Goal: Task Accomplishment & Management: Use online tool/utility

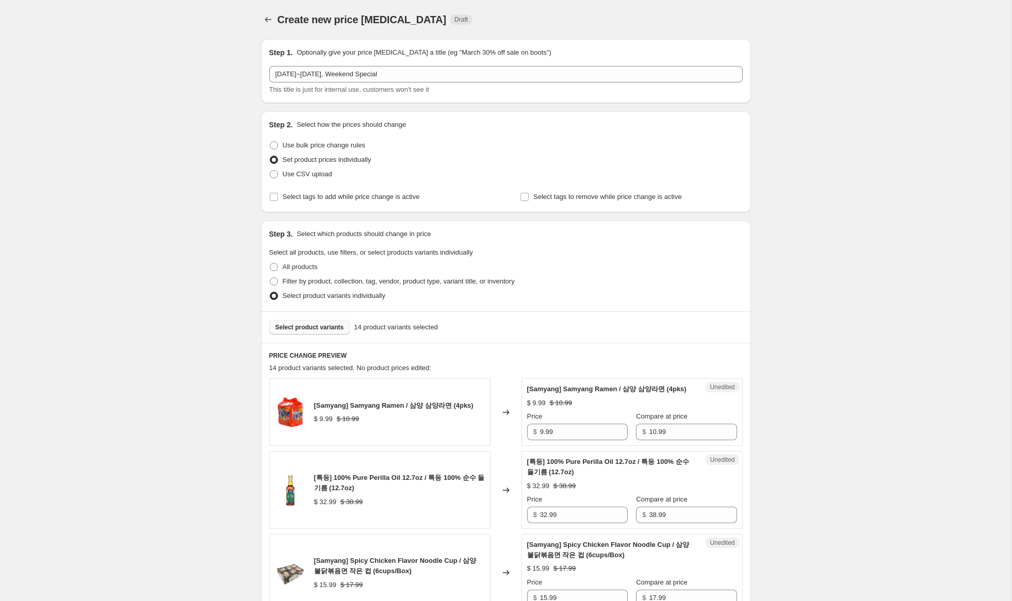
click at [340, 326] on span "Select product variants" at bounding box center [309, 327] width 69 height 8
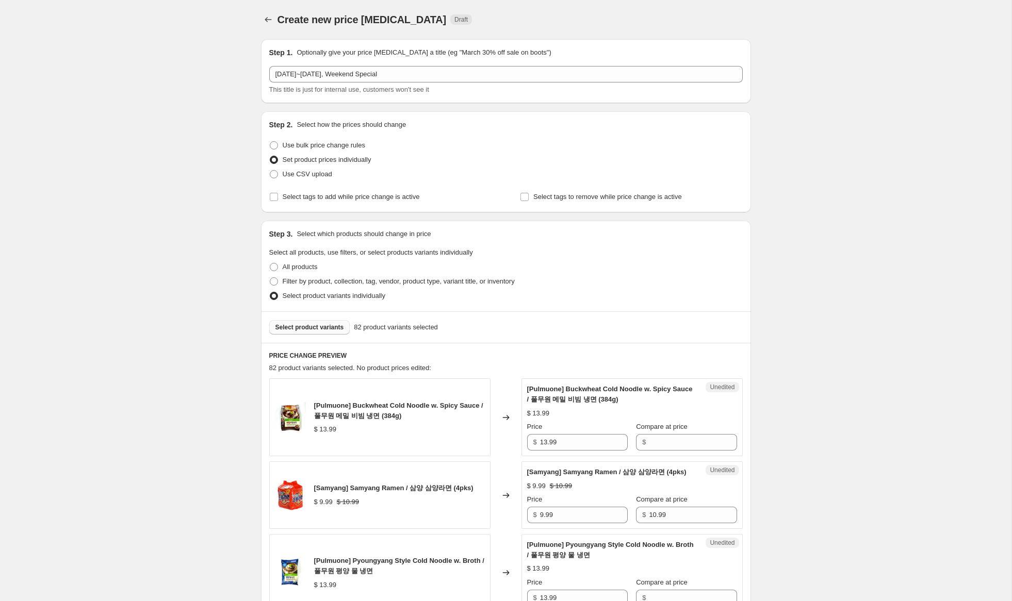
click at [328, 328] on span "Select product variants" at bounding box center [309, 327] width 69 height 8
drag, startPoint x: 583, startPoint y: 446, endPoint x: 462, endPoint y: 427, distance: 122.7
click at [462, 427] on div "[Pulmuone] Buckwheat Cold Noodle w. Spicy Sauce / 풀무원 메밀 비빔 냉면 (384g) $ 13.99 C…" at bounding box center [505, 418] width 473 height 78
drag, startPoint x: 661, startPoint y: 439, endPoint x: 581, endPoint y: 442, distance: 80.0
click at [657, 438] on input "Compare at price" at bounding box center [693, 442] width 88 height 17
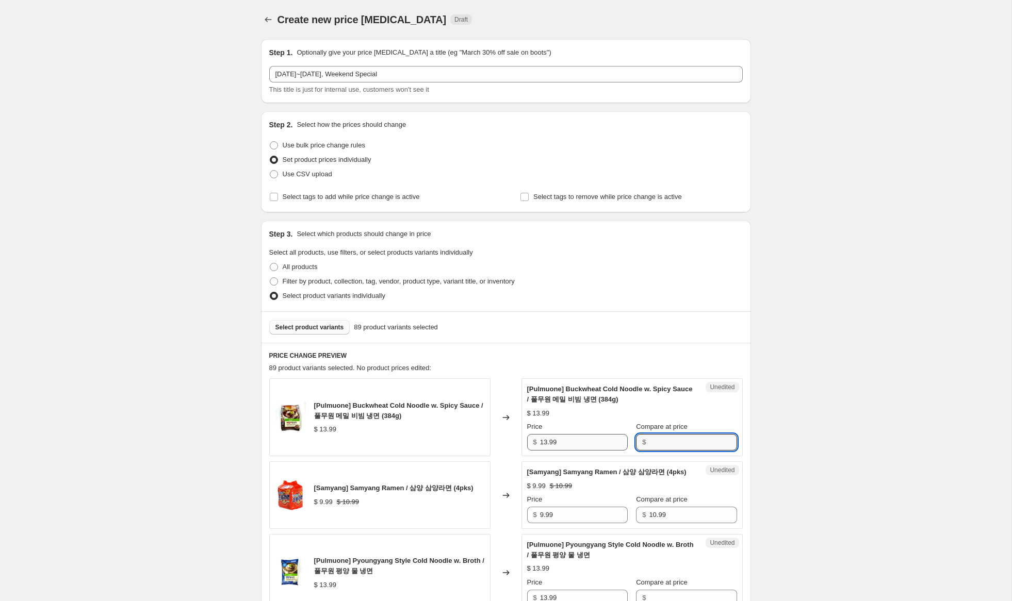
paste input "13.99"
type input "13.99"
drag, startPoint x: 546, startPoint y: 443, endPoint x: 480, endPoint y: 422, distance: 69.7
click at [480, 422] on div "[Pulmuone] Buckwheat Cold Noodle w. Spicy Sauce / 풀무원 메밀 비빔 냉면 (384g) $ 13.99 C…" at bounding box center [505, 418] width 473 height 78
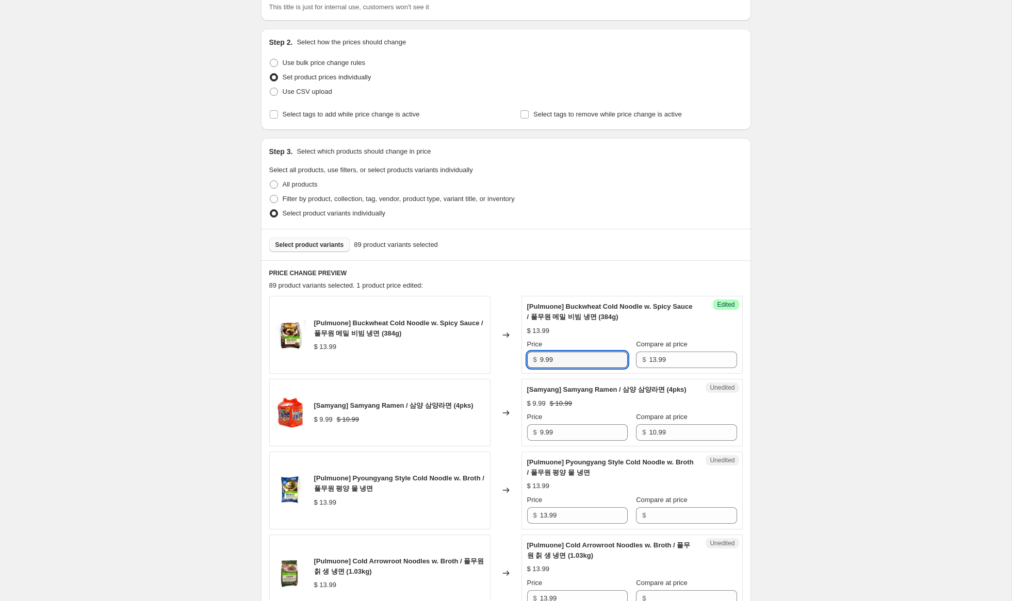
scroll to position [105, 0]
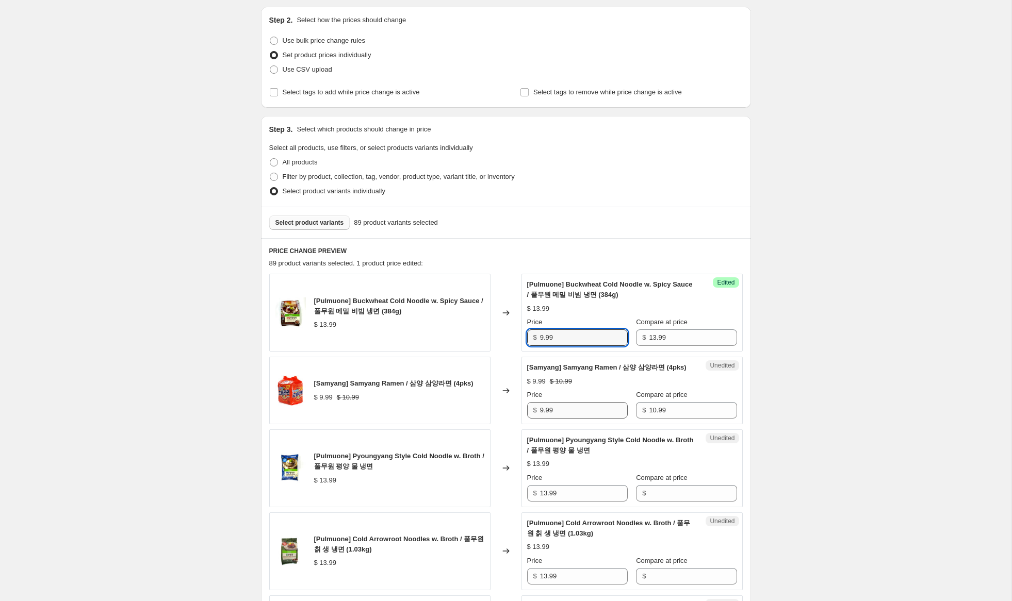
type input "9.99"
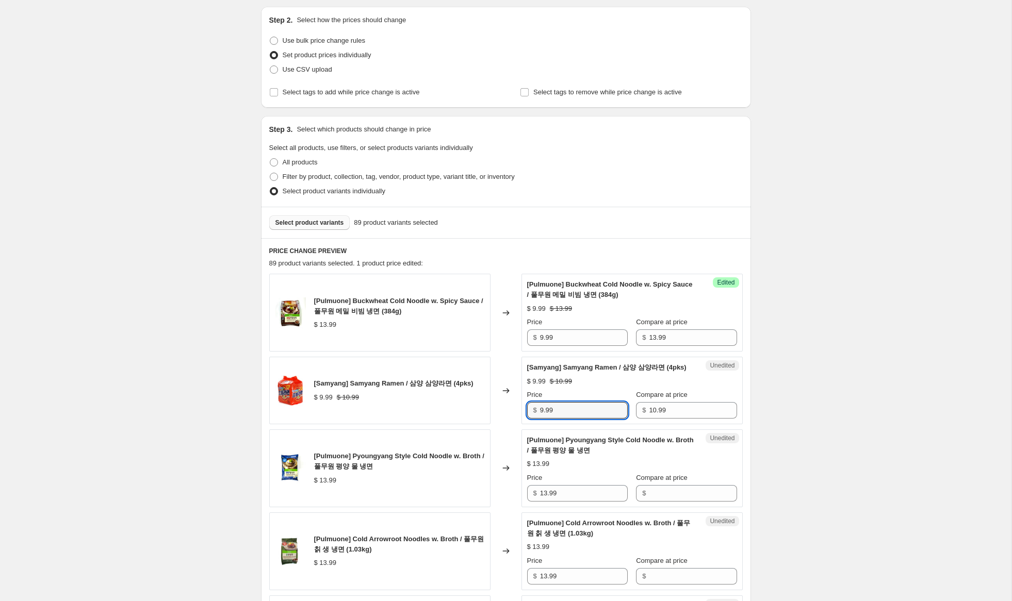
drag, startPoint x: 543, startPoint y: 423, endPoint x: 493, endPoint y: 410, distance: 51.7
click at [492, 410] on div "[Samyang] Samyang Ramen / 삼양 삼양라면 (4pks) $ 9.99 $ 10.99 Changed to Unedited [Sa…" at bounding box center [505, 391] width 473 height 68
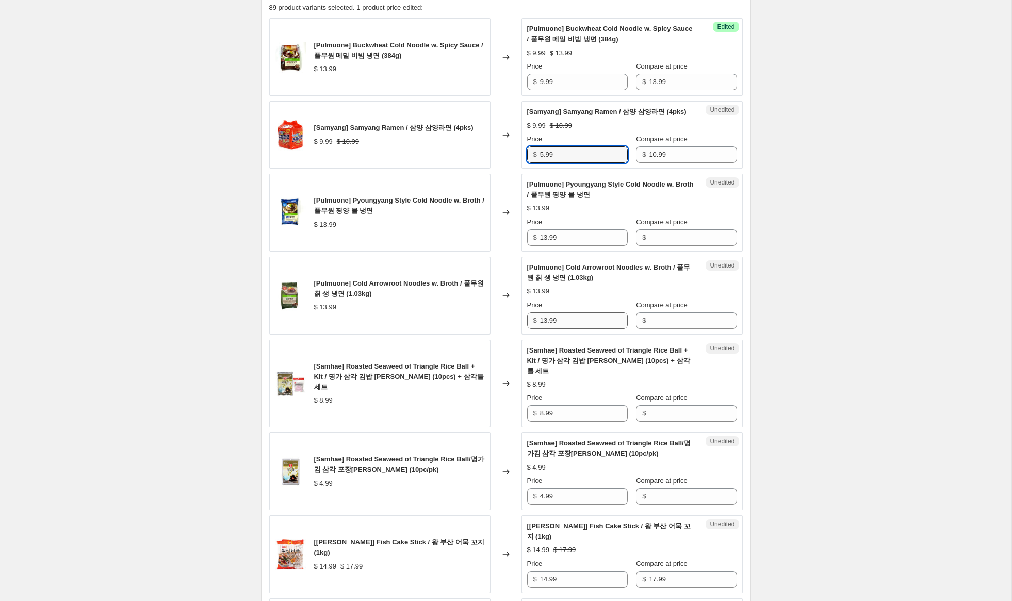
scroll to position [386, 0]
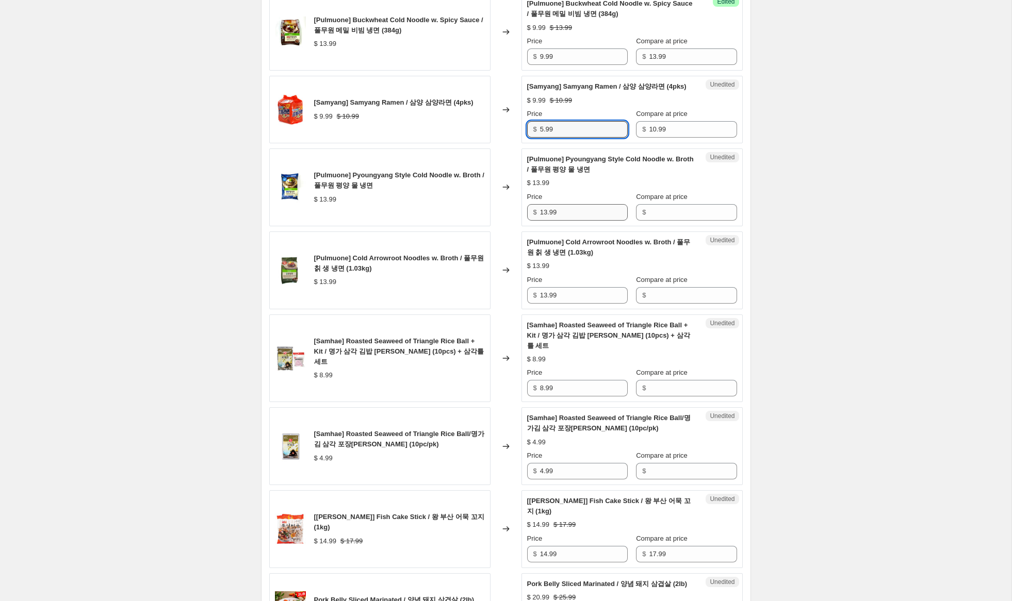
type input "5.99"
drag, startPoint x: 572, startPoint y: 222, endPoint x: 522, endPoint y: 214, distance: 51.2
click at [499, 208] on div "[Pulmuone] Pyoungyang Style Cold Noodle w. Broth / 풀무원 평양 물 냉면 $ 13.99 Changed …" at bounding box center [505, 188] width 473 height 78
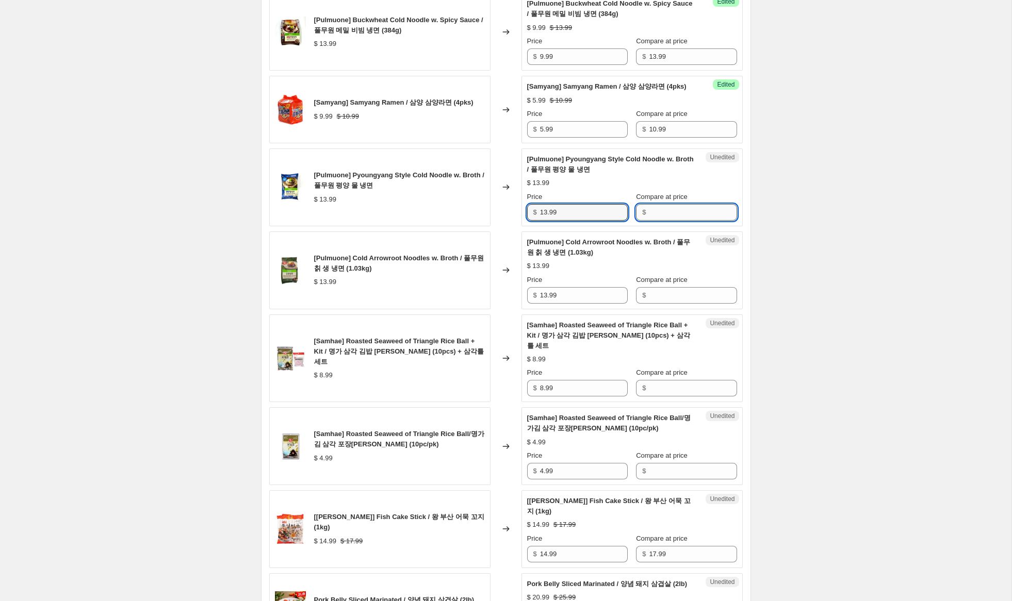
click at [652, 221] on input "Compare at price" at bounding box center [693, 212] width 88 height 17
paste input "13.99"
type input "13.99"
drag, startPoint x: 542, startPoint y: 222, endPoint x: 514, endPoint y: 219, distance: 27.6
click at [514, 219] on div "[Pulmuone] Pyoungyang Style Cold Noodle w. Broth / 풀무원 평양 물 냉면 $ 13.99 Changed …" at bounding box center [505, 188] width 473 height 78
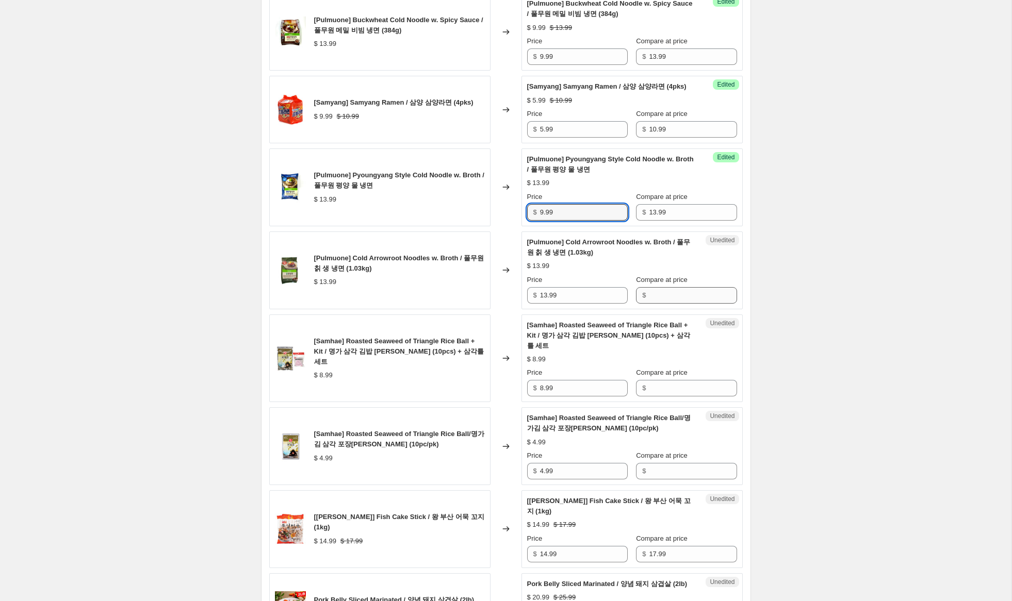
type input "9.99"
drag, startPoint x: 663, startPoint y: 305, endPoint x: 598, endPoint y: 304, distance: 65.0
click at [663, 304] on input "Compare at price" at bounding box center [693, 295] width 88 height 17
paste input "13.99"
type input "13.99"
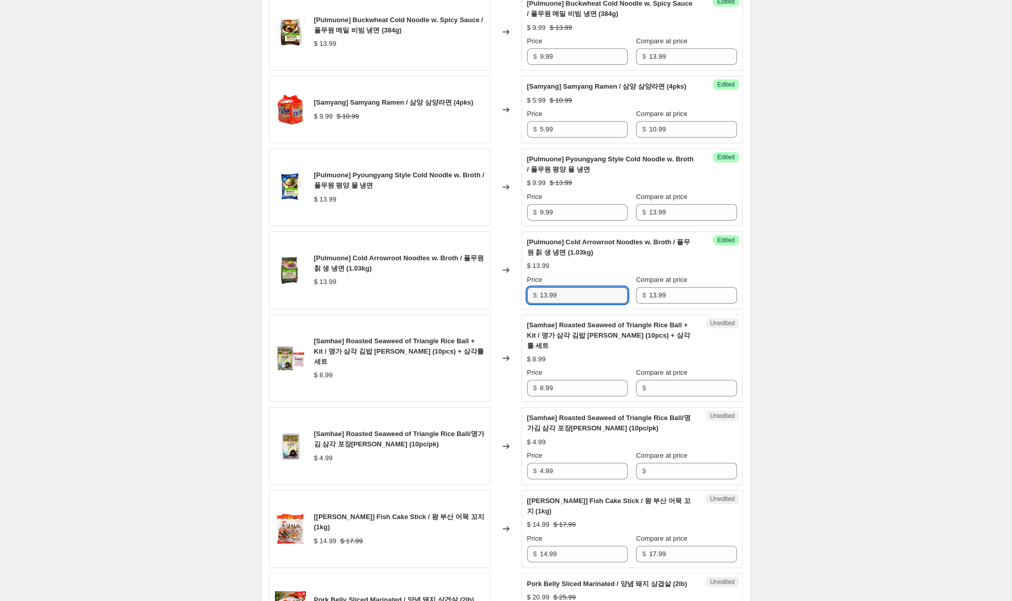
drag, startPoint x: 547, startPoint y: 306, endPoint x: 495, endPoint y: 299, distance: 52.1
click at [495, 299] on div "[Pulmuone] Cold Arrowroot Noodles w. Broth / 풀무원 칡 생 냉면 (1.03kg) $ 13.99 Change…" at bounding box center [505, 271] width 473 height 78
type input "9.99"
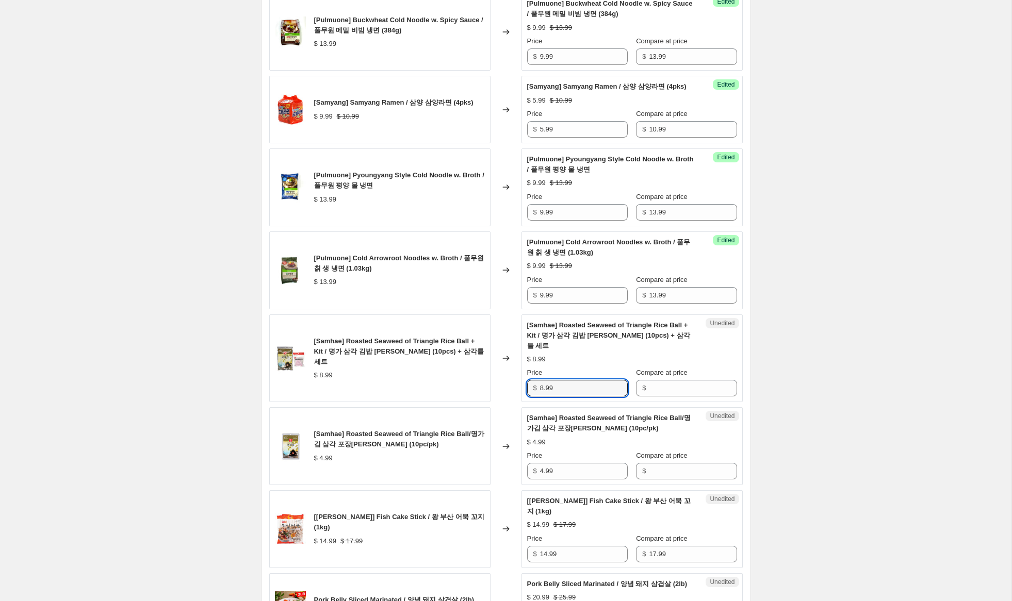
drag, startPoint x: 541, startPoint y: 382, endPoint x: 505, endPoint y: 379, distance: 36.2
click at [500, 378] on div "[Samhae] Roasted Seaweed of Triangle Rice Ball + Kit / 명가 삼각 김밥 [PERSON_NAME] (…" at bounding box center [505, 359] width 473 height 88
drag, startPoint x: 665, startPoint y: 389, endPoint x: 588, endPoint y: 390, distance: 76.3
click at [663, 389] on input "Compare at price" at bounding box center [693, 388] width 88 height 17
paste input "8.99"
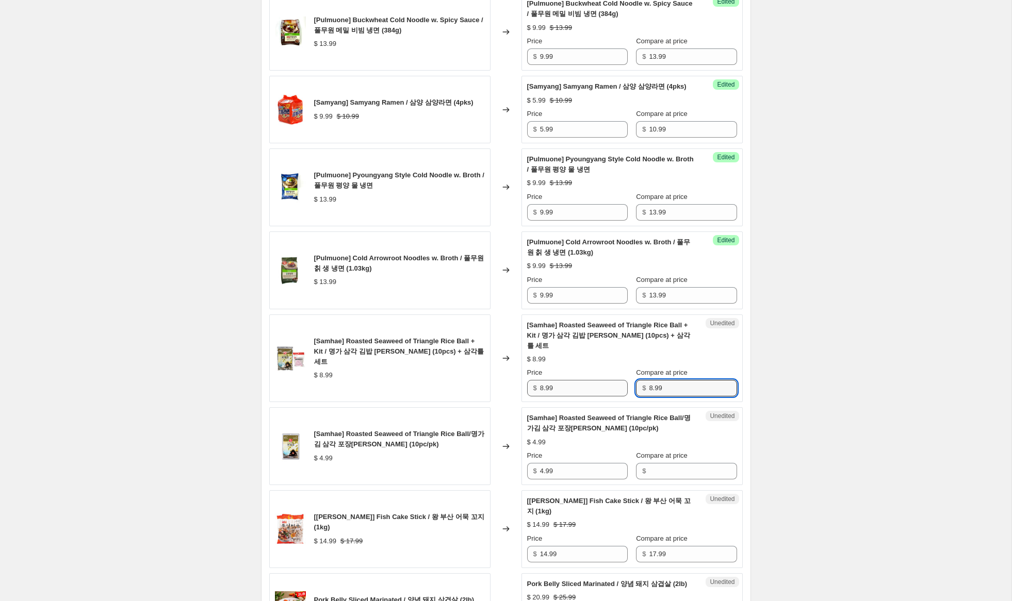
type input "8.99"
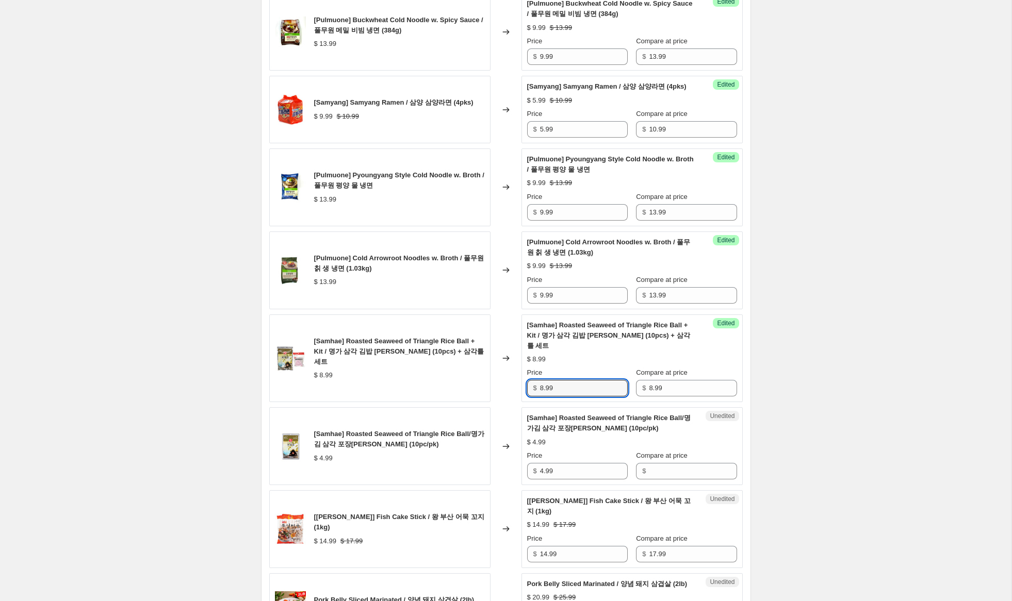
drag, startPoint x: 544, startPoint y: 389, endPoint x: 446, endPoint y: 374, distance: 99.1
click at [446, 374] on div "[[PERSON_NAME]] Roasted Seaweed of Triangle Rice Ball + Kit / 명가 삼각 김밥 [PERSON_…" at bounding box center [505, 359] width 473 height 88
type input "6.99"
drag, startPoint x: 569, startPoint y: 470, endPoint x: 615, endPoint y: 471, distance: 46.4
click at [522, 462] on div "Unedited [[PERSON_NAME]] Roasted Seaweed of Triangle Rice Ball/명가김 삼각 포장[PERSON…" at bounding box center [631, 446] width 221 height 78
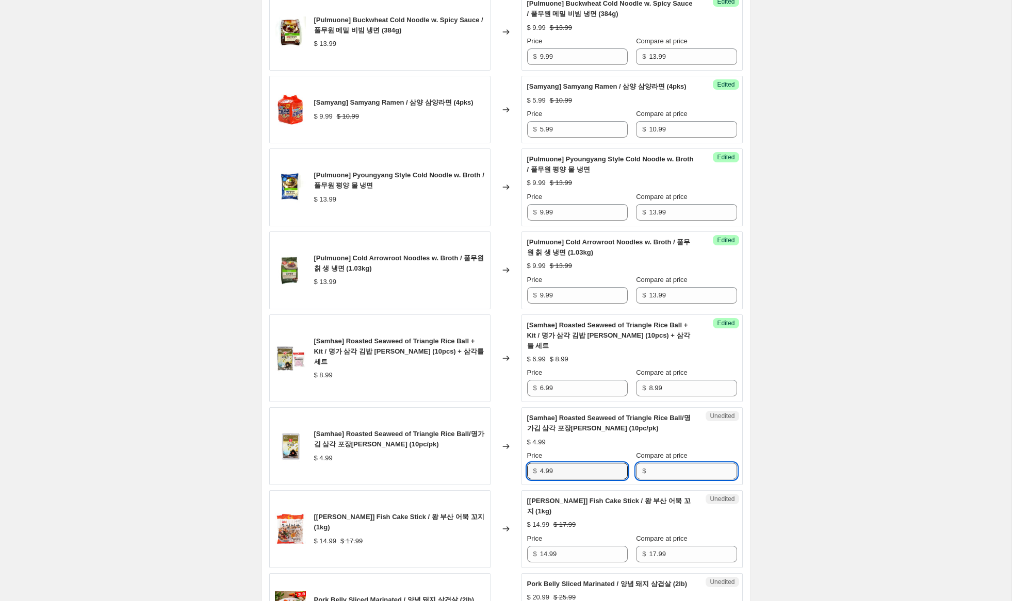
click at [668, 473] on input "Compare at price" at bounding box center [693, 471] width 88 height 17
paste input "4.99"
type input "4.99"
drag, startPoint x: 543, startPoint y: 471, endPoint x: 513, endPoint y: 462, distance: 31.3
click at [514, 462] on div "[Samhae] Roasted Seaweed of Triangle Rice Ball/명가김 삼각 포장[PERSON_NAME] (10pc/pk)…" at bounding box center [505, 446] width 473 height 78
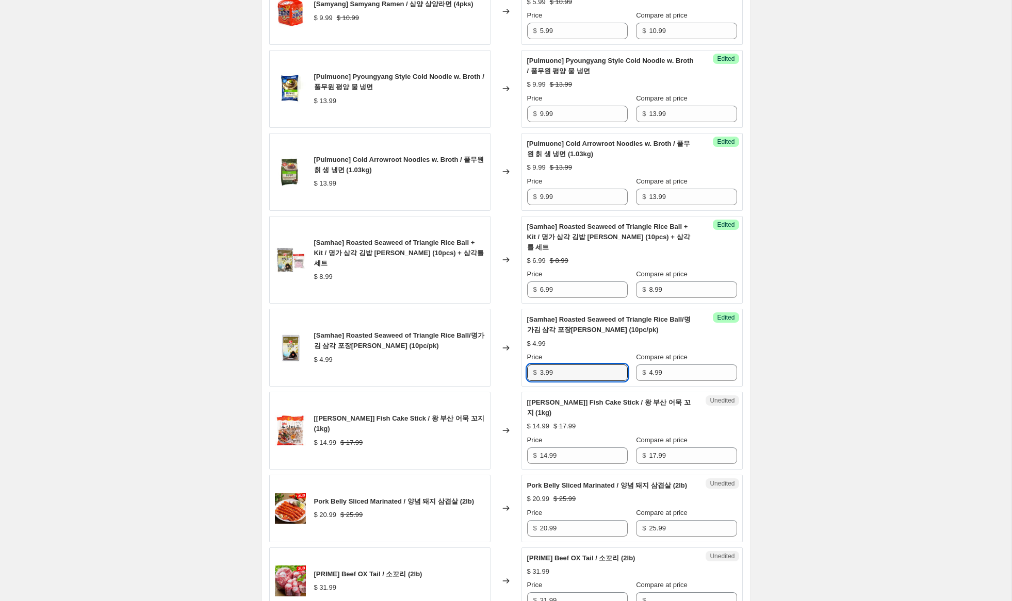
scroll to position [488, 0]
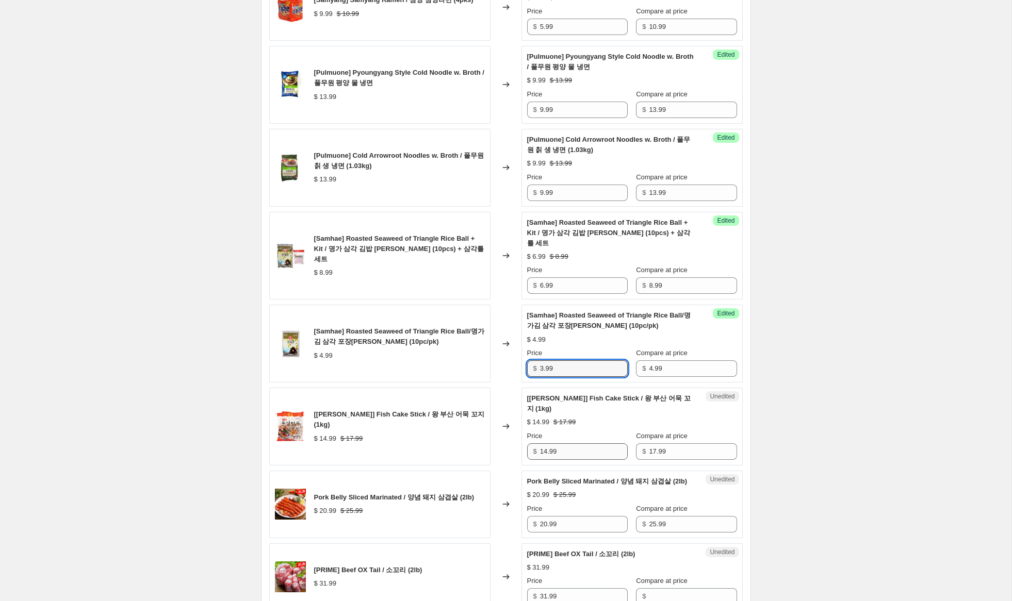
type input "3.99"
drag, startPoint x: 547, startPoint y: 444, endPoint x: 488, endPoint y: 430, distance: 60.9
click at [493, 428] on div "[[PERSON_NAME]] Fish Cake Stick / 왕 부산 어묵 꼬지 (1kg) $ 14.99 $ 17.99 Changed to U…" at bounding box center [505, 427] width 473 height 78
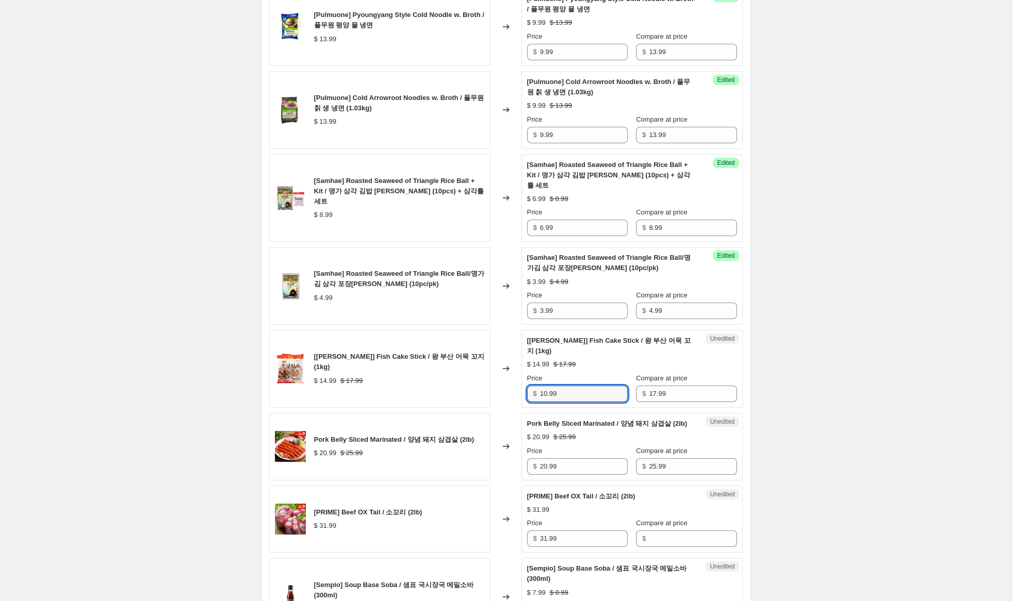
scroll to position [571, 0]
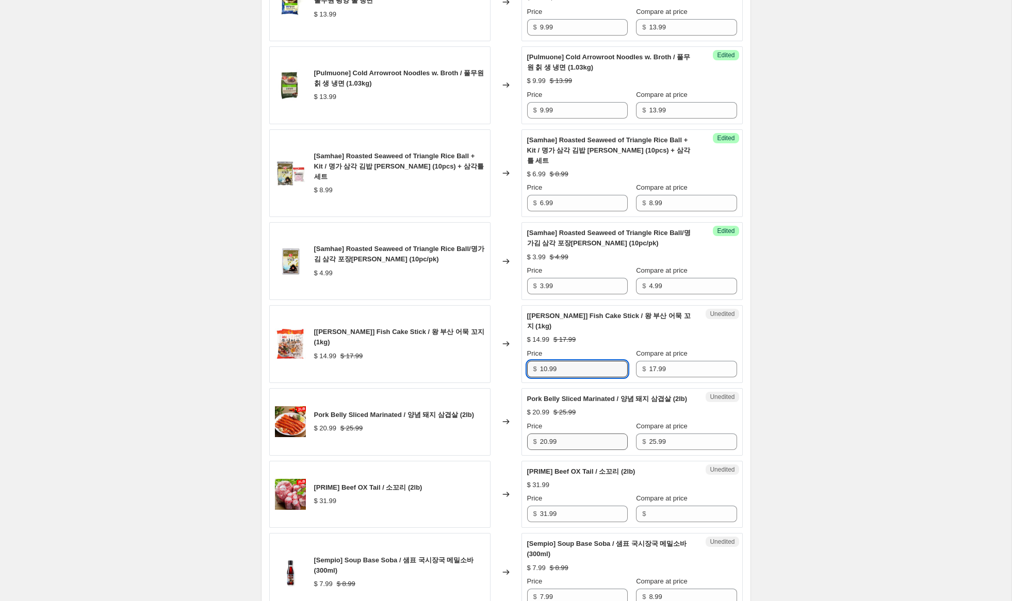
type input "10.99"
drag, startPoint x: 547, startPoint y: 443, endPoint x: 506, endPoint y: 436, distance: 40.7
click at [506, 436] on div "Pork Belly Sliced Marinated / 양념 돼지 삼겹살 (2lb) $ 20.99 $ 25.99 Changed to Unedit…" at bounding box center [505, 422] width 473 height 68
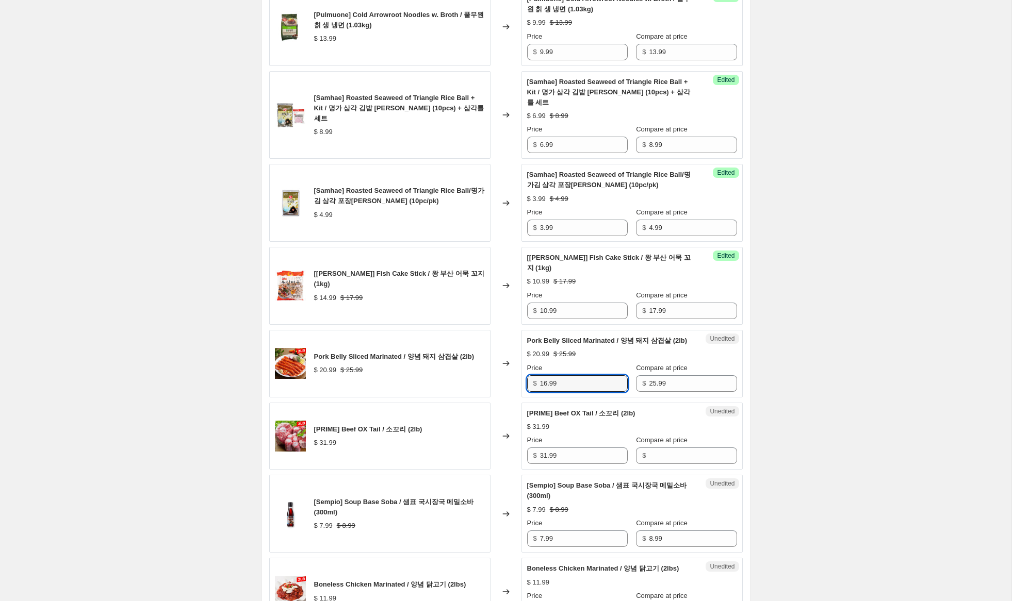
scroll to position [648, 0]
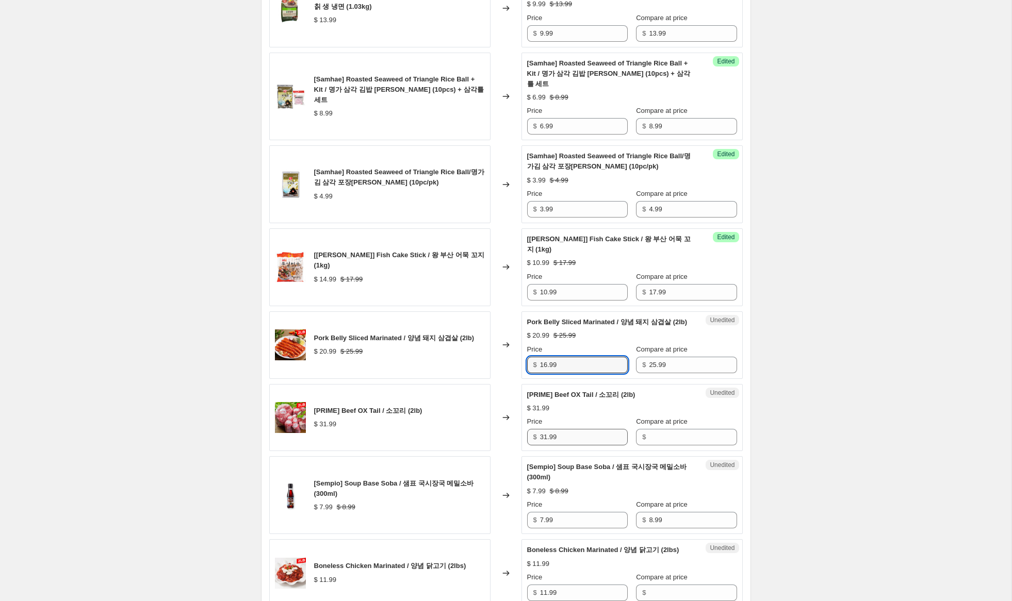
type input "16.99"
drag, startPoint x: 550, startPoint y: 432, endPoint x: 513, endPoint y: 426, distance: 38.2
click at [513, 426] on div "[PRIME] Beef OX Tail / 소꼬리 (2lb) $ 31.99 Changed to Unedited [PRIME] Beef OX Ta…" at bounding box center [505, 418] width 473 height 68
drag, startPoint x: 658, startPoint y: 437, endPoint x: 581, endPoint y: 439, distance: 76.3
click at [653, 436] on input "Compare at price" at bounding box center [693, 437] width 88 height 17
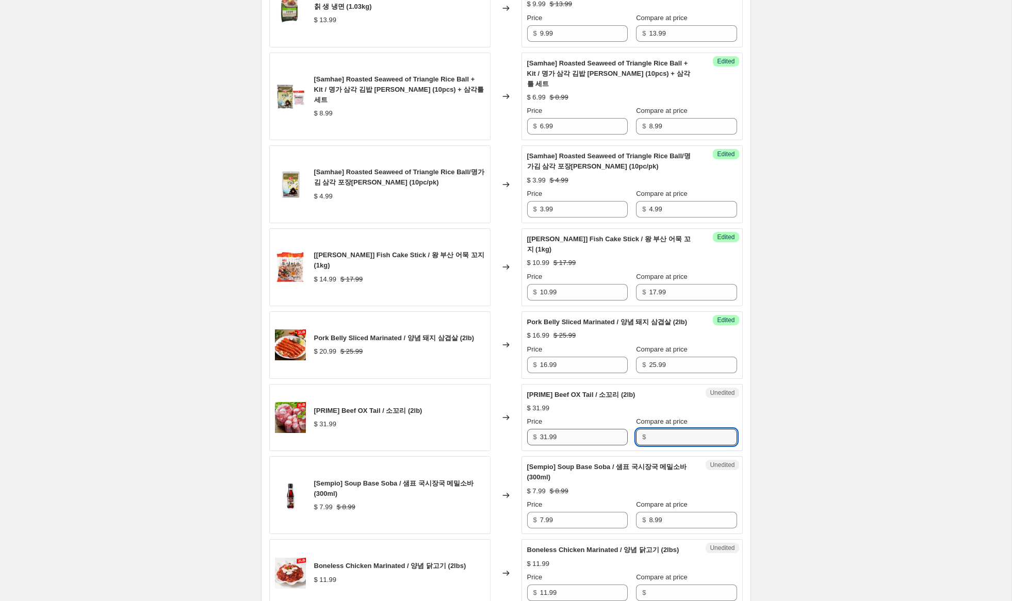
paste input "31.99"
type input "31.99"
drag, startPoint x: 547, startPoint y: 439, endPoint x: 489, endPoint y: 433, distance: 57.5
click at [490, 433] on div "[PRIME] Beef OX Tail / 소꼬리 (2lb) $ 31.99 Changed to Success Edited [PRIME] Beef…" at bounding box center [505, 418] width 473 height 68
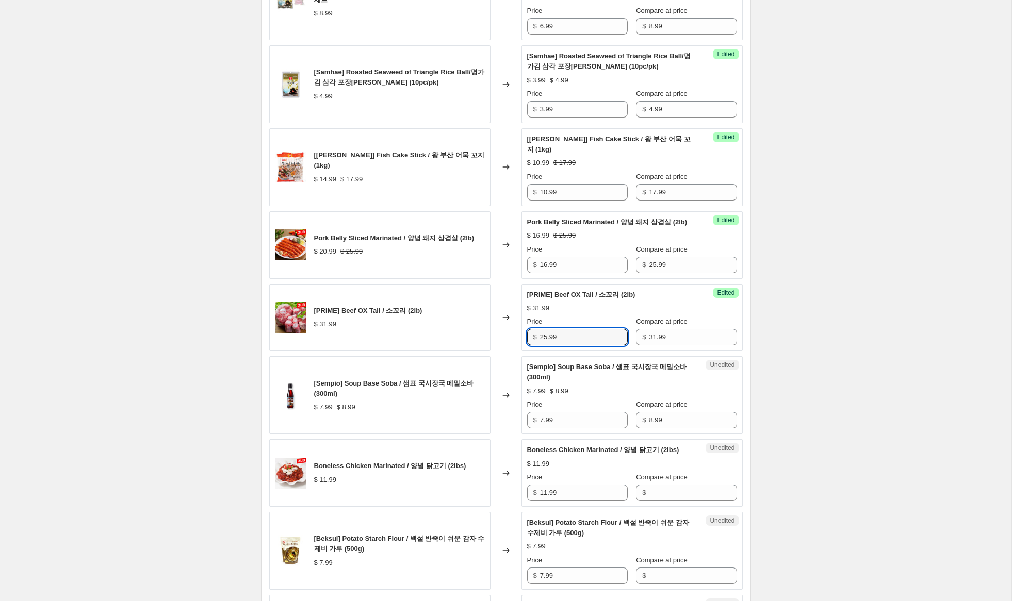
scroll to position [757, 0]
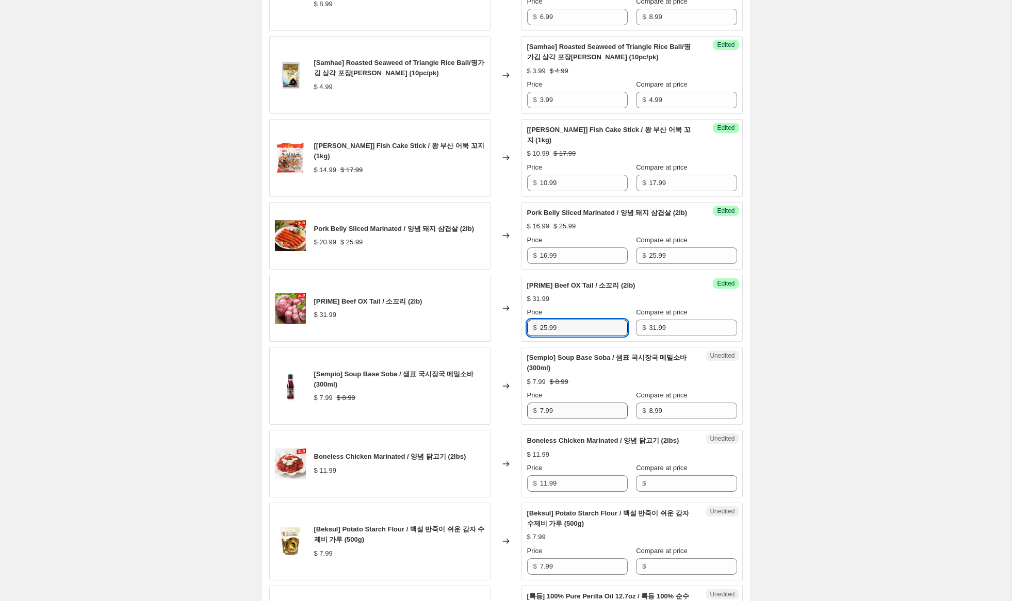
type input "25.99"
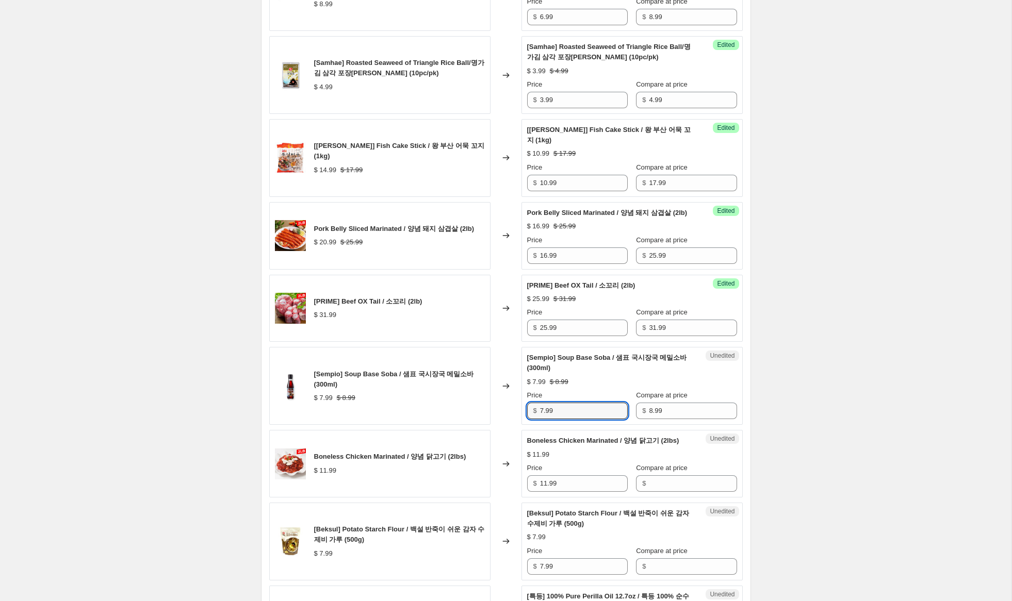
drag, startPoint x: 542, startPoint y: 413, endPoint x: 510, endPoint y: 407, distance: 33.1
click at [512, 407] on div "[Sempio] Soup Base Soba / 샘표 국시장국 메밀소바 (300ml) $ 7.99 $ 8.99 Changed to Unedite…" at bounding box center [505, 386] width 473 height 78
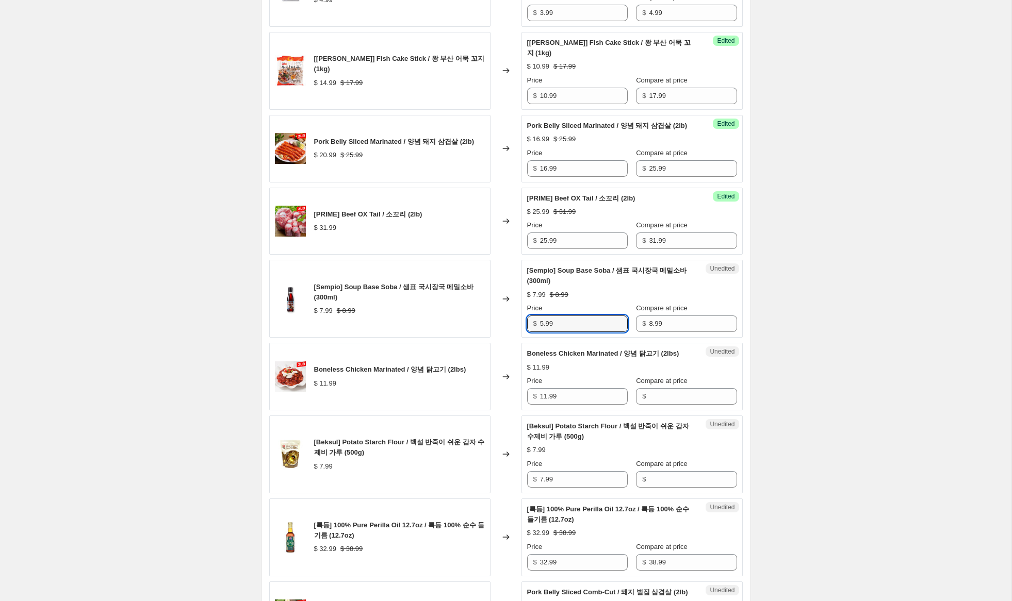
scroll to position [846, 0]
type input "5.99"
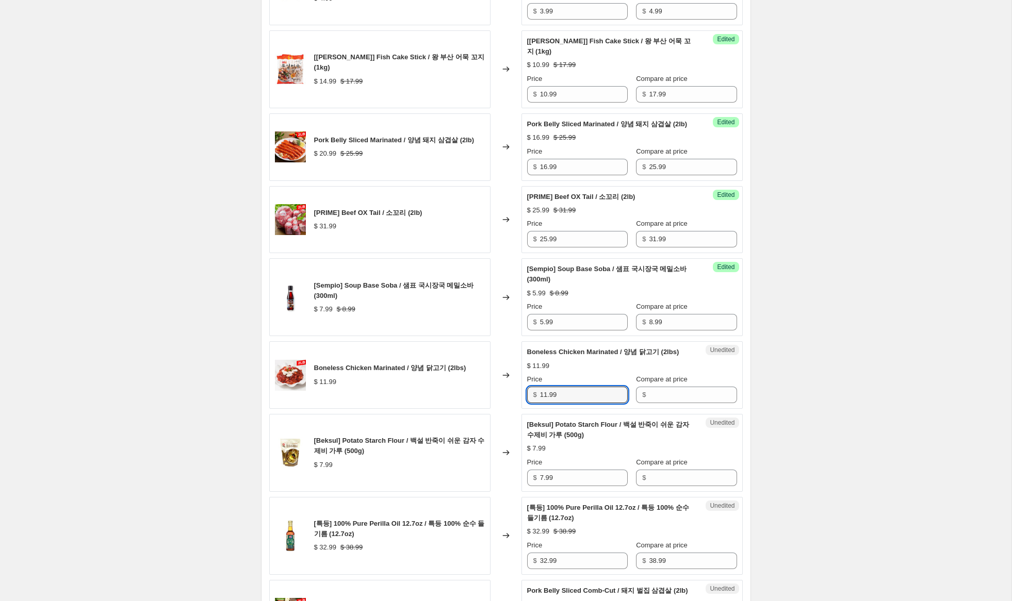
drag, startPoint x: 557, startPoint y: 404, endPoint x: 489, endPoint y: 398, distance: 68.4
click at [488, 398] on div "Boneless Chicken Marinated / 양념 닭고기 (2lbs) $ 11.99 Changed to Unedited Boneless…" at bounding box center [505, 375] width 473 height 68
drag, startPoint x: 650, startPoint y: 407, endPoint x: 609, endPoint y: 413, distance: 41.6
click at [649, 403] on input "Compare at price" at bounding box center [693, 395] width 88 height 17
paste input "11.99"
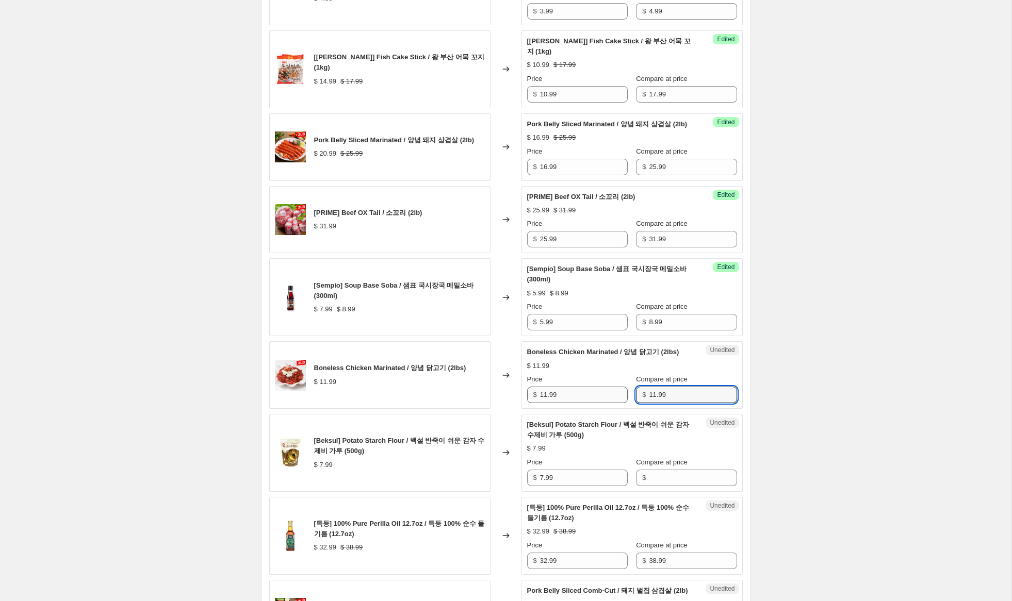
type input "11.99"
drag, startPoint x: 546, startPoint y: 405, endPoint x: 402, endPoint y: 382, distance: 146.2
click at [405, 382] on div "Boneless Chicken Marinated / 양념 닭고기 (2lbs) $ 11.99 Changed to Success Edited Bo…" at bounding box center [505, 375] width 473 height 68
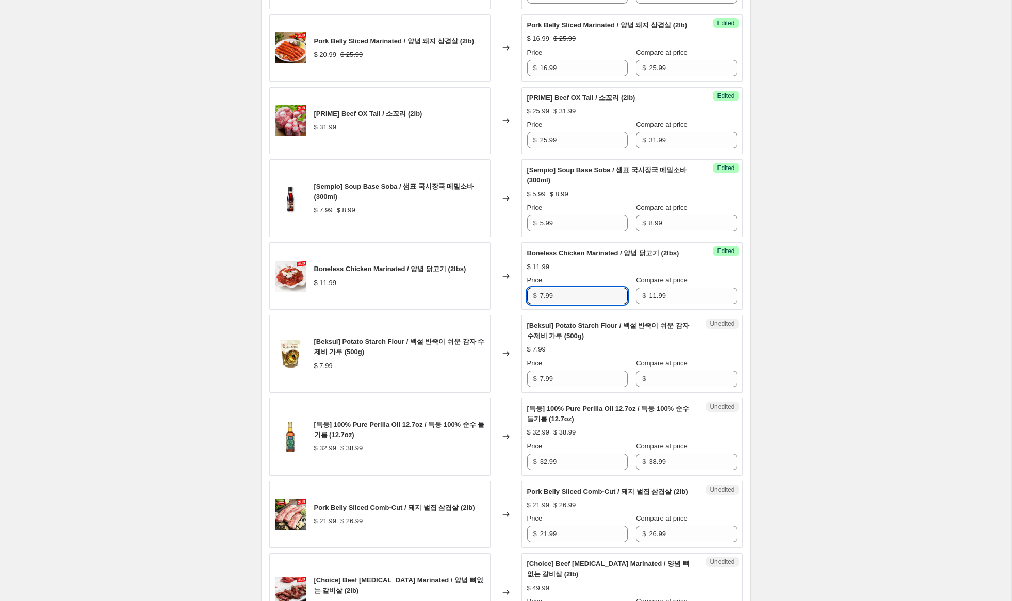
scroll to position [952, 0]
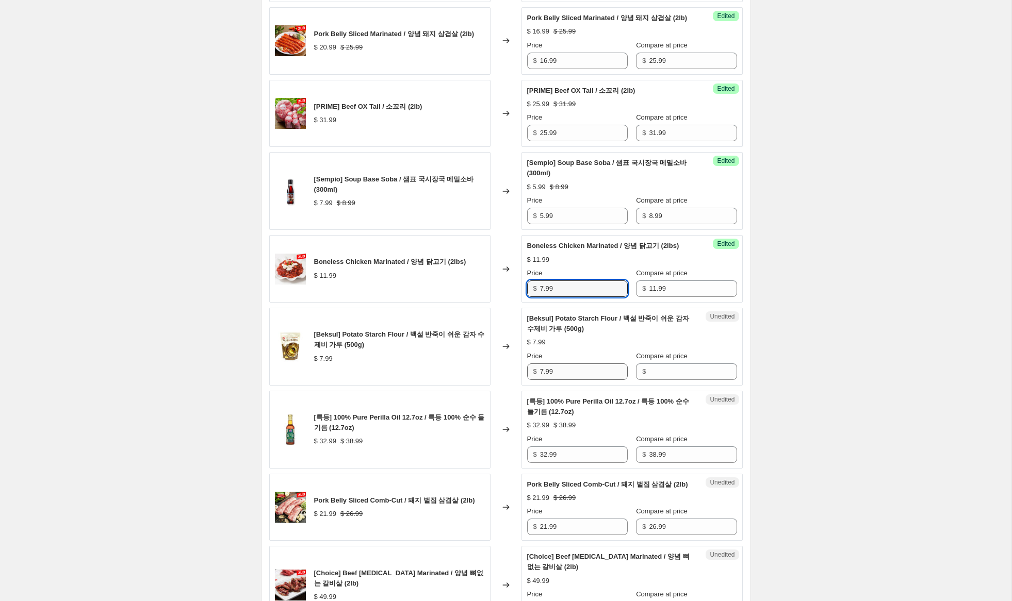
type input "7.99"
drag, startPoint x: 548, startPoint y: 385, endPoint x: 497, endPoint y: 374, distance: 51.7
click at [497, 374] on div "[Beksul] Potato Starch Flour / 백설 반죽이 쉬운 감자 수제비 가루 (500g) $ 7.99 Changed to Une…" at bounding box center [505, 347] width 473 height 78
drag, startPoint x: 710, startPoint y: 381, endPoint x: 561, endPoint y: 392, distance: 149.5
click at [708, 380] on input "Compare at price" at bounding box center [693, 372] width 88 height 17
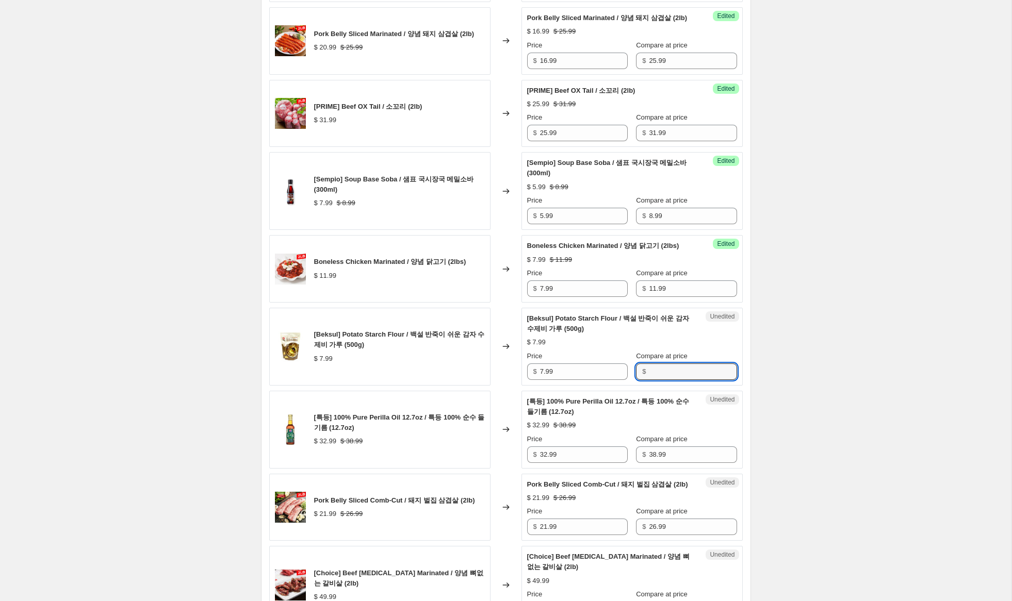
paste input "7.99"
type input "7.99"
drag, startPoint x: 544, startPoint y: 382, endPoint x: 473, endPoint y: 378, distance: 70.3
click at [484, 377] on div "[Beksul] Potato Starch Flour / 백설 반죽이 쉬운 감자 수제비 가루 (500g) $ 7.99 Changed to Suc…" at bounding box center [505, 347] width 473 height 78
type input "5.99"
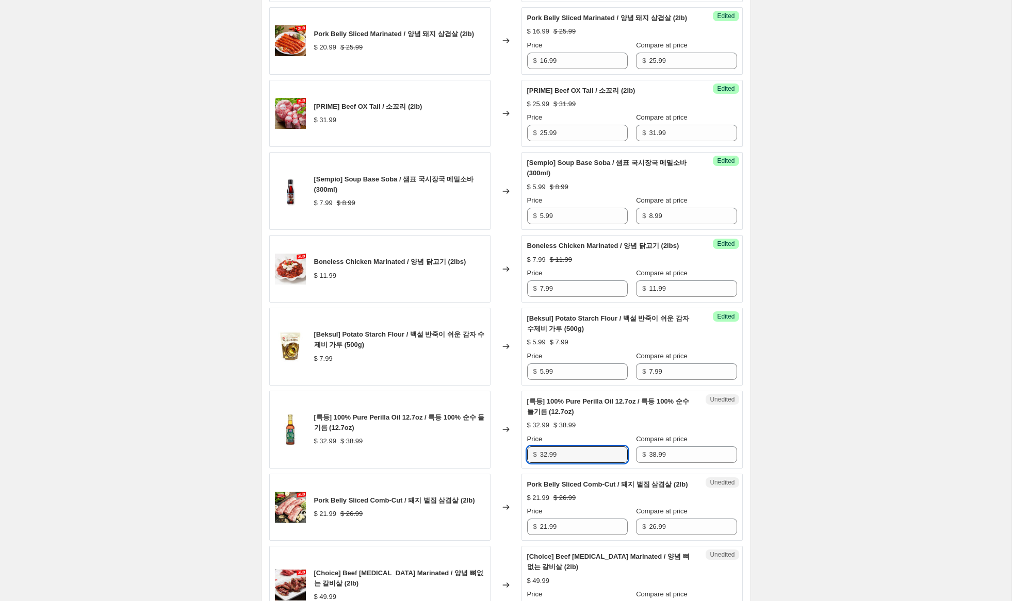
drag, startPoint x: 547, startPoint y: 465, endPoint x: 484, endPoint y: 460, distance: 63.6
click at [484, 460] on div "[특등] 100% Pure Perilla Oil 12.7oz / 특등 100% 순수 들기름 (12.7oz) $ 32.99 $ 38.99 Cha…" at bounding box center [505, 430] width 473 height 78
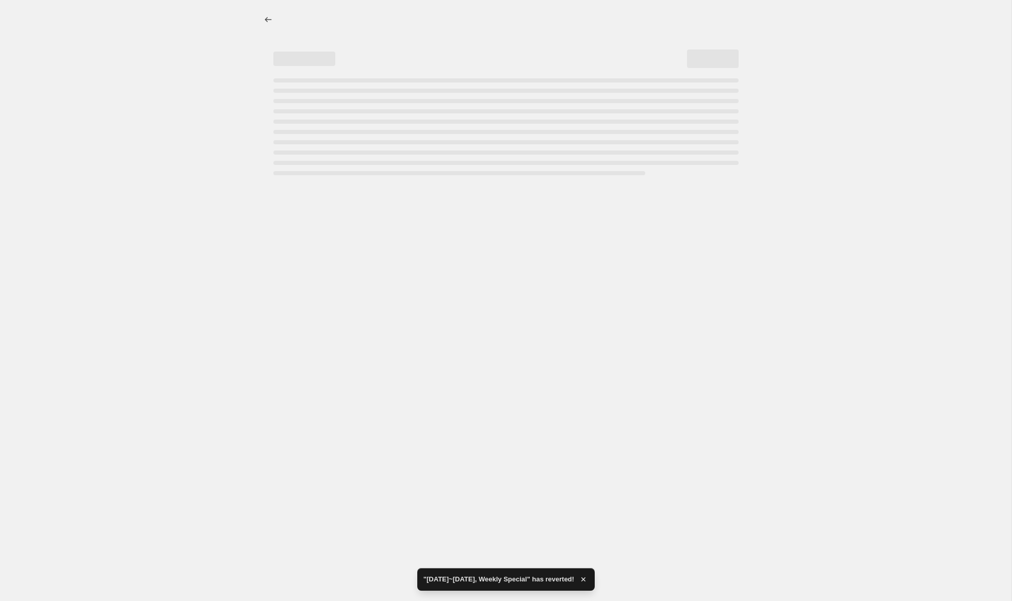
scroll to position [0, 0]
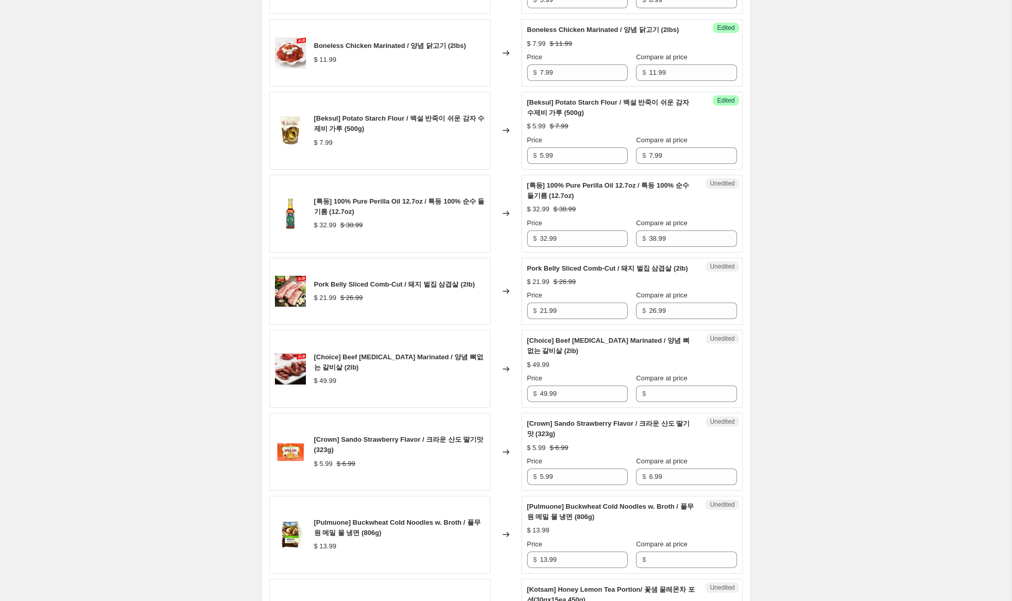
scroll to position [1169, 0]
drag, startPoint x: 547, startPoint y: 247, endPoint x: 437, endPoint y: 232, distance: 110.9
click at [439, 232] on div "[특등] 100% Pure Perilla Oil 12.7oz / 특등 100% 순수 들기름 (12.7oz) $ 32.99 $ 38.99 Cha…" at bounding box center [505, 213] width 473 height 78
type input "28.99"
drag, startPoint x: 547, startPoint y: 333, endPoint x: 472, endPoint y: 324, distance: 75.3
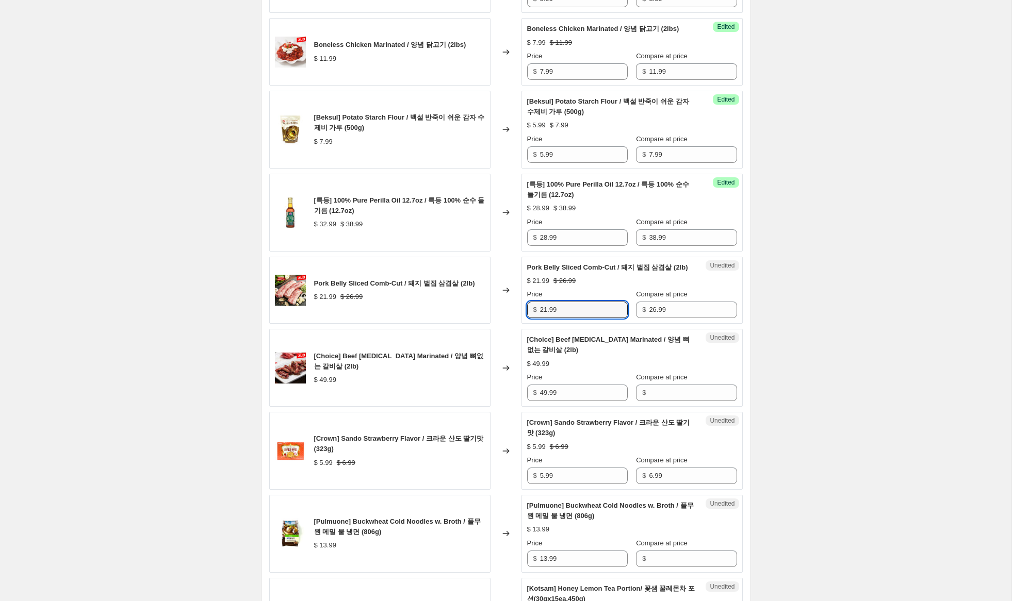
click at [474, 324] on div "Pork Belly Sliced Comb-Cut / 돼지 벌집 삼겹살 (2lb) $ 21.99 $ 26.99 Changed to Unedite…" at bounding box center [505, 291] width 473 height 68
type input "15.99"
drag, startPoint x: 542, startPoint y: 407, endPoint x: 527, endPoint y: 401, distance: 15.7
click at [502, 401] on div "[Choice] Beef [MEDICAL_DATA] Marinated / 양념 뼈없는 갈비살 (2lb) $ 49.99 Changed to Un…" at bounding box center [505, 368] width 473 height 78
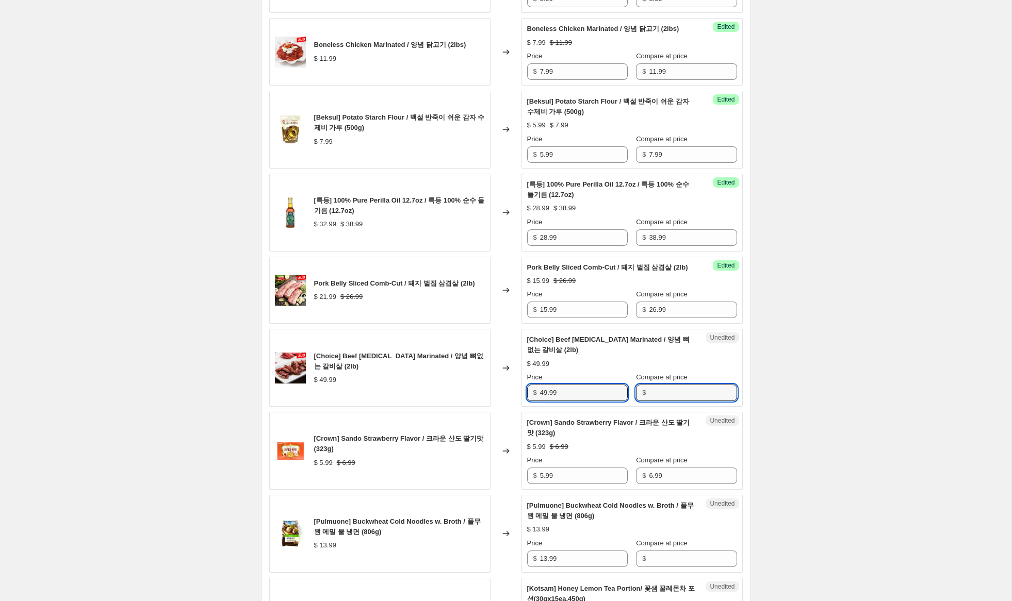
drag, startPoint x: 673, startPoint y: 417, endPoint x: 638, endPoint y: 407, distance: 36.3
click at [672, 401] on input "Compare at price" at bounding box center [693, 393] width 88 height 17
paste input "49.99"
type input "49.99"
drag, startPoint x: 545, startPoint y: 414, endPoint x: 505, endPoint y: 405, distance: 40.2
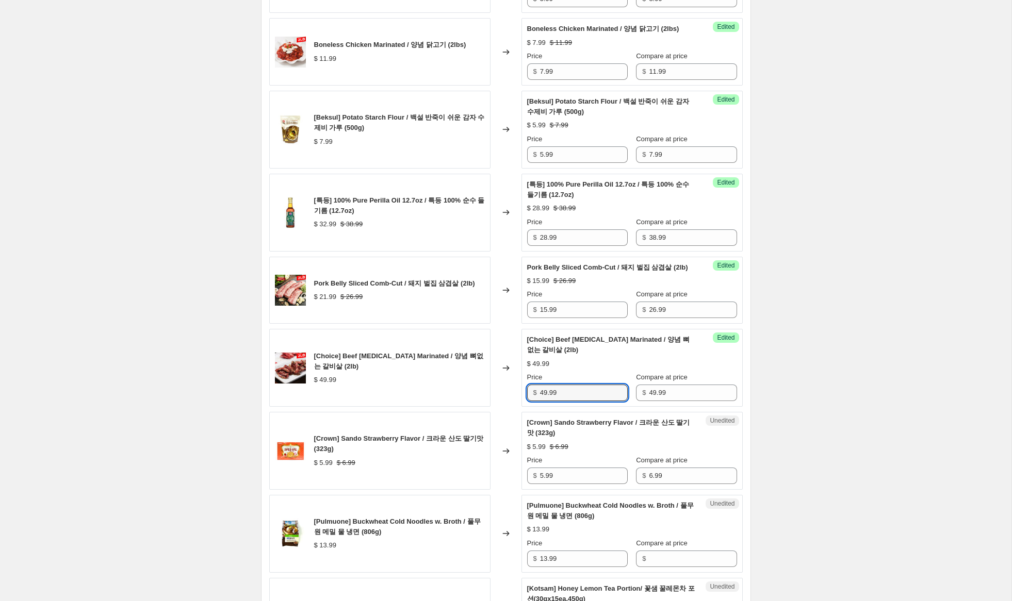
click at [507, 406] on div "[Choice] Beef [MEDICAL_DATA] Marinated / 양념 뼈없는 갈비살 (2lb) $ 49.99 Changed to Su…" at bounding box center [505, 368] width 473 height 78
type input "39.99"
click at [742, 394] on div "PRICE CHANGE PREVIEW 89 product variants selected. 15 product prices edited: [P…" at bounding box center [506, 13] width 490 height 1679
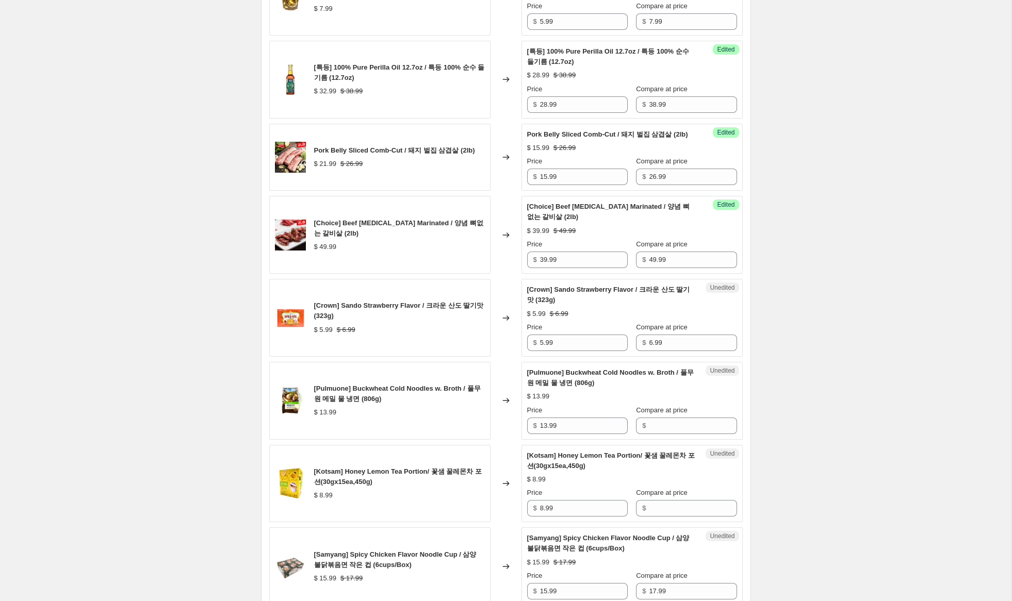
scroll to position [1310, 0]
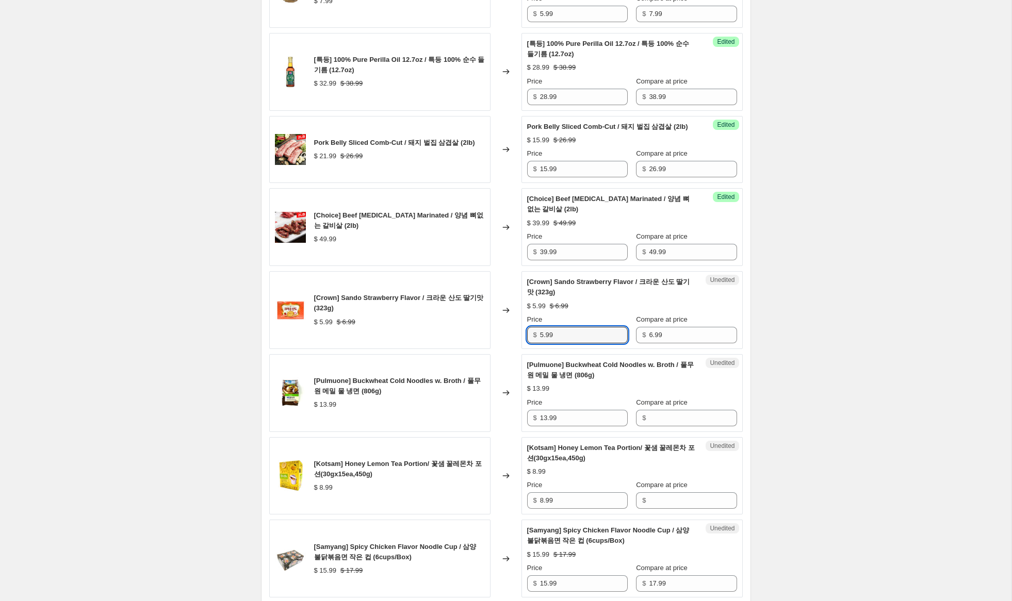
drag, startPoint x: 543, startPoint y: 358, endPoint x: 528, endPoint y: 354, distance: 16.0
click at [528, 343] on div "$ 5.99" at bounding box center [577, 335] width 101 height 17
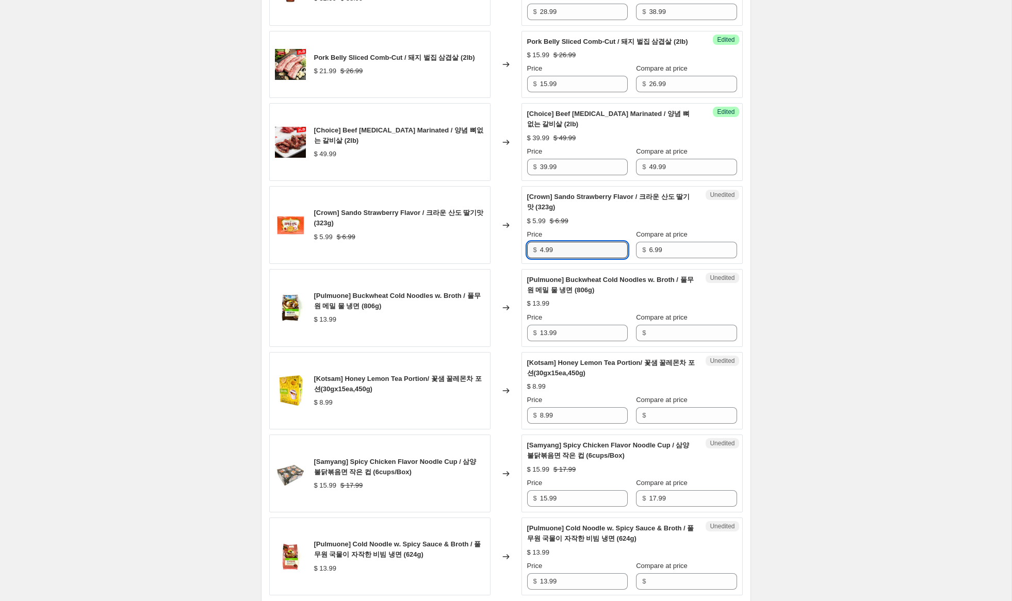
scroll to position [1406, 0]
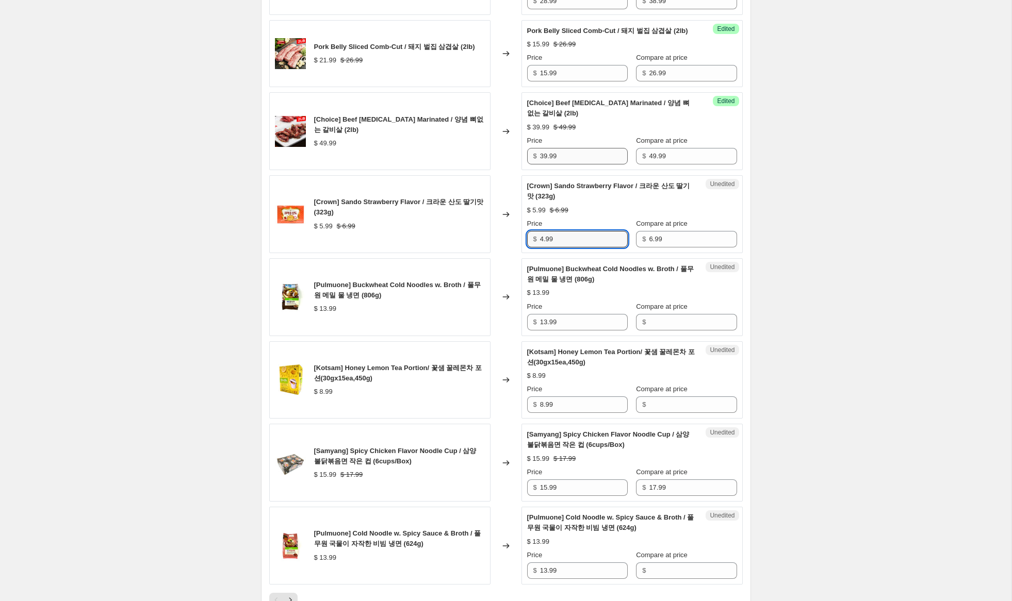
type input "4.99"
click at [545, 165] on input "39.99" at bounding box center [584, 156] width 88 height 17
type input "36.99"
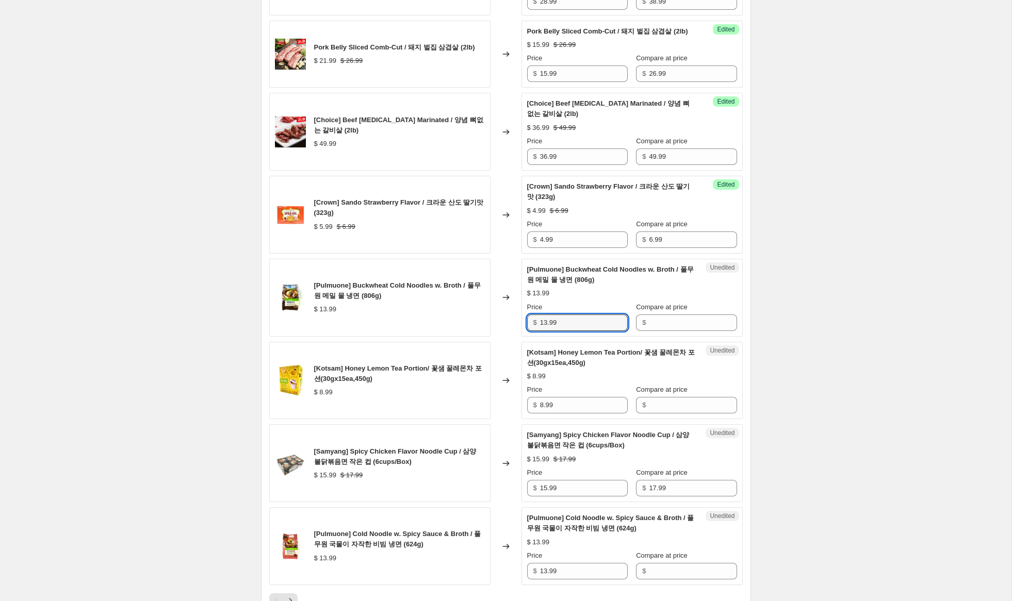
drag, startPoint x: 575, startPoint y: 341, endPoint x: 476, endPoint y: 334, distance: 99.8
click at [476, 334] on div "[Pulmuone] Buckwheat Cold Noodles w. Broth / 풀무원 메밀 물 냉면 (806g) $ 13.99 Changed…" at bounding box center [505, 298] width 473 height 78
drag, startPoint x: 663, startPoint y: 341, endPoint x: 603, endPoint y: 340, distance: 59.8
click at [663, 331] on input "Compare at price" at bounding box center [693, 323] width 88 height 17
paste input "13.99"
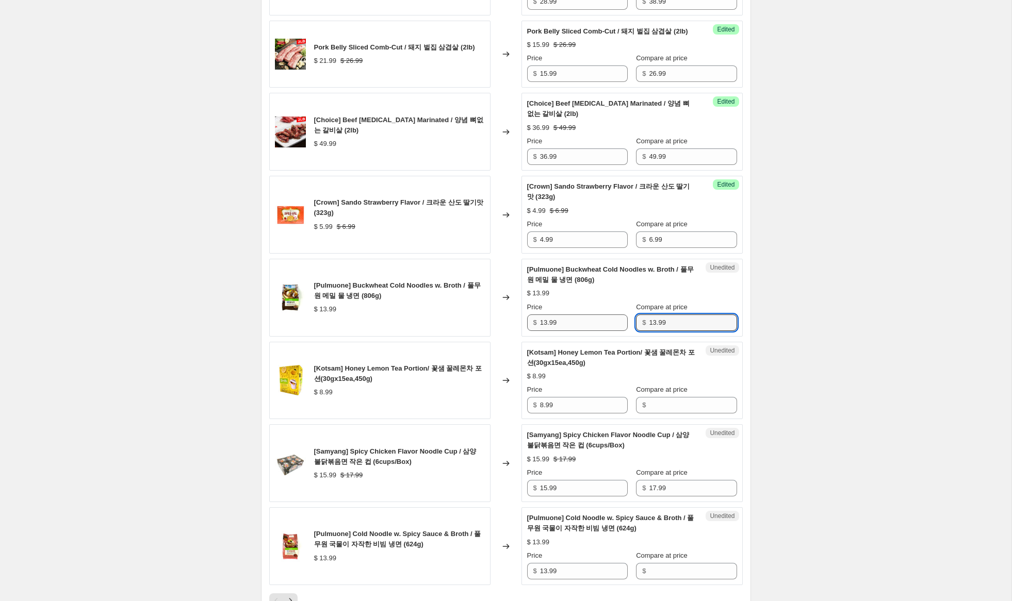
type input "13.99"
drag, startPoint x: 547, startPoint y: 345, endPoint x: 500, endPoint y: 336, distance: 47.3
click at [502, 336] on div "[Pulmuone] Buckwheat Cold Noodles w. Broth / 풀무원 메밀 물 냉면 (806g) $ 13.99 Changed…" at bounding box center [505, 298] width 473 height 78
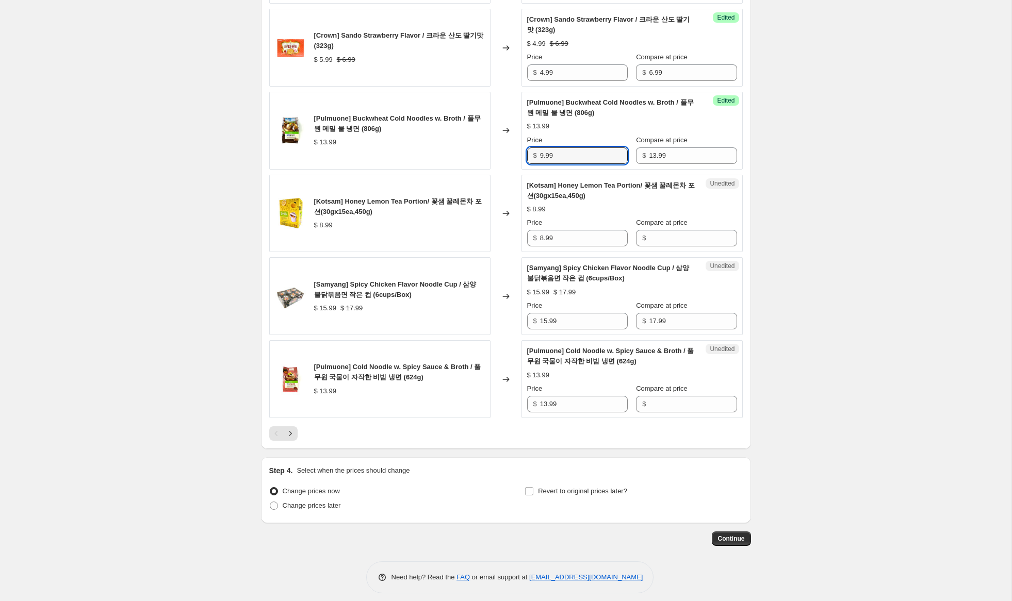
scroll to position [1575, 0]
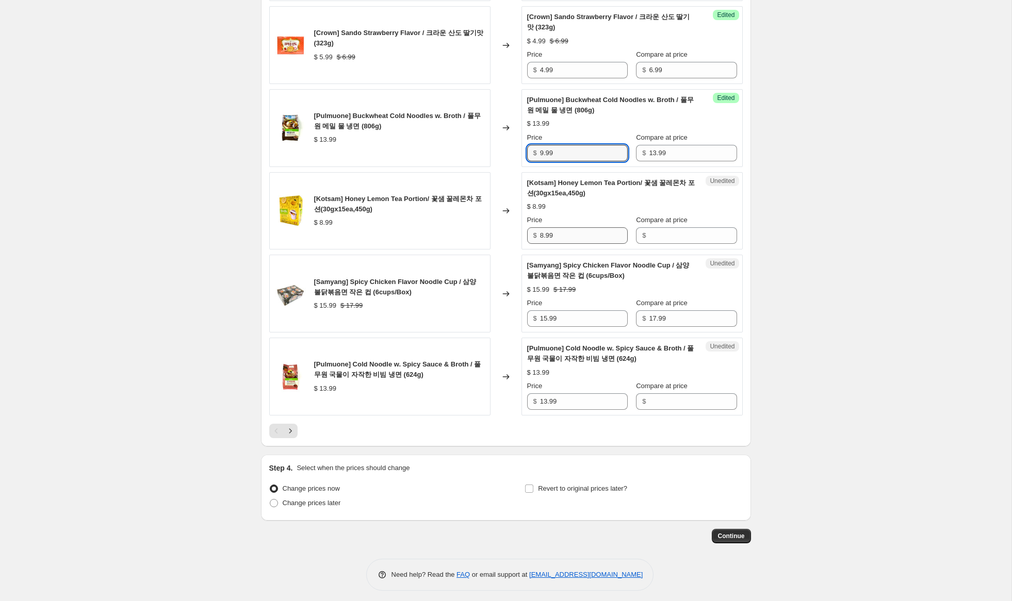
type input "9.99"
drag, startPoint x: 559, startPoint y: 258, endPoint x: 518, endPoint y: 251, distance: 41.9
click at [517, 250] on div "[Kotsam] Honey Lemon Tea Portion/ 꽃샘 꿀레몬차 포션(30gx15ea,450g) $ 8.99 Changed to U…" at bounding box center [505, 211] width 473 height 78
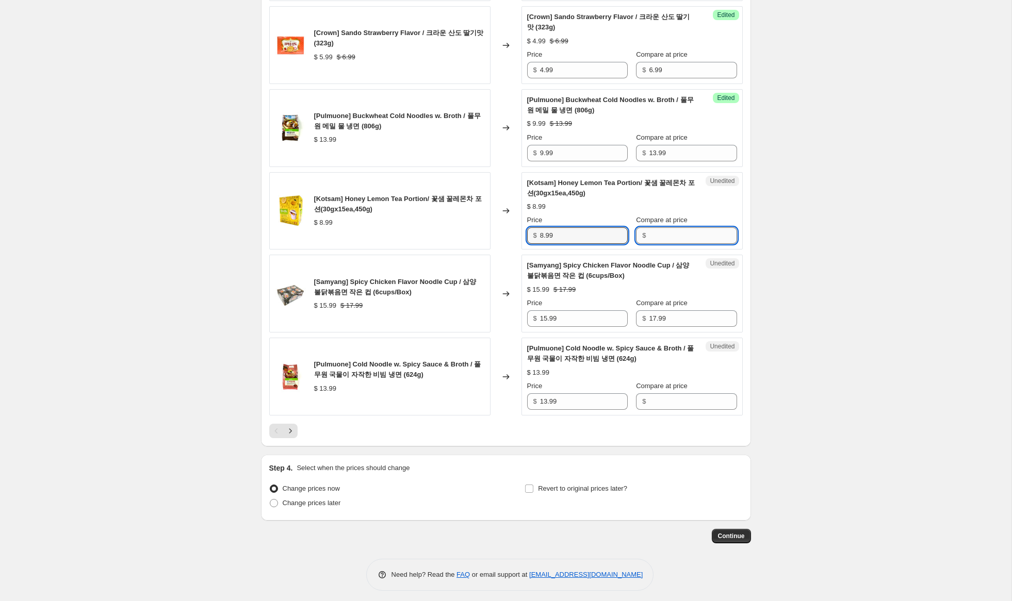
click at [680, 244] on input "Compare at price" at bounding box center [693, 235] width 88 height 17
paste input "8.99"
type input "8.99"
drag, startPoint x: 544, startPoint y: 256, endPoint x: 499, endPoint y: 249, distance: 45.0
click at [503, 250] on div "[Kotsam] Honey Lemon Tea Portion/ 꽃샘 꿀레몬차 포션(30gx15ea,450g) $ 8.99 Changed to S…" at bounding box center [505, 211] width 473 height 78
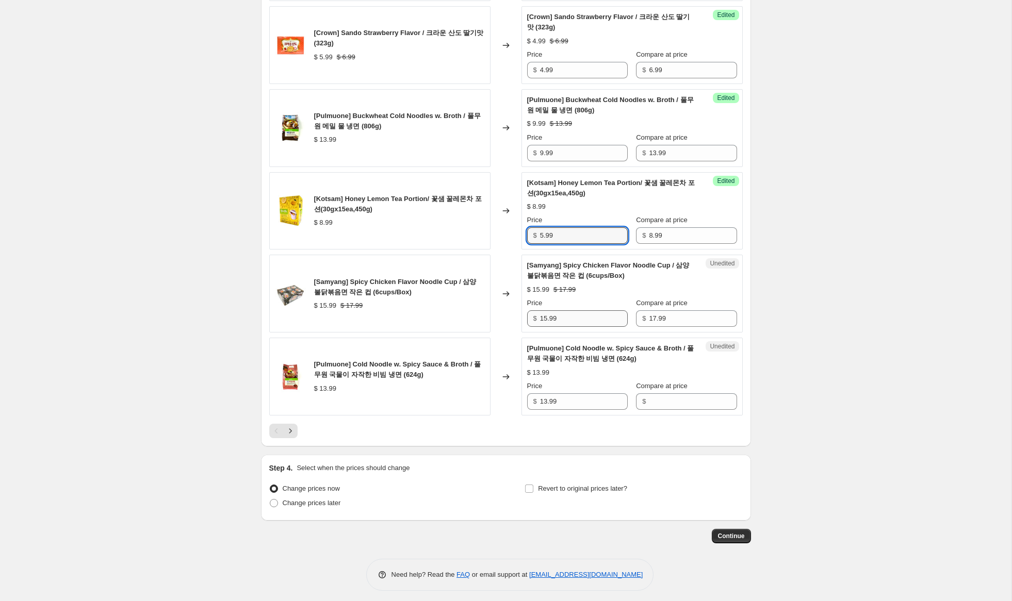
type input "5.99"
click at [544, 327] on input "15.99" at bounding box center [584, 318] width 88 height 17
type input "10.99"
drag, startPoint x: 578, startPoint y: 422, endPoint x: 486, endPoint y: 418, distance: 92.4
click at [486, 416] on div "[Pulmuone] Cold Noodle w. Spicy Sauce & Broth / 풀무원 국물이 자작한 비빔 냉면 (624g) $ 13.9…" at bounding box center [505, 377] width 473 height 78
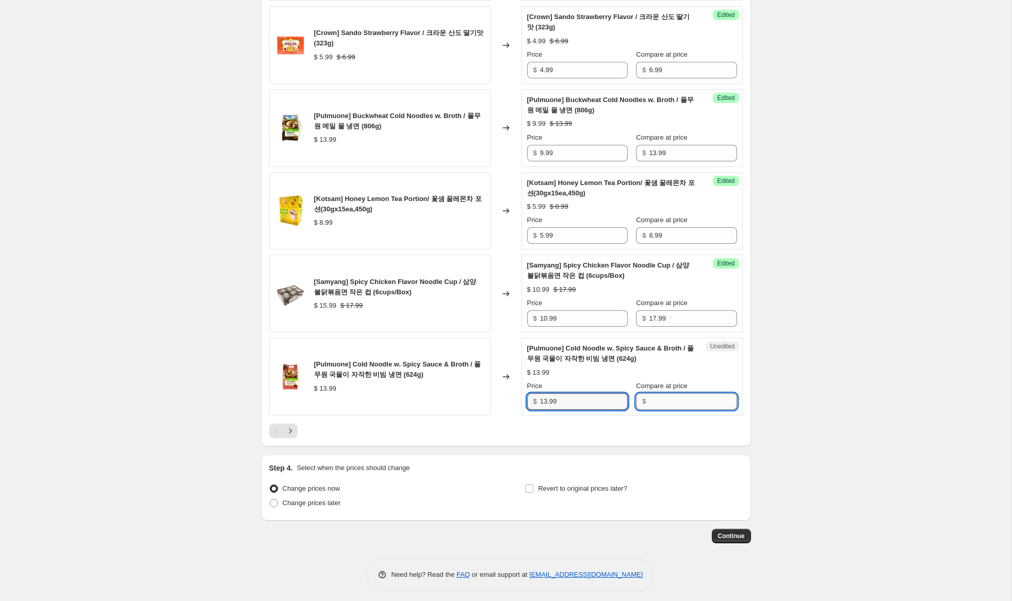
click at [678, 410] on input "Compare at price" at bounding box center [693, 402] width 88 height 17
paste input "13.99"
type input "13.99"
drag, startPoint x: 547, startPoint y: 424, endPoint x: 486, endPoint y: 411, distance: 62.3
click at [486, 411] on div "[Pulmuone] Cold Noodle w. Spicy Sauce & Broth / 풀무원 국물이 자작한 비빔 냉면 (624g) $ 13.9…" at bounding box center [505, 377] width 473 height 78
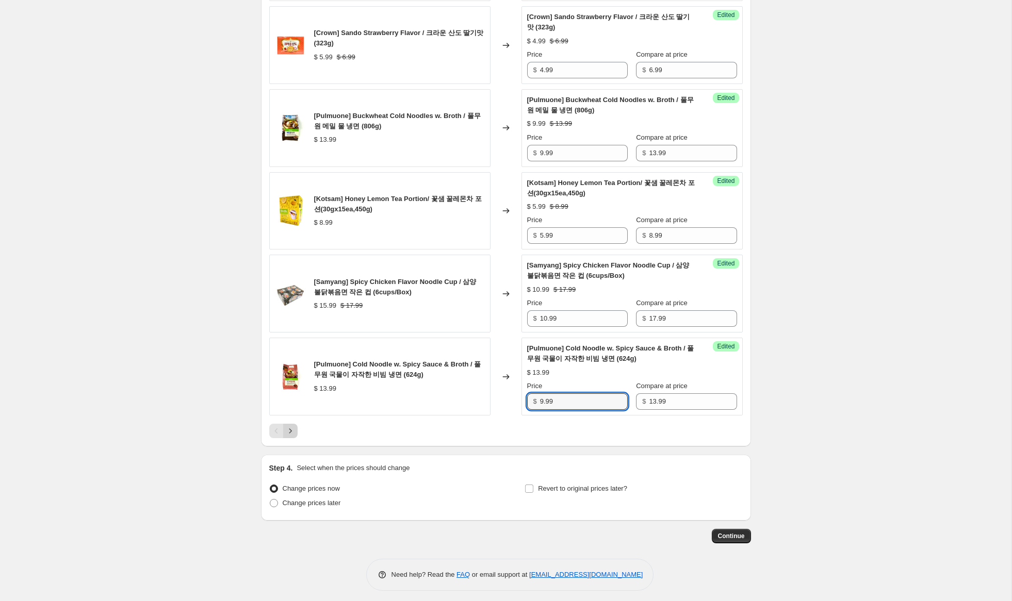
type input "9.99"
click at [294, 436] on icon "Next" at bounding box center [290, 431] width 10 height 10
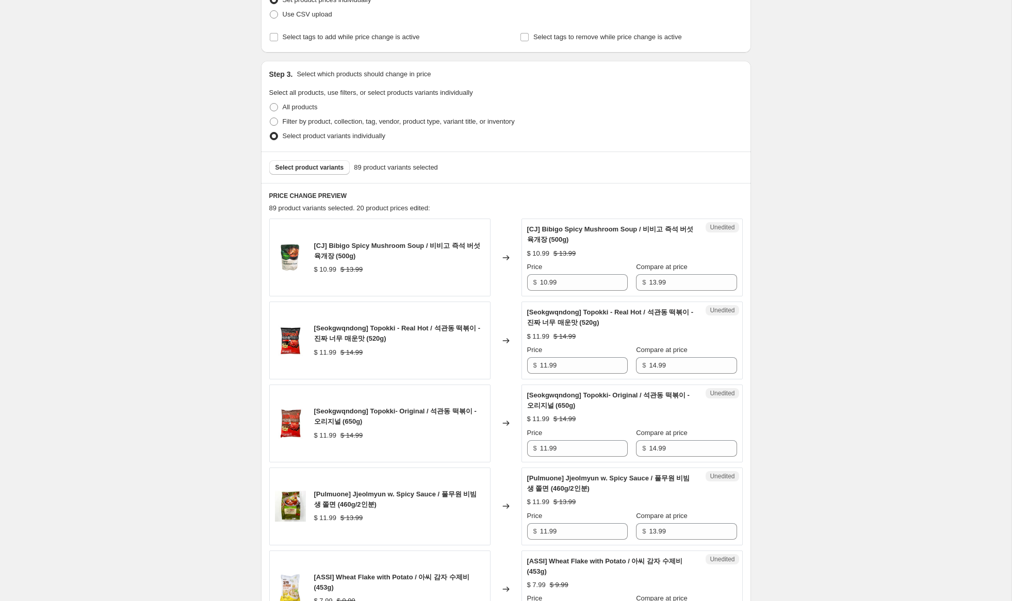
scroll to position [96, 0]
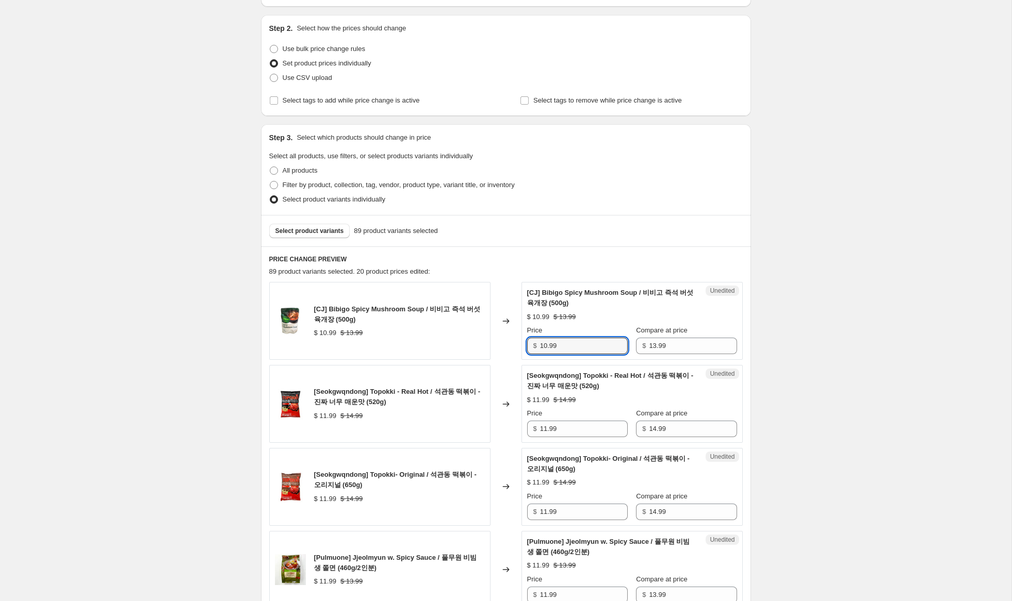
drag, startPoint x: 547, startPoint y: 348, endPoint x: 517, endPoint y: 346, distance: 30.0
click at [517, 346] on div "[CJ] Bibigo Spicy Mushroom Soup / 비비고 즉석 버섯 육개장 (500g) $ 10.99 $ 13.99 Changed …" at bounding box center [505, 321] width 473 height 78
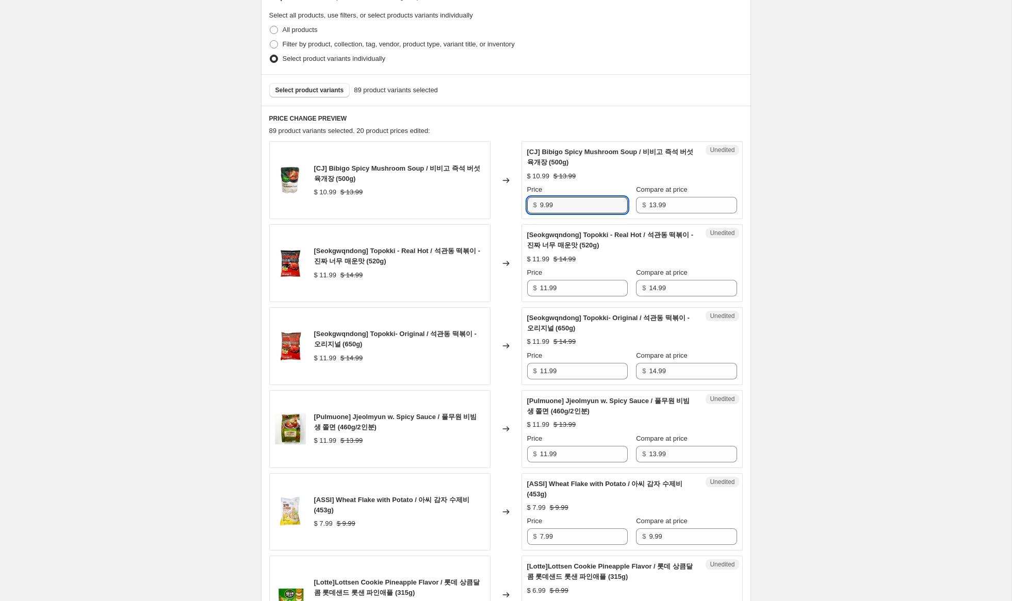
scroll to position [240, 0]
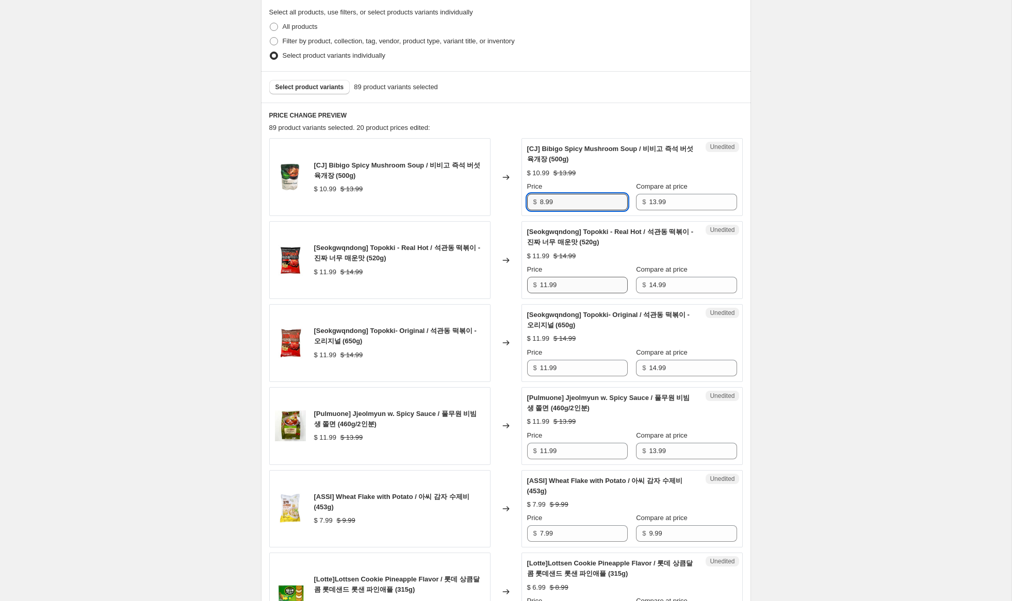
type input "8.99"
drag, startPoint x: 546, startPoint y: 285, endPoint x: 494, endPoint y: 281, distance: 51.7
click at [494, 281] on div "[Seokgwqndong] Topokki - Real Hot / 석관동 떡볶이 - 진짜 너무 매운맛 (520g) $ 11.99 $ 14.99 …" at bounding box center [505, 260] width 473 height 78
type input "9.99"
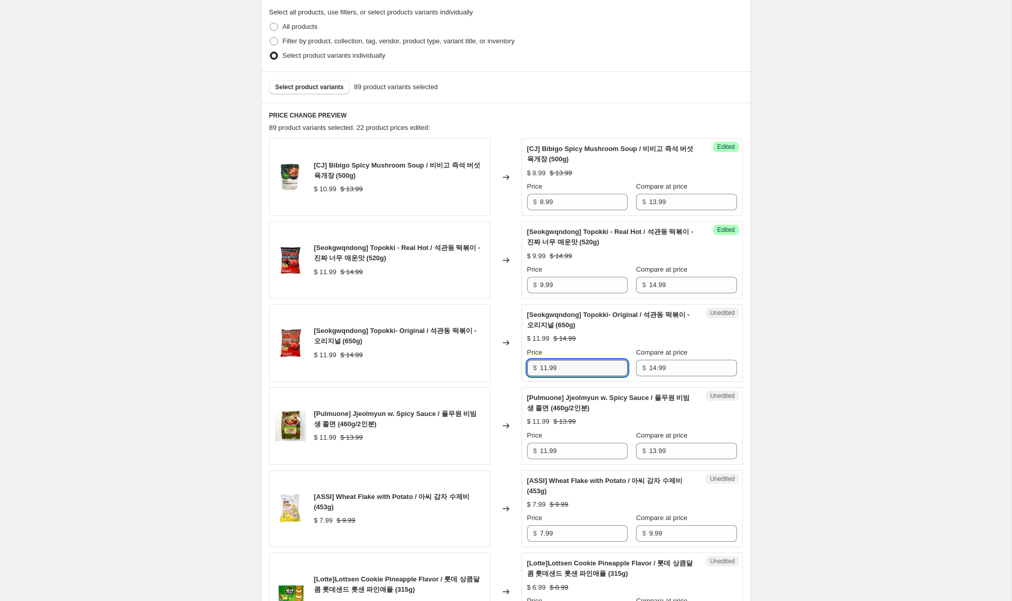
drag, startPoint x: 544, startPoint y: 366, endPoint x: 490, endPoint y: 366, distance: 53.6
click at [490, 366] on div "[Seokgwqndong] Topokki- Original / 석관동 떡볶이 - 오리지널 (650g) $ 11.99 $ 14.99 Change…" at bounding box center [505, 343] width 473 height 78
drag, startPoint x: 547, startPoint y: 368, endPoint x: 472, endPoint y: 363, distance: 74.9
click at [472, 363] on div "[Seokgwqndong] Topokki- Original / 석관동 떡볶이 - 오리지널 (650g) $ 11.99 $ 14.99 Change…" at bounding box center [505, 343] width 473 height 78
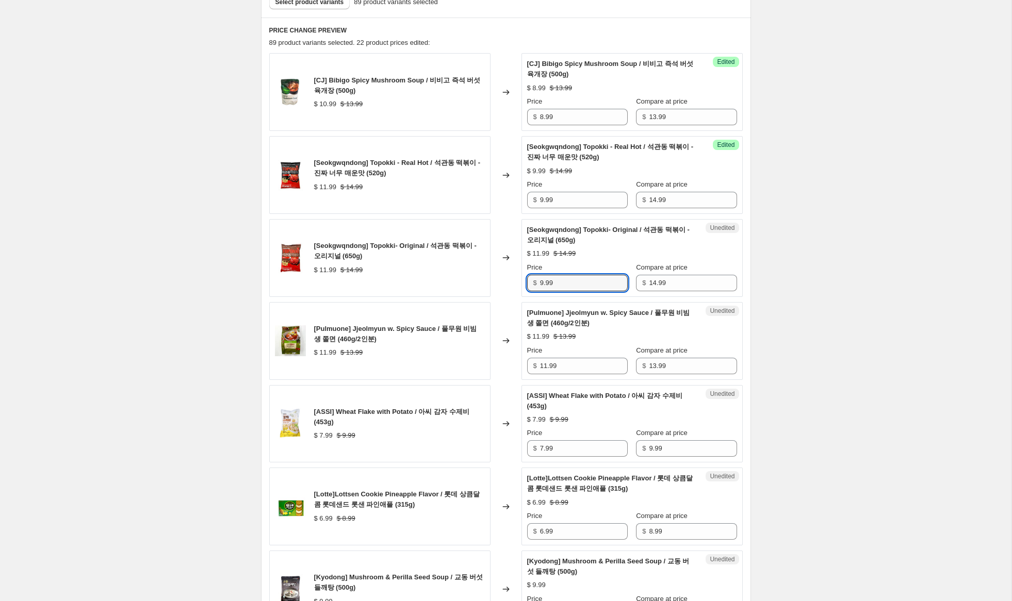
scroll to position [326, 0]
type input "9.99"
drag, startPoint x: 546, startPoint y: 367, endPoint x: 470, endPoint y: 359, distance: 75.7
click at [473, 359] on div "[Pulmuone] Jjeolmyun w. Spicy Sauce / 풀무원 비빔 생 쫄면 (460g/2인분) $ 11.99 $ 13.99 Ch…" at bounding box center [505, 341] width 473 height 78
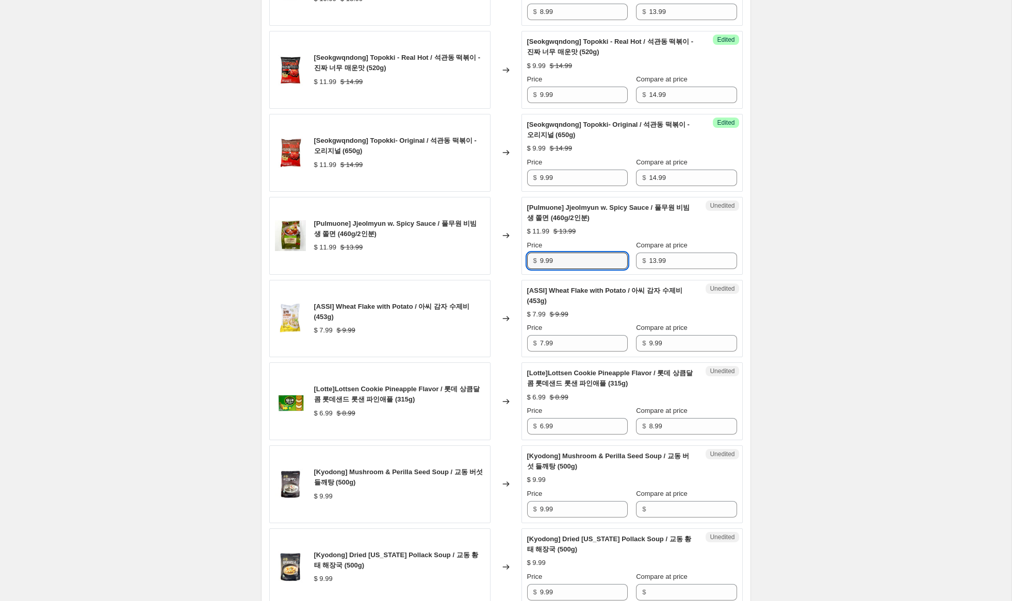
scroll to position [431, 0]
type input "9.99"
drag, startPoint x: 544, startPoint y: 345, endPoint x: 512, endPoint y: 340, distance: 32.2
click at [512, 340] on div "[ASSI] Wheat Flake with Potato / 아씨 감자 수제비 (453g) $ 7.99 $ 9.99 Changed to Uned…" at bounding box center [505, 319] width 473 height 78
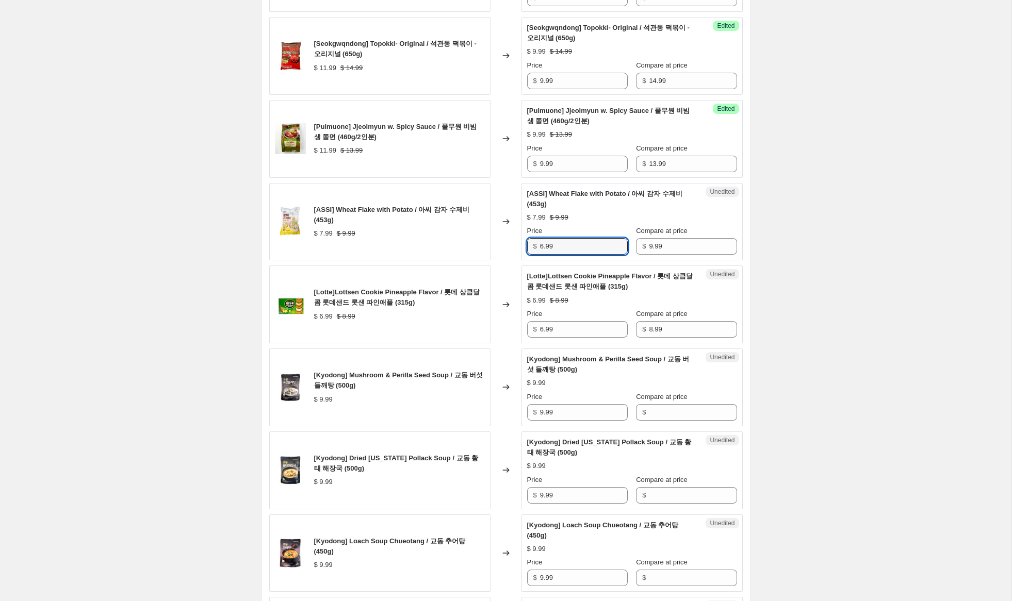
scroll to position [540, 0]
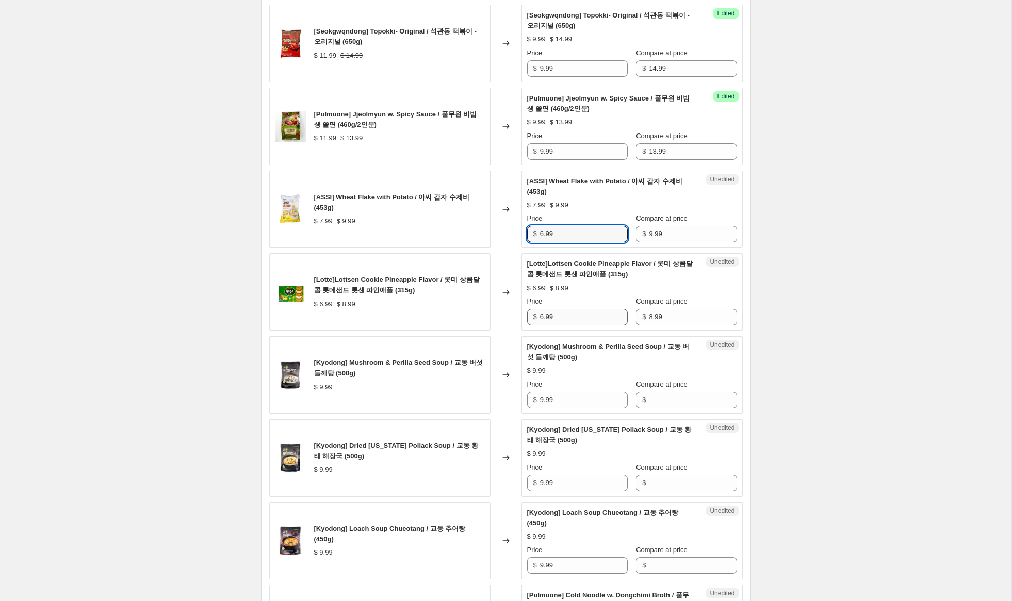
type input "6.99"
drag, startPoint x: 544, startPoint y: 318, endPoint x: 525, endPoint y: 316, distance: 18.7
click at [525, 316] on div "Unedited [Lotte]Lottsen Cookie Pineapple Flavor / 롯데 상큼달콤 롯데샌드 롯샌 파인애플 (315g) $…" at bounding box center [631, 292] width 221 height 78
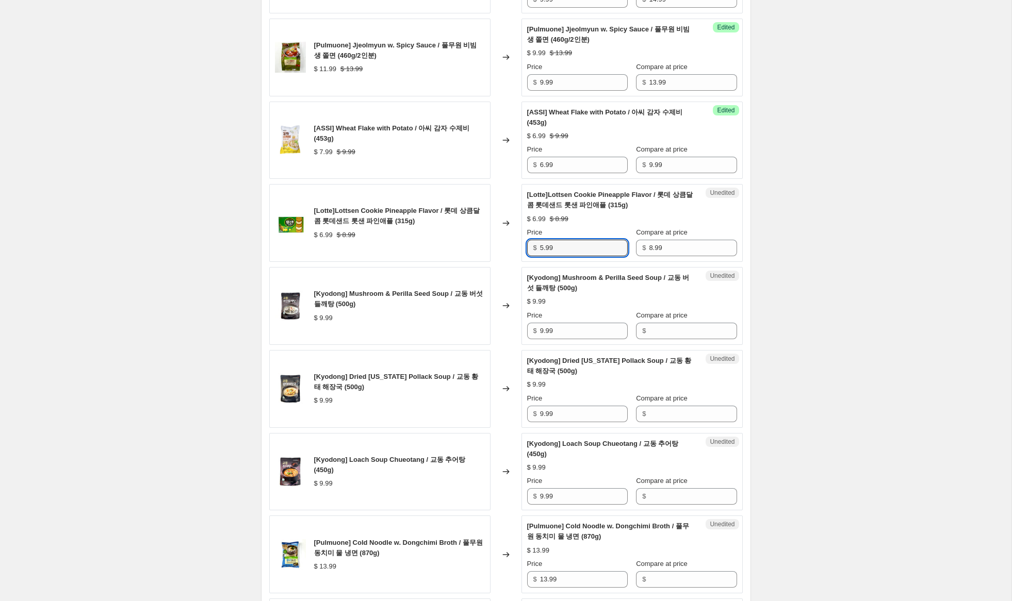
scroll to position [614, 0]
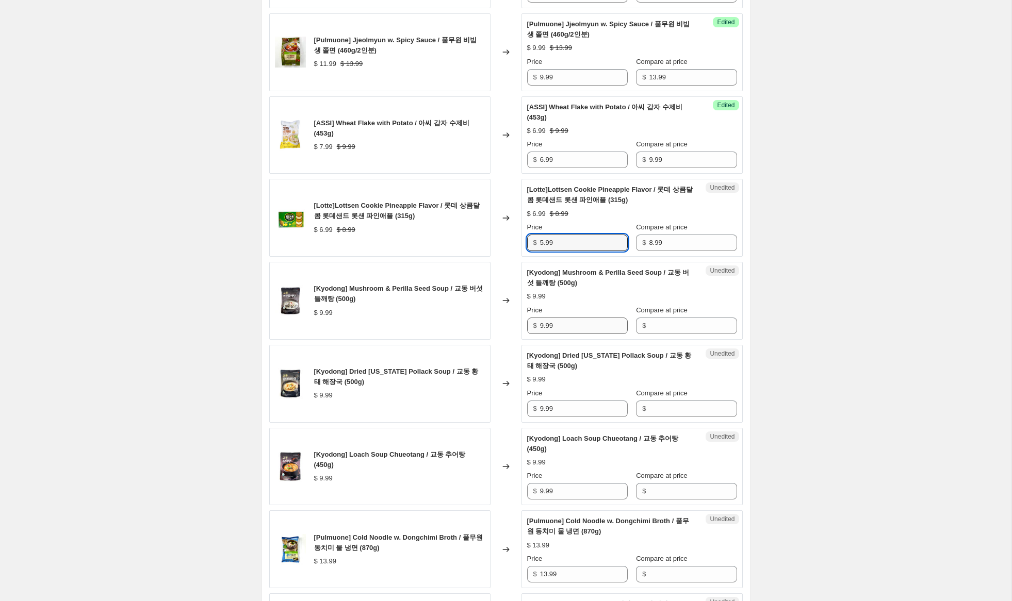
type input "5.99"
drag, startPoint x: 563, startPoint y: 326, endPoint x: 529, endPoint y: 321, distance: 33.8
click at [529, 321] on div "$ 9.99" at bounding box center [577, 326] width 101 height 17
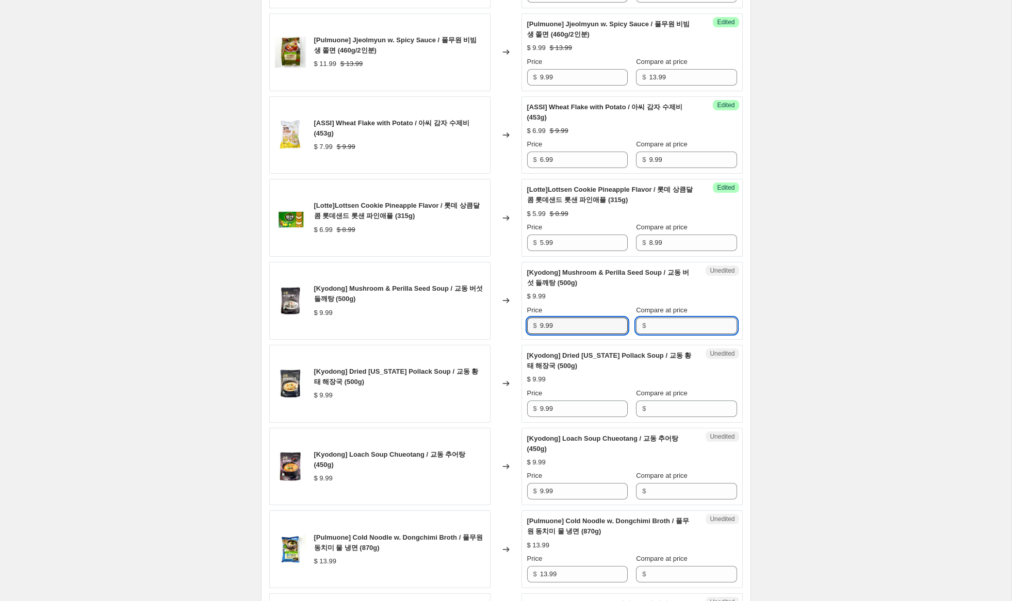
drag, startPoint x: 680, startPoint y: 329, endPoint x: 675, endPoint y: 366, distance: 37.5
click at [680, 329] on input "Compare at price" at bounding box center [693, 326] width 88 height 17
paste input "9.99"
type input "9.99"
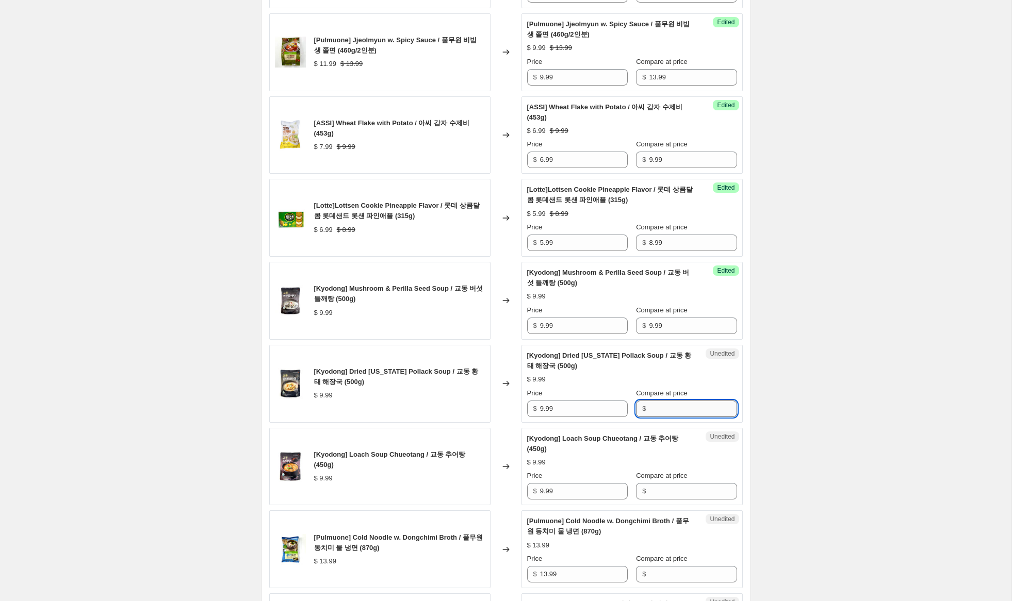
click at [675, 406] on input "Compare at price" at bounding box center [693, 409] width 88 height 17
paste input "9.99"
type input "9.99"
drag, startPoint x: 659, startPoint y: 495, endPoint x: 615, endPoint y: 462, distance: 55.2
click at [659, 494] on input "Compare at price" at bounding box center [693, 491] width 88 height 17
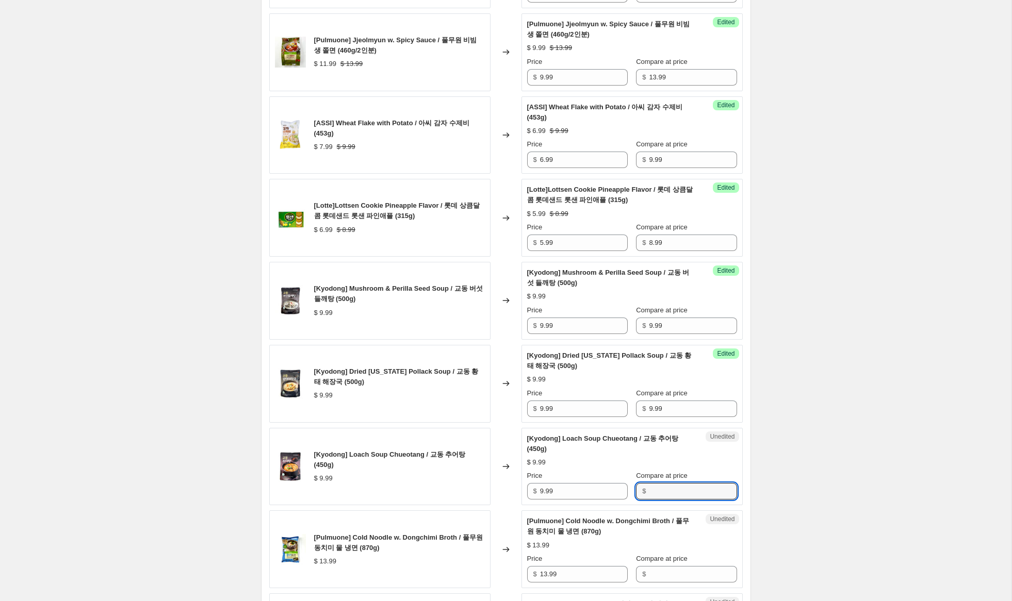
paste input "9.99"
type input "9.99"
click at [544, 325] on input "9.99" at bounding box center [584, 326] width 88 height 17
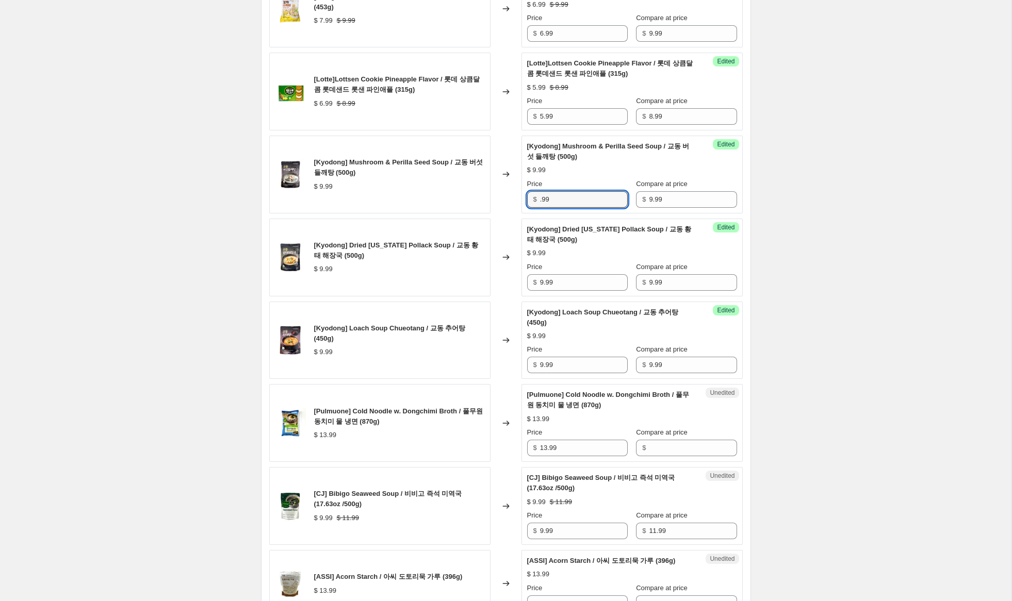
scroll to position [743, 0]
type input "5.99"
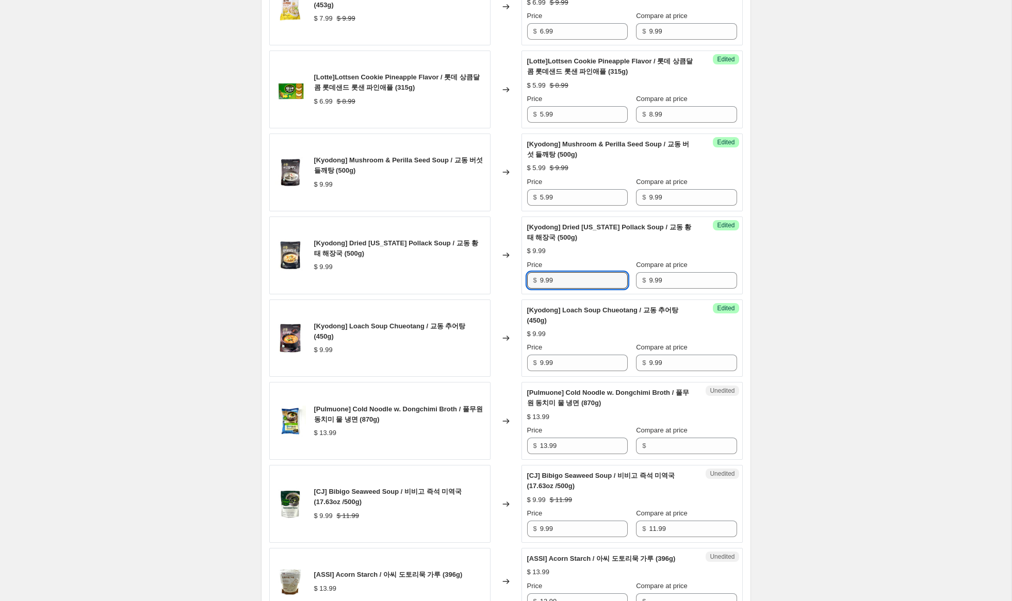
drag, startPoint x: 542, startPoint y: 282, endPoint x: 509, endPoint y: 278, distance: 33.2
click at [509, 277] on div "[Kyodong] Dried [US_STATE] Pollack Soup / 교동 황태 해장국 (500g) $ 9.99 Changed to Su…" at bounding box center [505, 256] width 473 height 78
type input "5.99"
drag, startPoint x: 544, startPoint y: 363, endPoint x: 459, endPoint y: 361, distance: 85.6
click at [459, 361] on div "[Kyodong] Loach Soup Chueotang / 교동 추어탕 (450g) $ 9.99 Changed to Success Edited…" at bounding box center [505, 339] width 473 height 78
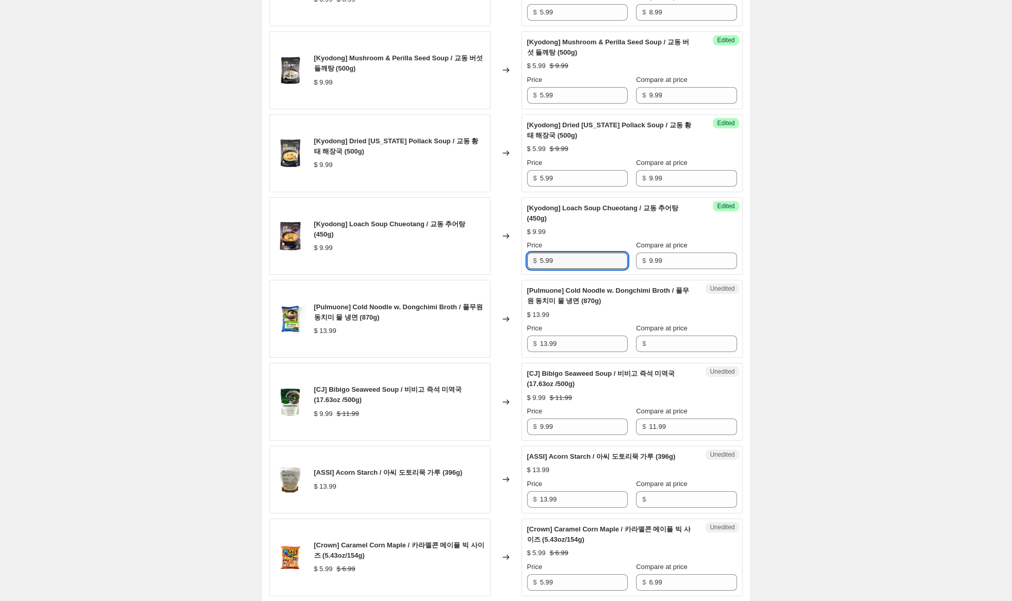
scroll to position [852, 0]
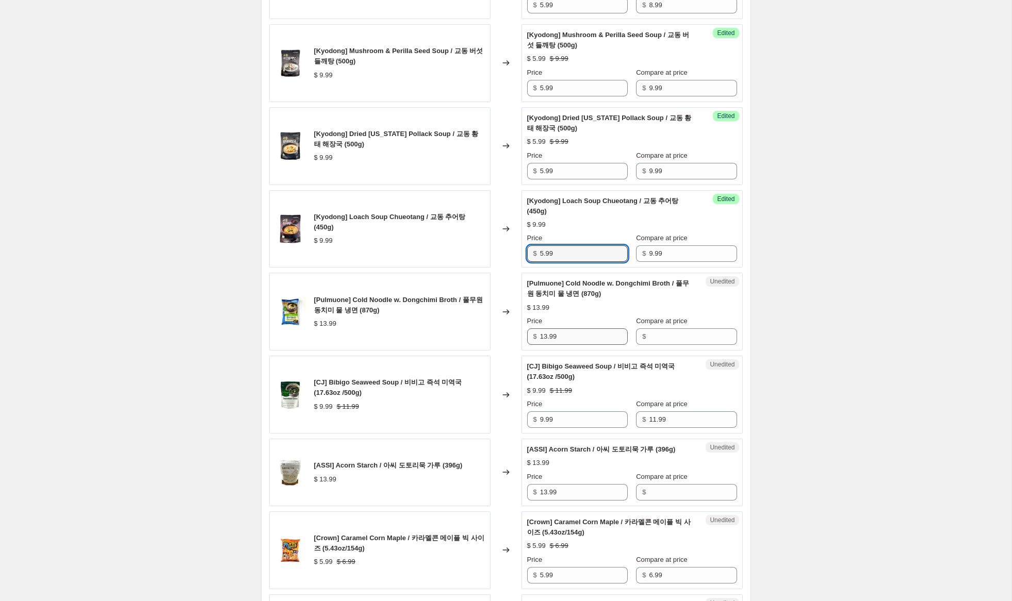
type input "5.99"
drag, startPoint x: 568, startPoint y: 335, endPoint x: 518, endPoint y: 332, distance: 49.6
click at [518, 332] on div "[Pulmuone] Cold Noodle w. Dongchimi Broth / 풀무원 동치미 물 냉면 (870g) $ 13.99 Changed…" at bounding box center [505, 312] width 473 height 78
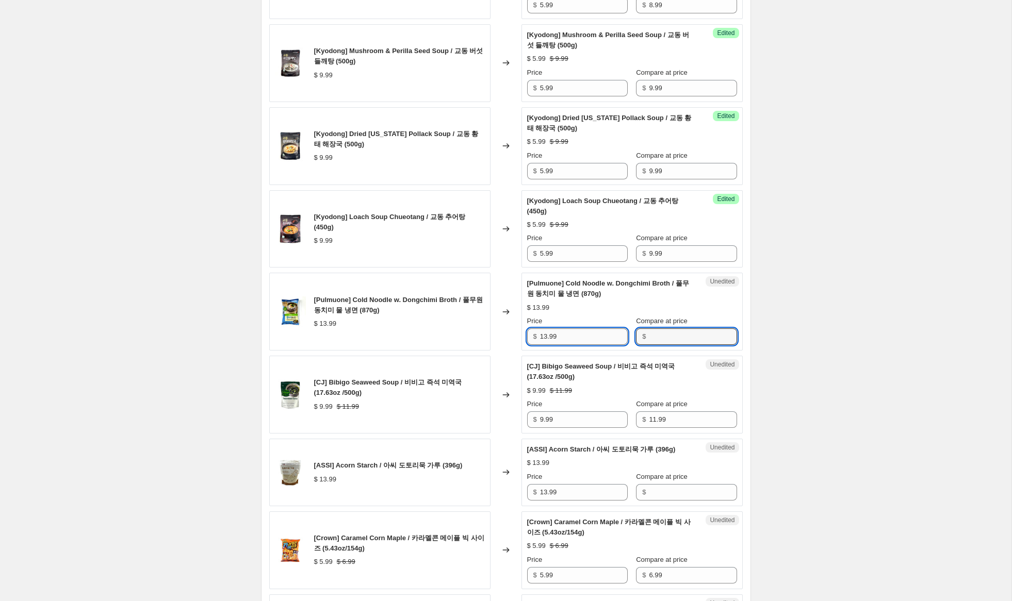
drag, startPoint x: 682, startPoint y: 345, endPoint x: 621, endPoint y: 345, distance: 60.9
click at [676, 345] on input "Compare at price" at bounding box center [693, 337] width 88 height 17
paste input "13.99"
type input "13.99"
drag, startPoint x: 547, startPoint y: 339, endPoint x: 498, endPoint y: 328, distance: 50.4
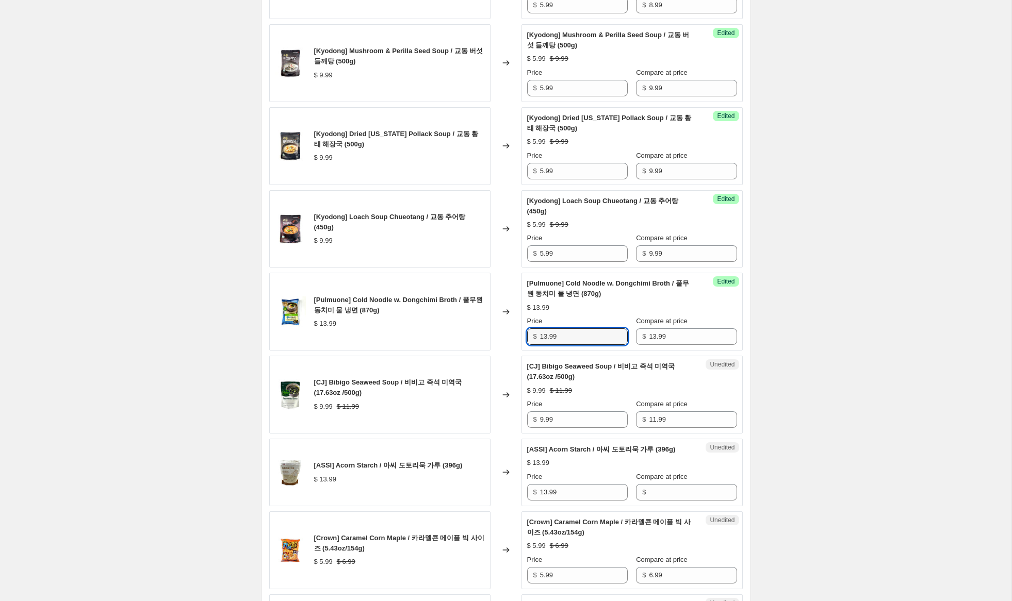
click at [499, 328] on div "[Pulmuone] Cold Noodle w. Dongchimi Broth / 풀무원 동치미 물 냉면 (870g) $ 13.99 Changed…" at bounding box center [505, 312] width 473 height 78
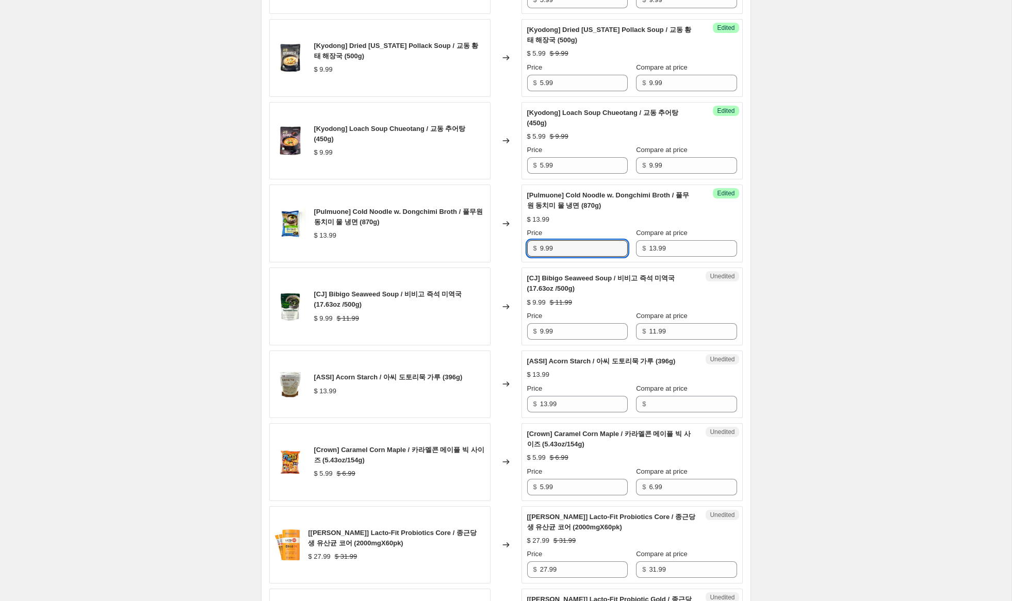
scroll to position [945, 0]
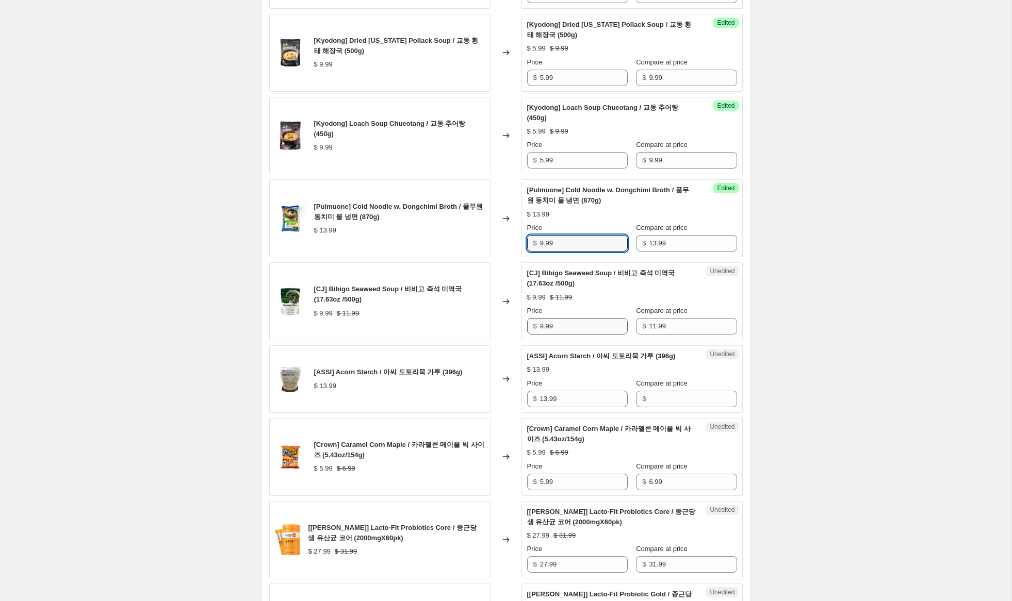
type input "9.99"
drag, startPoint x: 543, startPoint y: 325, endPoint x: 487, endPoint y: 319, distance: 56.0
click at [492, 318] on div "[CJ] Bibigo Seaweed Soup / 비비고 즉석 미역국 (17.63oz /500g) $ 9.99 $ 11.99 Changed to…" at bounding box center [505, 302] width 473 height 78
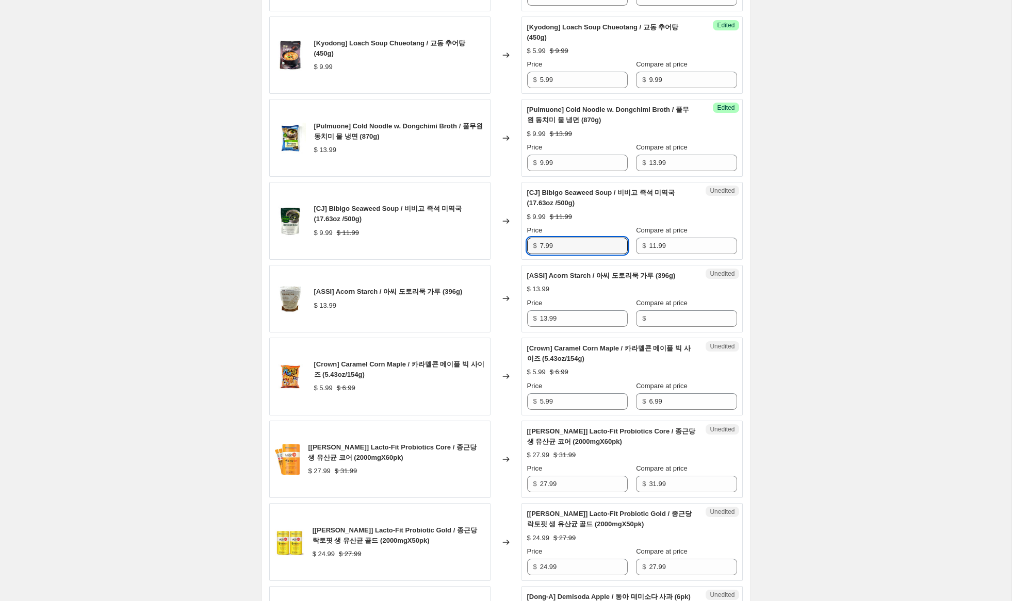
scroll to position [1040, 0]
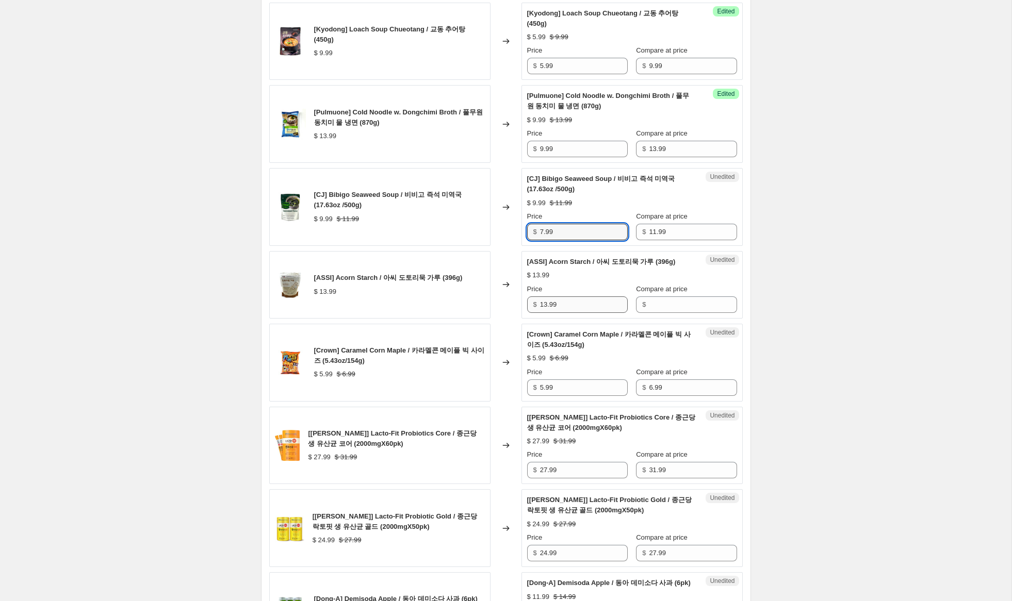
type input "7.99"
drag, startPoint x: 559, startPoint y: 306, endPoint x: 521, endPoint y: 300, distance: 38.7
click at [521, 300] on div "Unedited [ASSI] Acorn Starch / 아씨 도토리묵 가루 (396g) $ 13.99 Price $ 13.99 Compare …" at bounding box center [631, 285] width 221 height 68
click at [678, 302] on input "Compare at price" at bounding box center [693, 305] width 88 height 17
paste input "13.99"
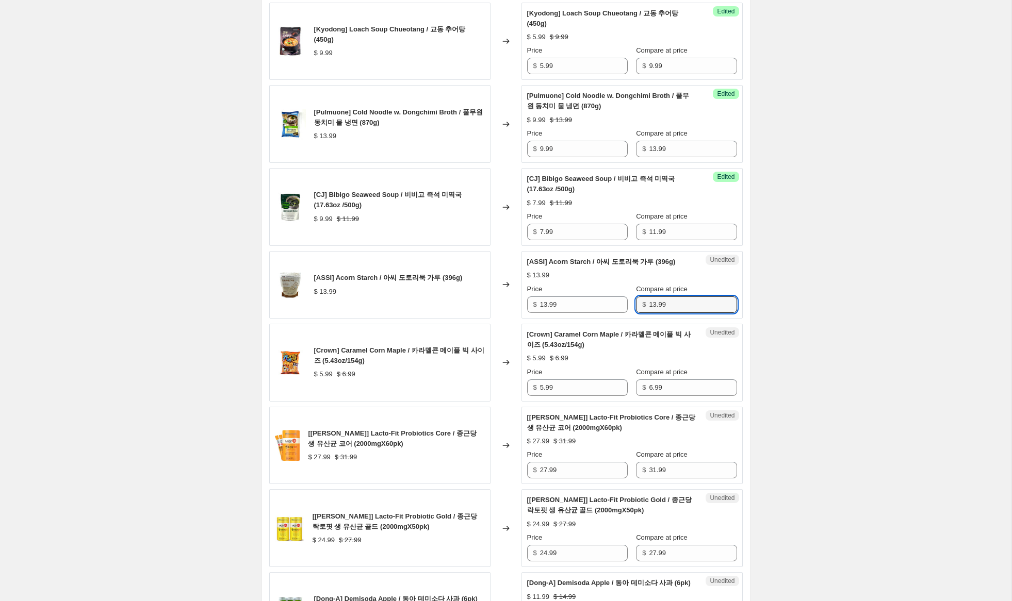
type input "13.99"
drag, startPoint x: 526, startPoint y: 301, endPoint x: 454, endPoint y: 295, distance: 72.5
click at [456, 295] on div "[ASSI] Acorn Starch / 아씨 도토리묵 가루 (396g) $ 13.99 Changed to Success Edited [ASSI…" at bounding box center [505, 285] width 473 height 68
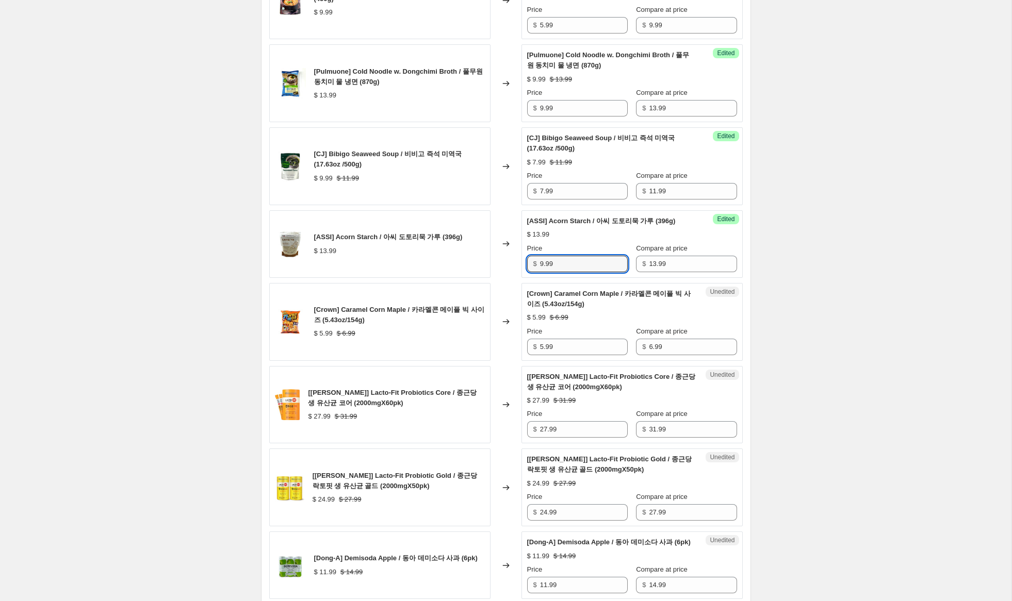
scroll to position [1088, 0]
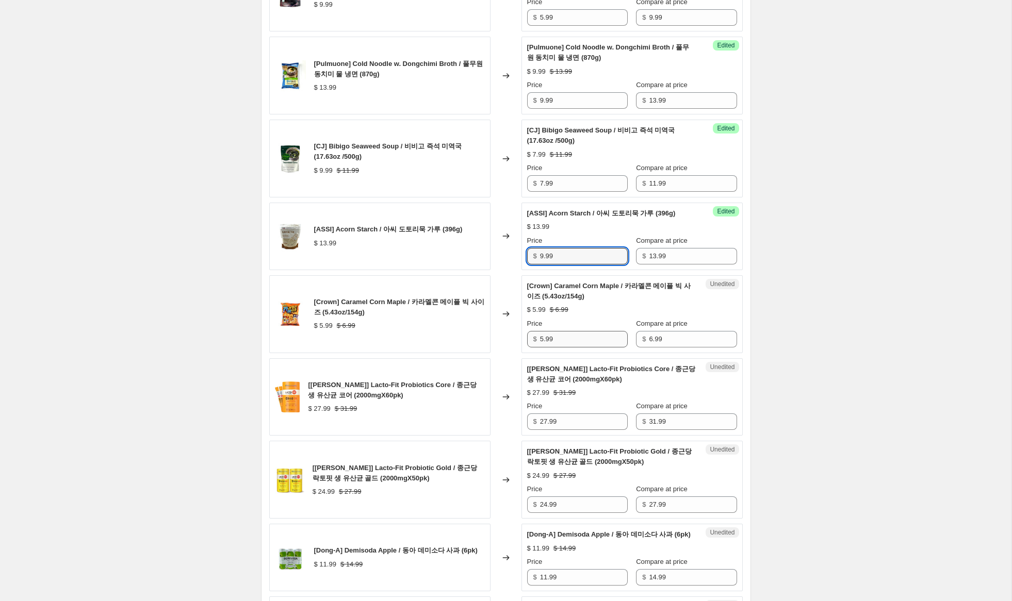
type input "9.99"
drag, startPoint x: 544, startPoint y: 339, endPoint x: 497, endPoint y: 332, distance: 47.5
click at [500, 331] on div "[Crown] Caramel Corn Maple / 카라멜콘 메이플 빅 사이즈 (5.43oz/154g) $ 5.99 $ 6.99 Changed…" at bounding box center [505, 314] width 473 height 78
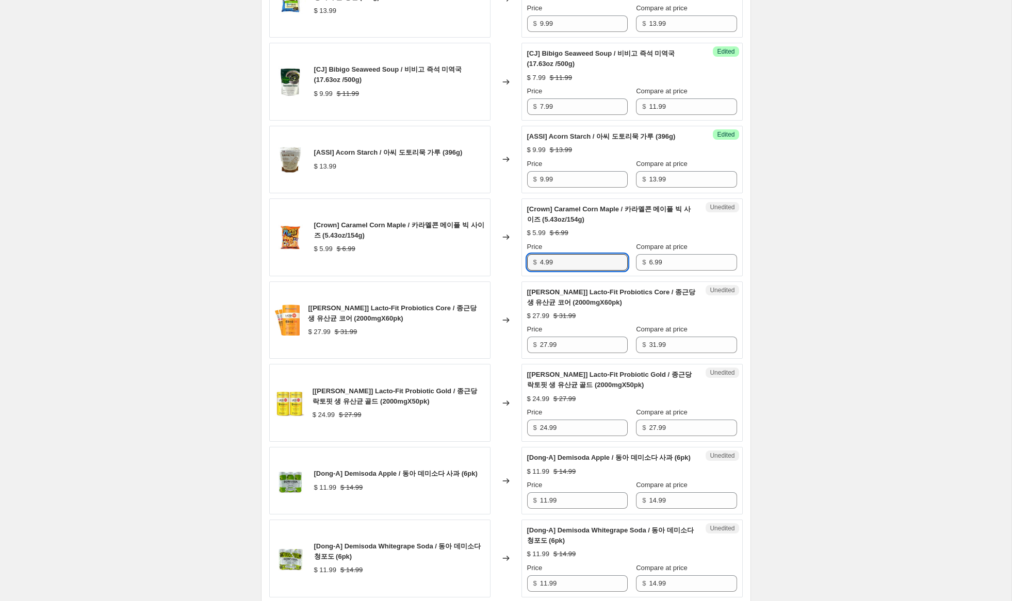
scroll to position [1167, 0]
type input "4.99"
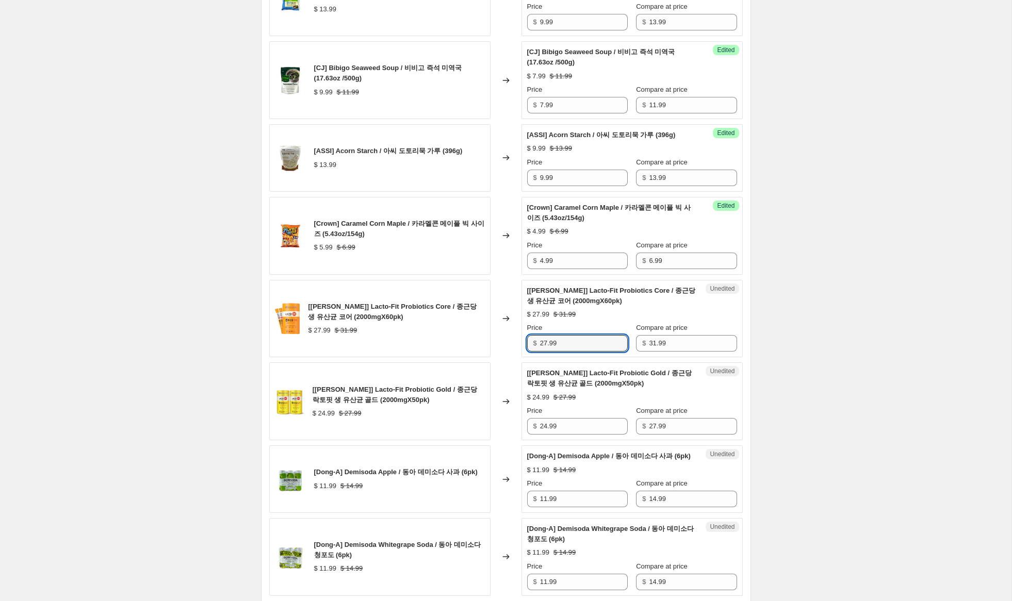
drag, startPoint x: 547, startPoint y: 346, endPoint x: 516, endPoint y: 338, distance: 31.8
click at [517, 338] on div "[[PERSON_NAME] Dang] Lacto-Fit Probiotics Core / 종근당 생 유산균 코어 (2000mgX60pk) $ 2…" at bounding box center [505, 319] width 473 height 78
type input "22.99"
drag, startPoint x: 548, startPoint y: 428, endPoint x: 511, endPoint y: 422, distance: 37.6
click at [511, 422] on div "[[PERSON_NAME] Dang] Lacto-Fit Probiotic Gold / 종근당 락토핏 생 유산균 골드 (2000mgX50pk) …" at bounding box center [505, 402] width 473 height 78
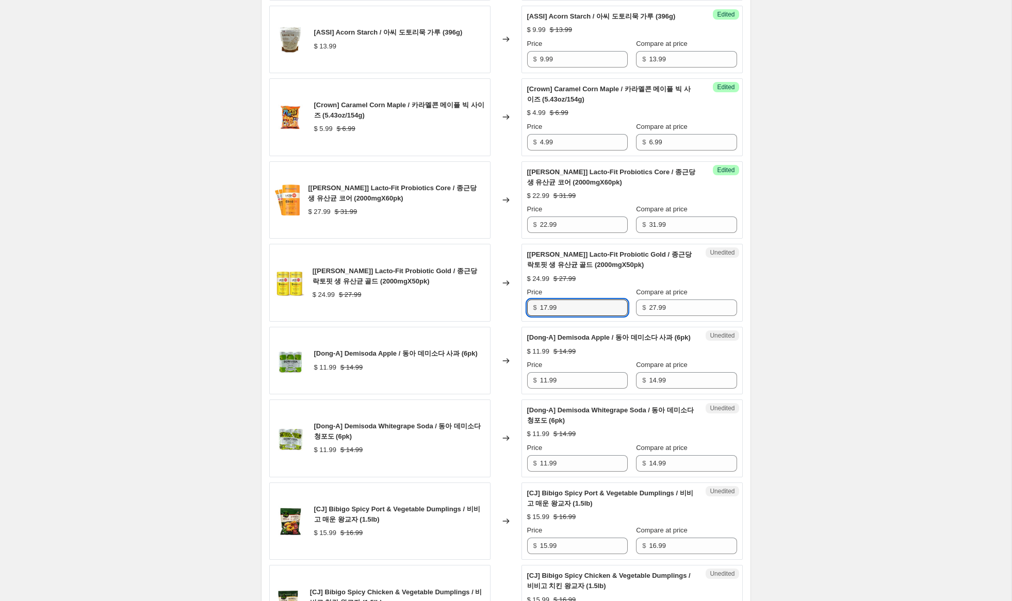
scroll to position [1287, 0]
type input "17.99"
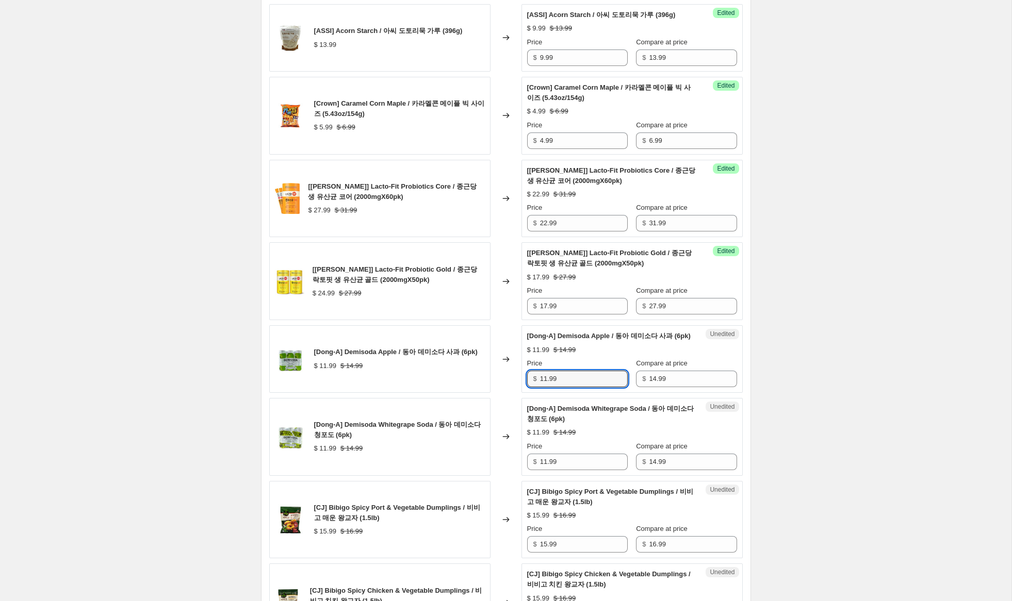
drag, startPoint x: 546, startPoint y: 390, endPoint x: 459, endPoint y: 377, distance: 88.2
click at [461, 377] on div "[Dong-A] Demisoda Apple / 동아 데미소다 사과 (6pk) $ 11.99 $ 14.99 Changed to Unedited …" at bounding box center [505, 359] width 473 height 68
type input "9.99"
drag, startPoint x: 546, startPoint y: 471, endPoint x: 508, endPoint y: 472, distance: 38.7
click at [488, 467] on div "[Dong-A] Demisoda Whitegrape Soda / 동아 데미소다 청포도 (6pk) $ 11.99 $ 14.99 Changed t…" at bounding box center [505, 437] width 473 height 78
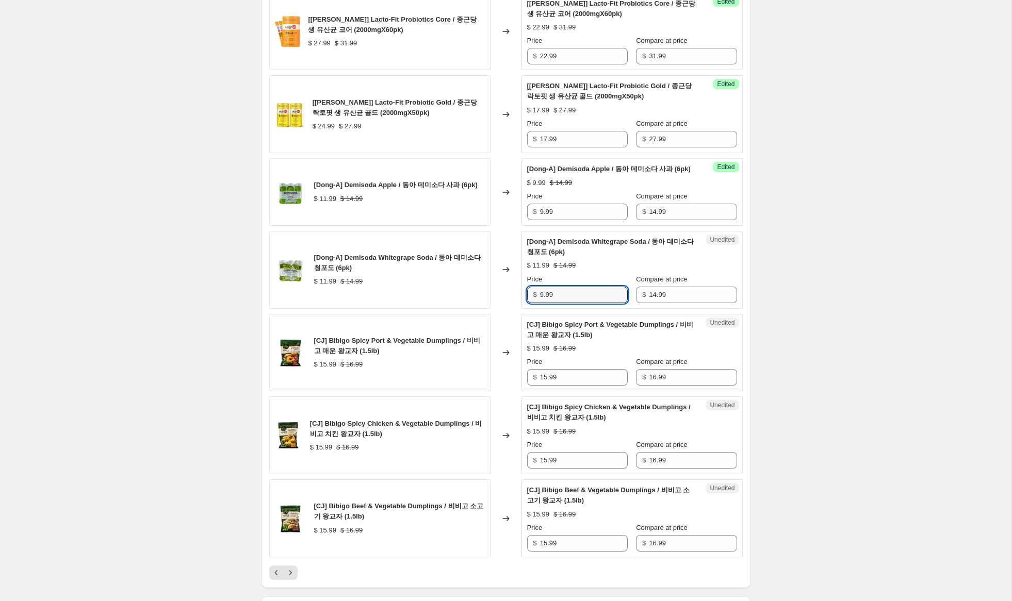
scroll to position [1476, 0]
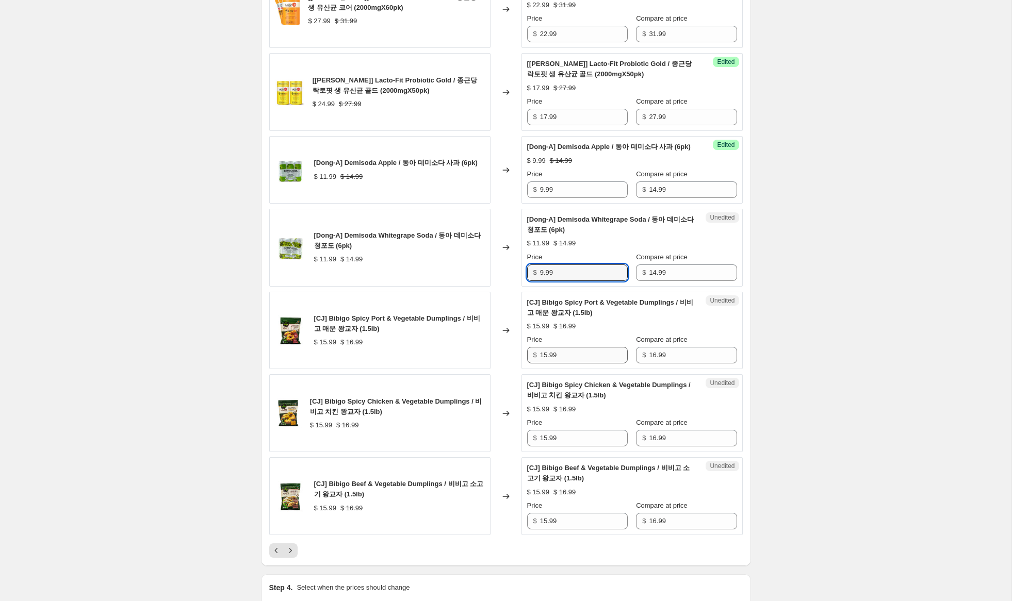
type input "9.99"
drag, startPoint x: 546, startPoint y: 366, endPoint x: 555, endPoint y: 389, distance: 24.8
click at [545, 364] on input "15.99" at bounding box center [584, 355] width 88 height 17
type input "10.99"
click at [544, 447] on input "15.99" at bounding box center [584, 438] width 88 height 17
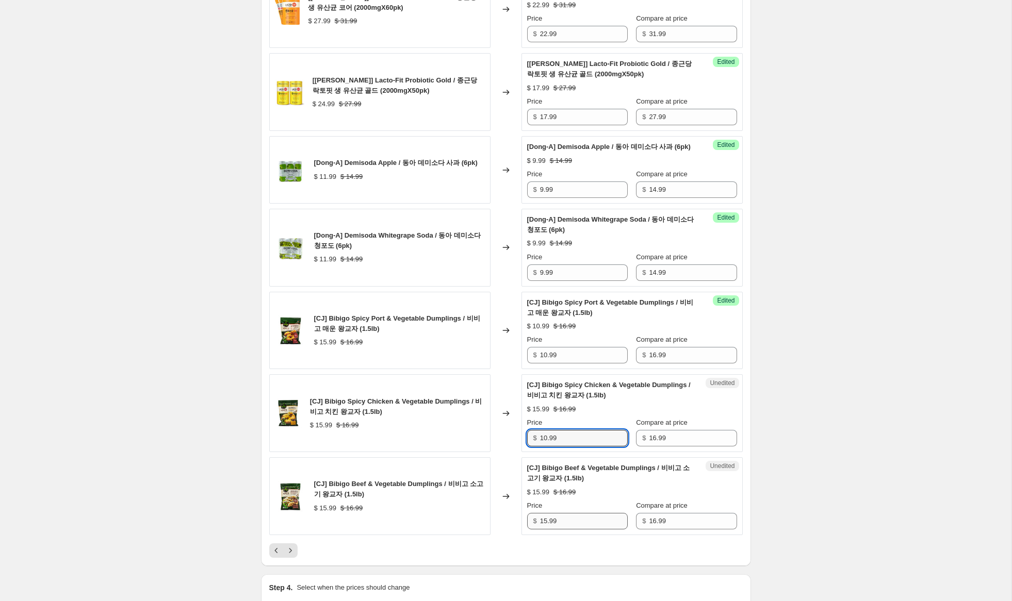
type input "10.99"
drag, startPoint x: 546, startPoint y: 533, endPoint x: 552, endPoint y: 566, distance: 33.0
click at [544, 530] on input "15.99" at bounding box center [584, 521] width 88 height 17
type input "10.99"
click at [291, 556] on icon "Next" at bounding box center [290, 551] width 10 height 10
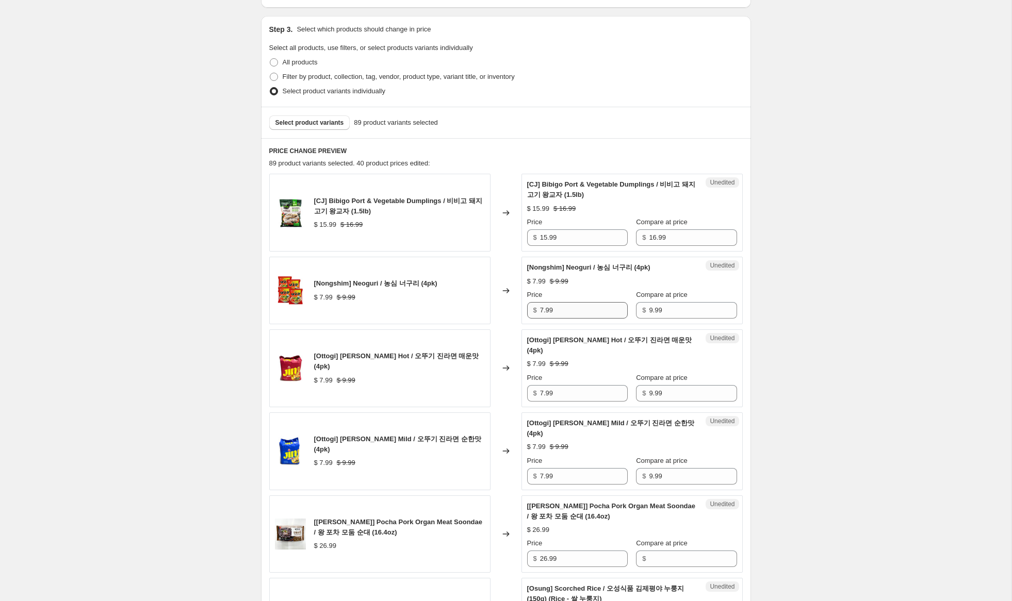
scroll to position [210, 0]
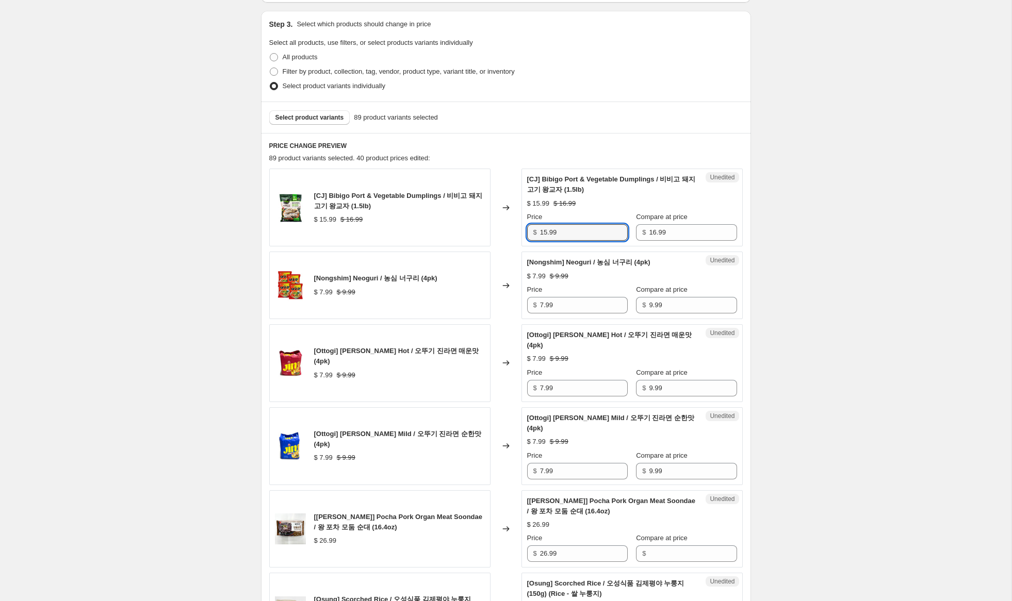
drag, startPoint x: 545, startPoint y: 232, endPoint x: 548, endPoint y: 241, distance: 9.3
click at [544, 233] on input "15.99" at bounding box center [584, 232] width 88 height 17
drag, startPoint x: 547, startPoint y: 232, endPoint x: 547, endPoint y: 253, distance: 21.2
click at [544, 232] on input "15.99" at bounding box center [584, 232] width 88 height 17
type input "10.99"
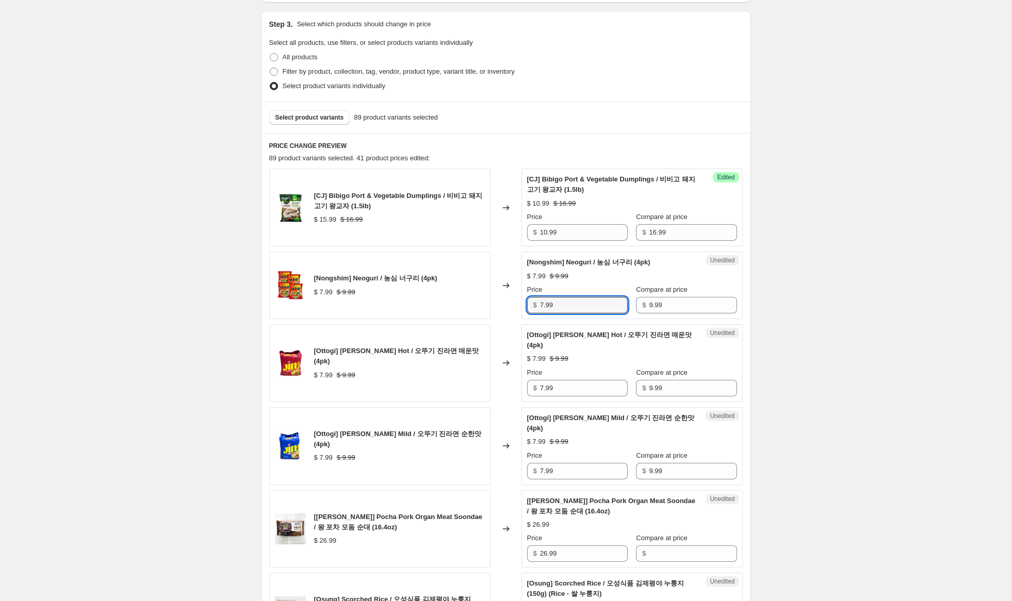
drag, startPoint x: 544, startPoint y: 304, endPoint x: 520, endPoint y: 301, distance: 23.9
click at [520, 300] on div "[Nongshim] Neoguri / 농심 너구리 (4pk) $ 7.99 $ 9.99 Changed to Unedited [Nongshim] …" at bounding box center [505, 286] width 473 height 68
type input "5.99"
drag, startPoint x: 543, startPoint y: 387, endPoint x: 489, endPoint y: 381, distance: 54.1
click at [490, 379] on div "[Ottogi] [PERSON_NAME] Hot / 오뚜기 진라면 매운맛 (4pk) $ 7.99 $ 9.99 Changed to Unedite…" at bounding box center [505, 363] width 473 height 78
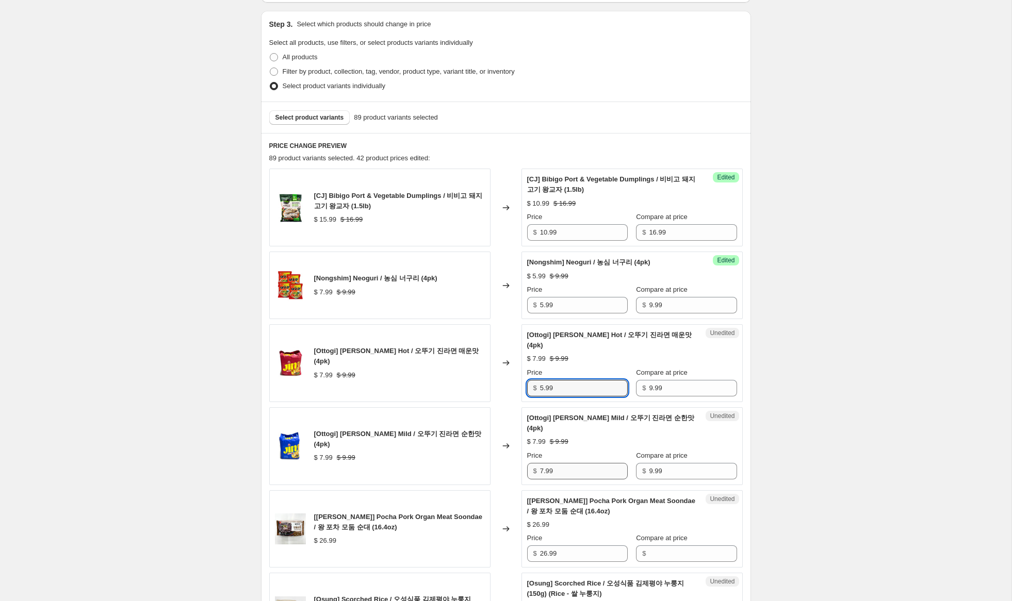
type input "5.99"
drag, startPoint x: 543, startPoint y: 471, endPoint x: 492, endPoint y: 467, distance: 51.7
click at [488, 463] on div "[Ottogi] [PERSON_NAME] Mild / 오뚜기 진라면 순한맛 (4pk) $ 7.99 $ 9.99 Changed to Unedit…" at bounding box center [505, 446] width 473 height 78
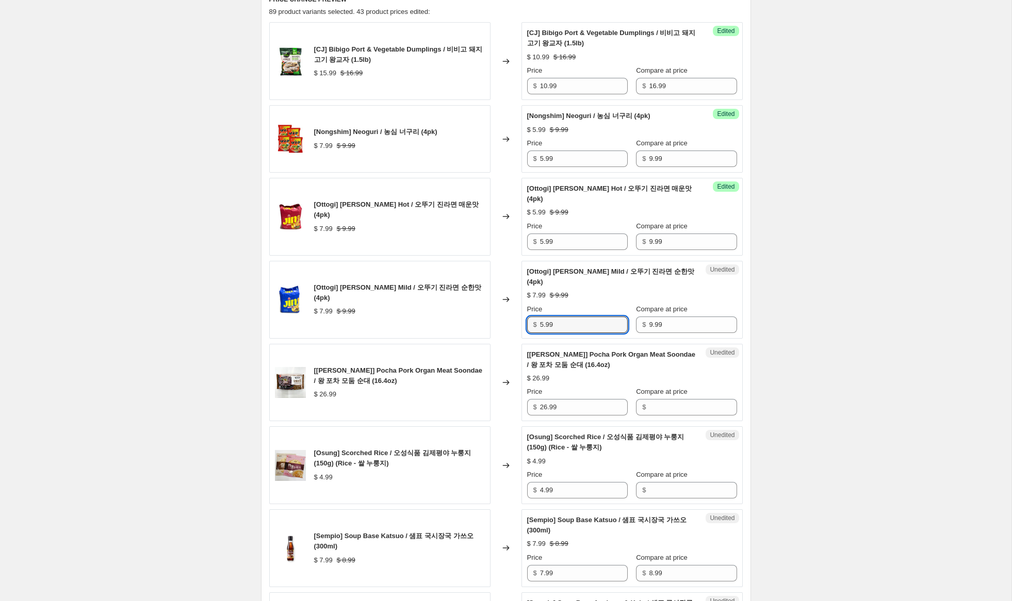
scroll to position [360, 0]
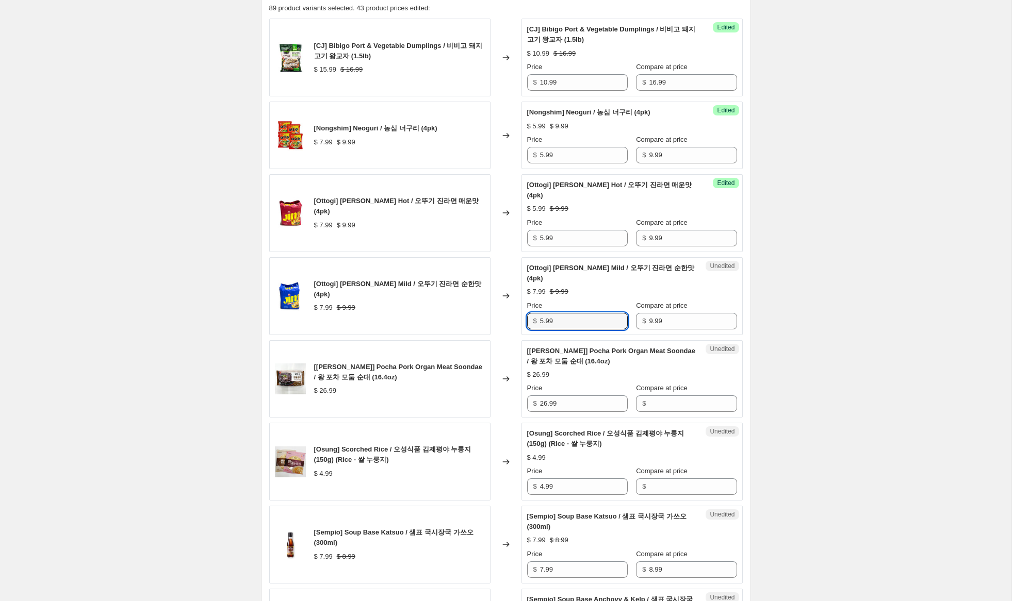
type input "5.99"
click at [515, 396] on div "[[PERSON_NAME]] Pocha Pork Organ Meat Soondae / 왕 포차 모둠 순대 (16.4oz) $ 26.99 Cha…" at bounding box center [505, 379] width 473 height 78
drag, startPoint x: 662, startPoint y: 405, endPoint x: 574, endPoint y: 411, distance: 87.9
click at [661, 405] on input "Compare at price" at bounding box center [693, 404] width 88 height 17
paste input "26.99"
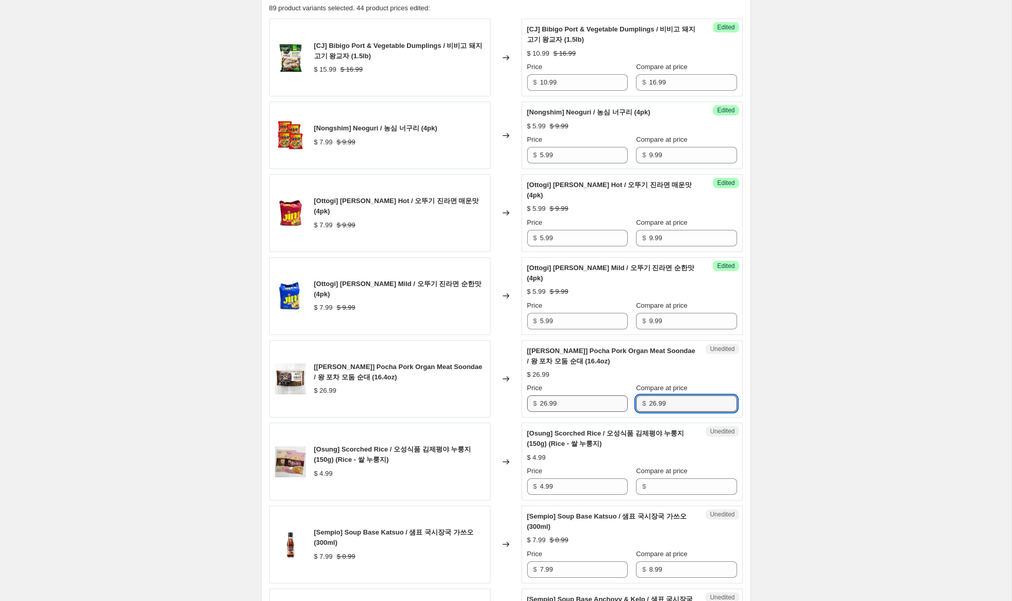
type input "26.99"
drag, startPoint x: 548, startPoint y: 405, endPoint x: 510, endPoint y: 401, distance: 38.4
click at [510, 399] on div "[[PERSON_NAME]] Pocha Pork Organ Meat Soondae / 왕 포차 모둠 순대 (16.4oz) $ 26.99 Cha…" at bounding box center [505, 379] width 473 height 78
type input "19.99"
drag, startPoint x: 560, startPoint y: 487, endPoint x: 503, endPoint y: 479, distance: 57.3
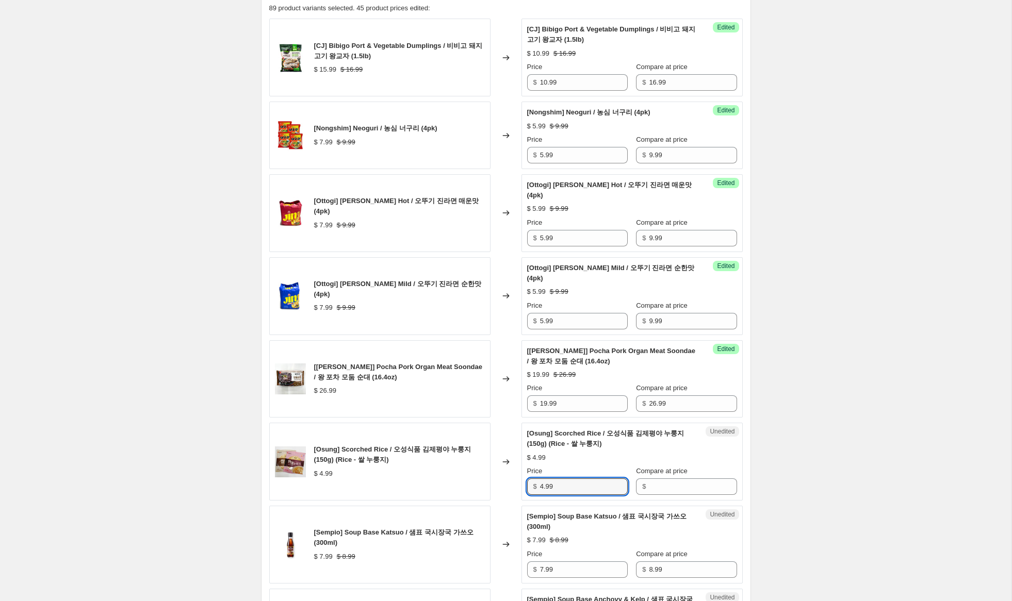
click at [503, 479] on div "[Osung] Scorched Rice / 오성식품 김제평야 누룽지 (150g) (Rice - 쌀 누룽지) $ 4.99 Changed to U…" at bounding box center [505, 462] width 473 height 78
drag, startPoint x: 678, startPoint y: 489, endPoint x: 607, endPoint y: 490, distance: 71.7
click at [678, 489] on input "Compare at price" at bounding box center [693, 487] width 88 height 17
paste input "4.99"
type input "4.99"
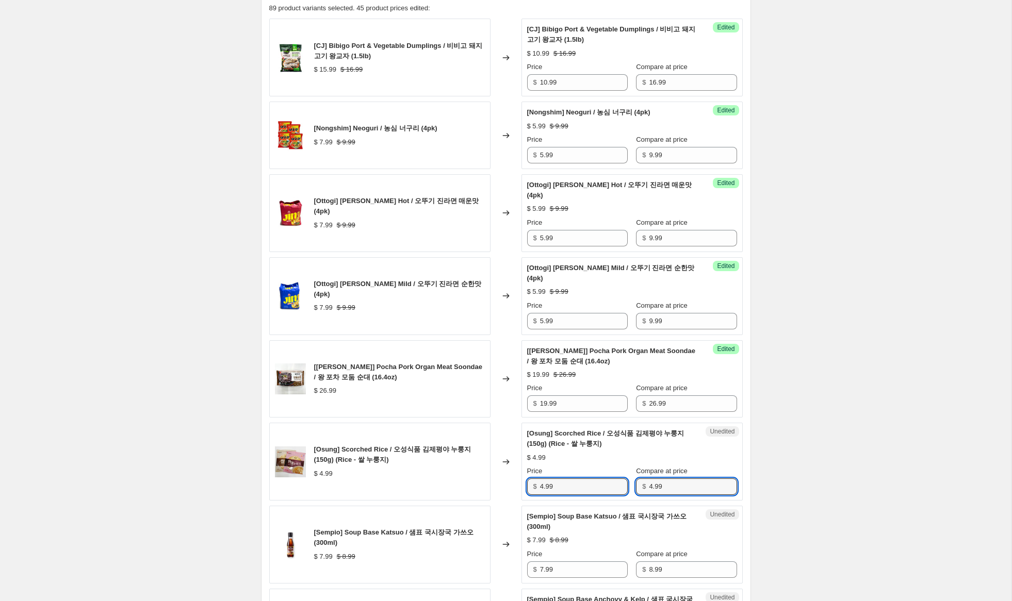
drag, startPoint x: 545, startPoint y: 487, endPoint x: 478, endPoint y: 474, distance: 68.4
click at [478, 474] on div "[Osung] Scorched Rice / 오성식품 김제평야 누룽지 (150g) (Rice - 쌀 누룽지) $ 4.99 Changed to U…" at bounding box center [505, 462] width 473 height 78
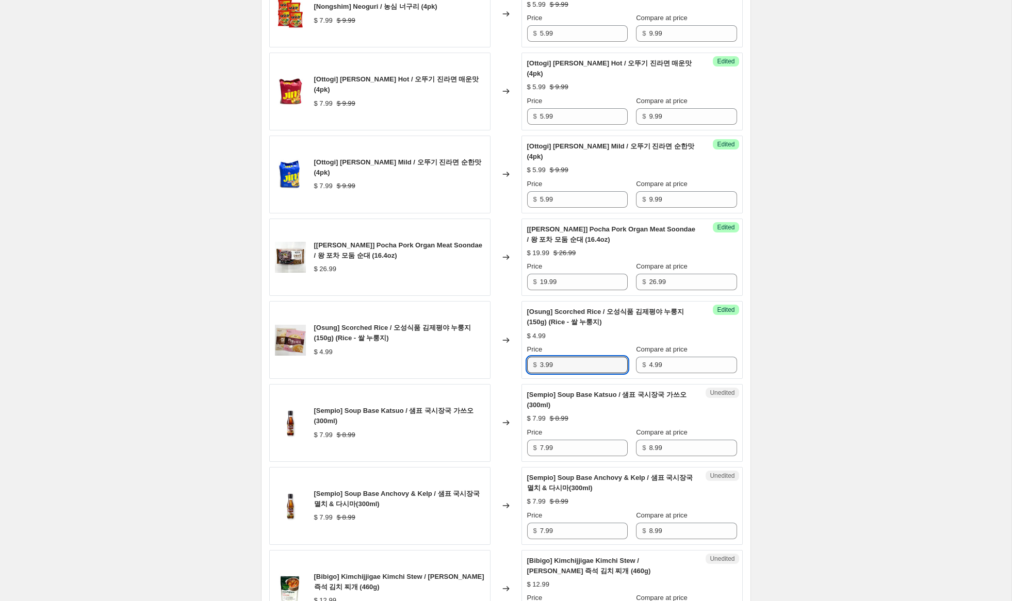
scroll to position [508, 0]
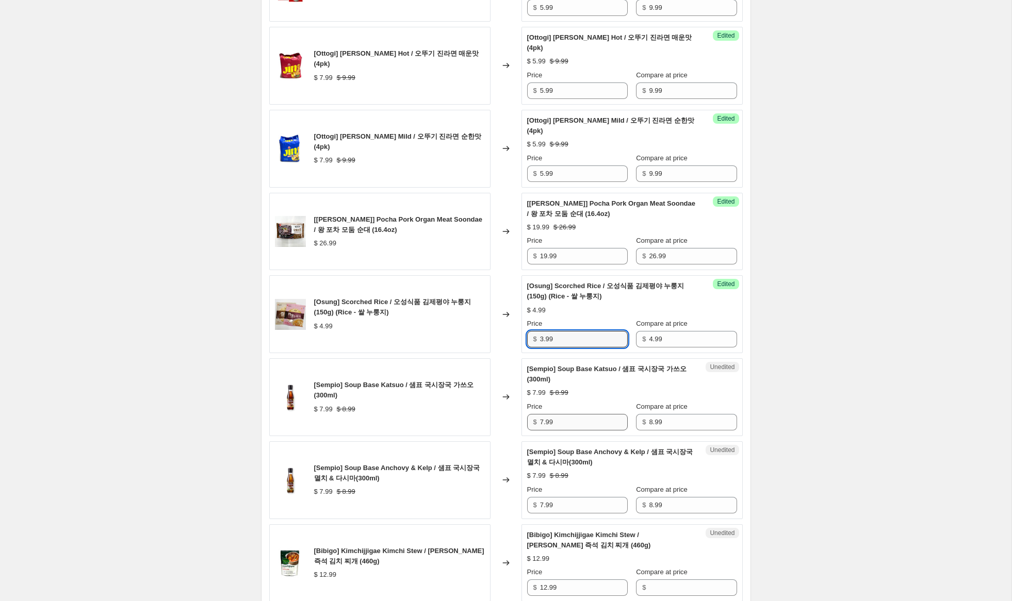
type input "3.99"
drag, startPoint x: 544, startPoint y: 422, endPoint x: 514, endPoint y: 417, distance: 30.4
click at [516, 416] on div "[Sempio] Soup Base Katsuo / 샘표 국시장국 가쓰오 (300ml) $ 7.99 $ 8.99 Changed to Unedit…" at bounding box center [505, 397] width 473 height 78
type input "5.99"
drag, startPoint x: 544, startPoint y: 503, endPoint x: 511, endPoint y: 496, distance: 34.3
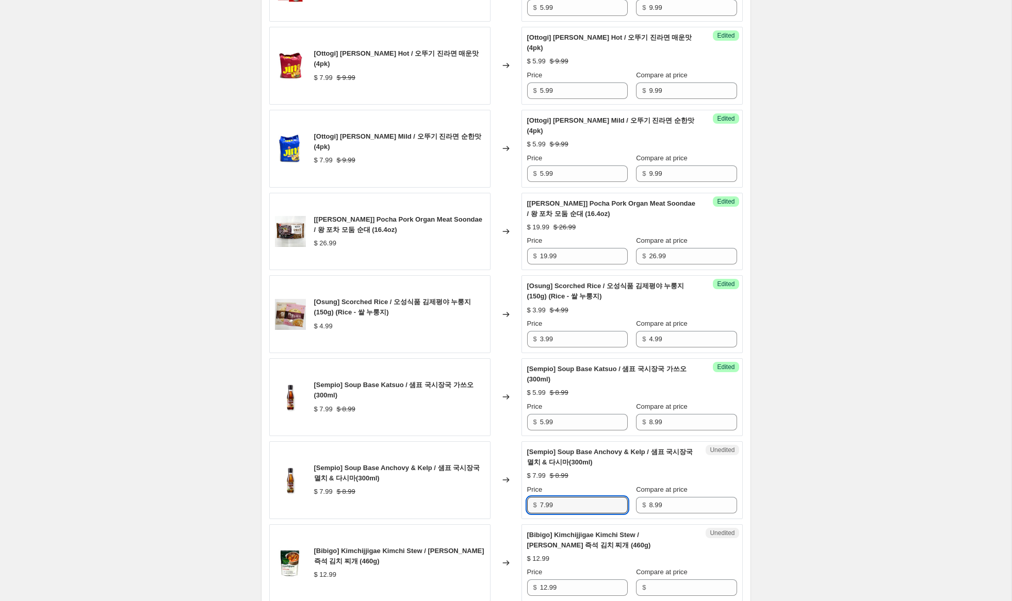
click at [512, 496] on div "[Sempio] Soup Base Anchovy & Kelp / 샘표 국시장국 멸치 & 다시마(300ml) $ 7.99 $ 8.99 Chang…" at bounding box center [505, 480] width 473 height 78
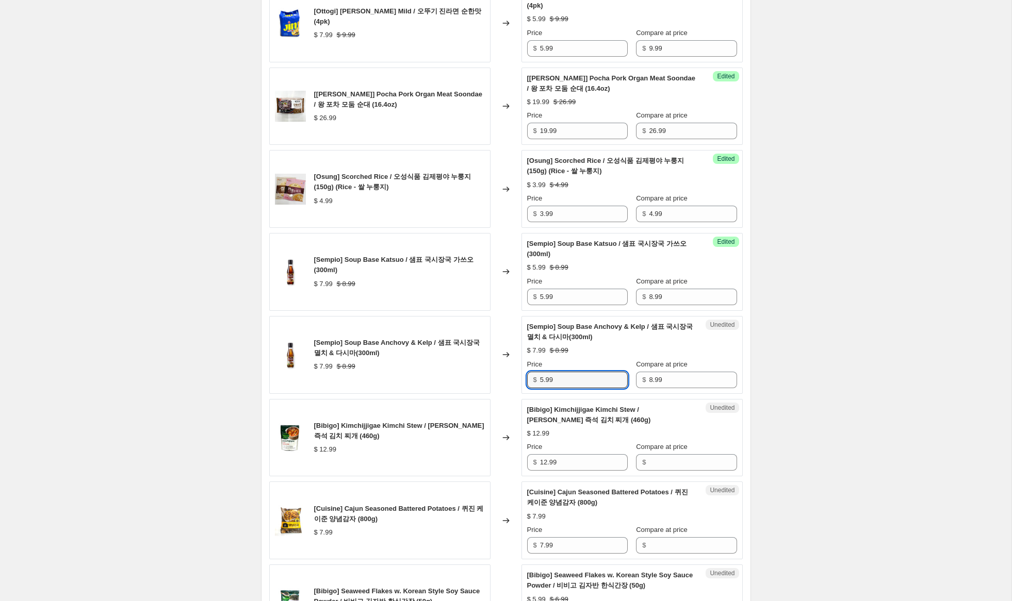
scroll to position [673, 0]
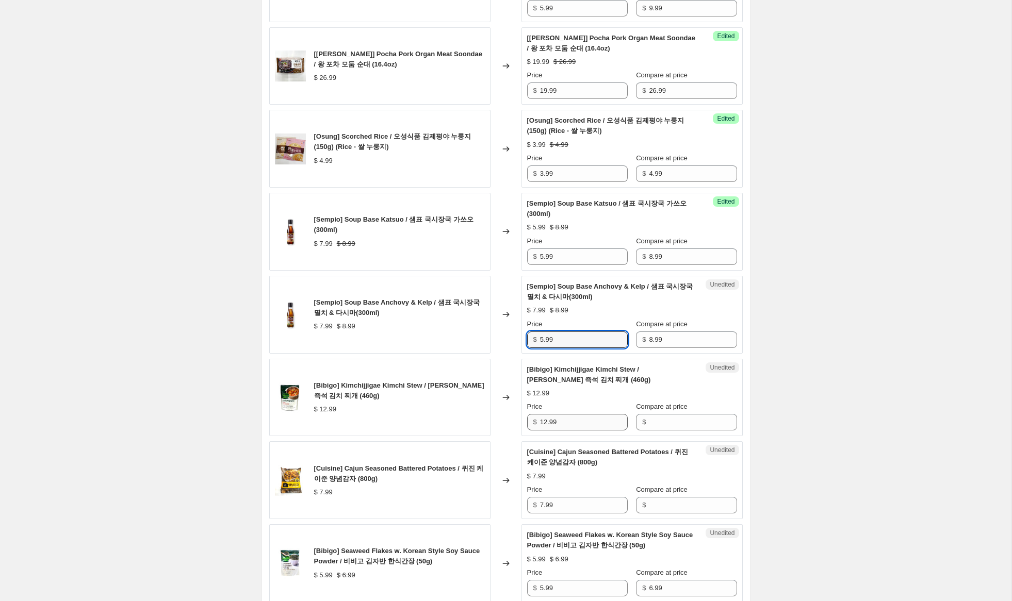
type input "5.99"
drag, startPoint x: 567, startPoint y: 425, endPoint x: 502, endPoint y: 415, distance: 66.3
click at [493, 414] on div "[Bibigo] Kimchijjigae Kimchi Stew / [PERSON_NAME] 즉석 김치 찌개 (460g) $ 12.99 Chang…" at bounding box center [505, 398] width 473 height 78
click at [642, 421] on span "$" at bounding box center [644, 422] width 4 height 8
drag, startPoint x: 663, startPoint y: 426, endPoint x: 651, endPoint y: 426, distance: 11.9
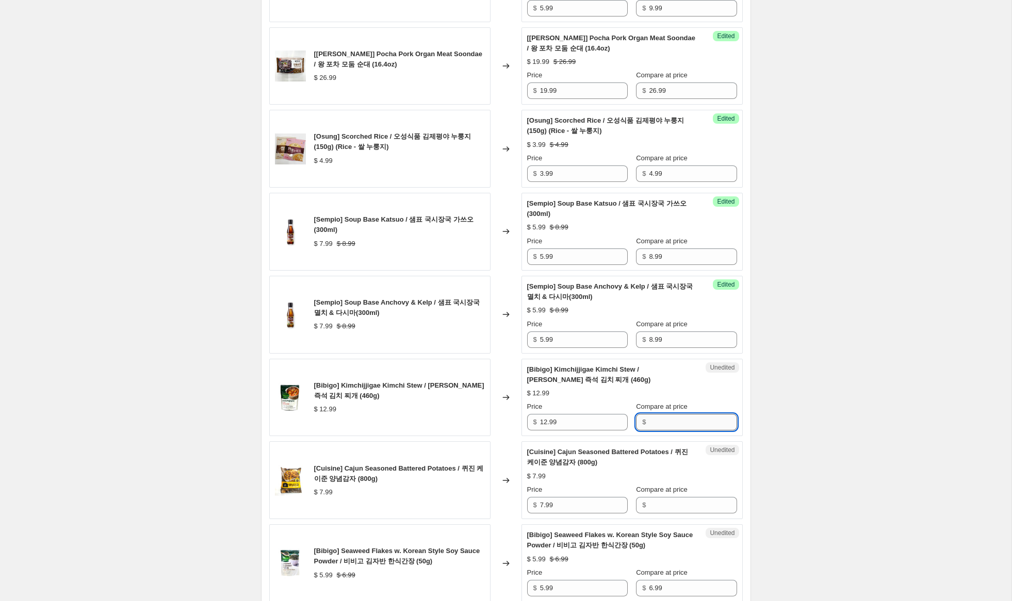
click at [660, 426] on input "Compare at price" at bounding box center [693, 422] width 88 height 17
paste input "12.99"
type input "12.99"
drag, startPoint x: 545, startPoint y: 424, endPoint x: 493, endPoint y: 414, distance: 53.6
click at [493, 414] on div "[Bibigo] Kimchijjigae Kimchi Stew / [PERSON_NAME] 즉석 김치 찌개 (460g) $ 12.99 Chang…" at bounding box center [505, 398] width 473 height 78
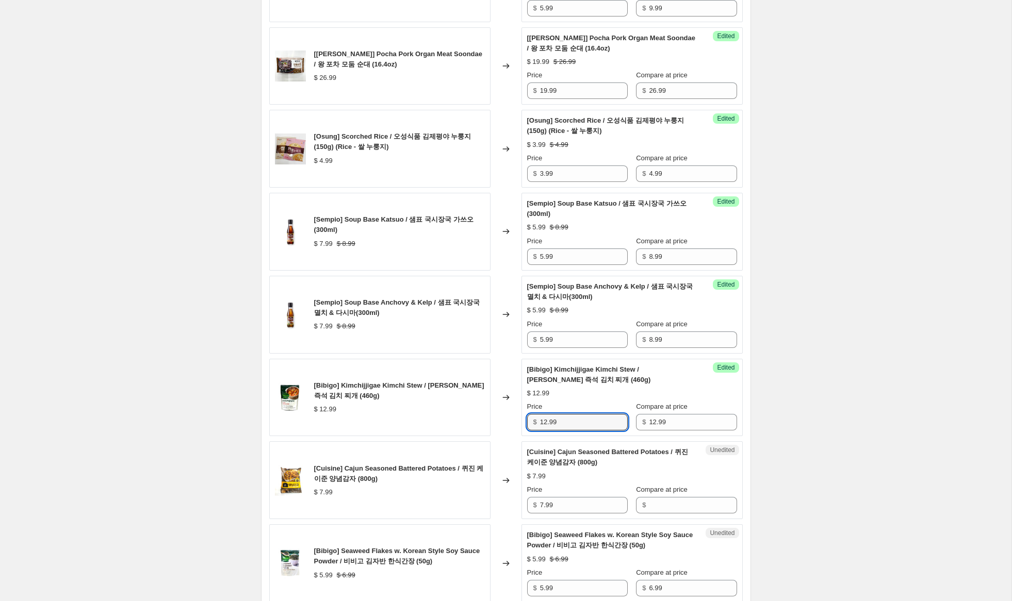
drag, startPoint x: 547, startPoint y: 422, endPoint x: 517, endPoint y: 416, distance: 30.2
click at [517, 416] on div "[Bibigo] Kimchijjigae Kimchi Stew / [PERSON_NAME] 즉석 김치 찌개 (460g) $ 12.99 Chang…" at bounding box center [505, 398] width 473 height 78
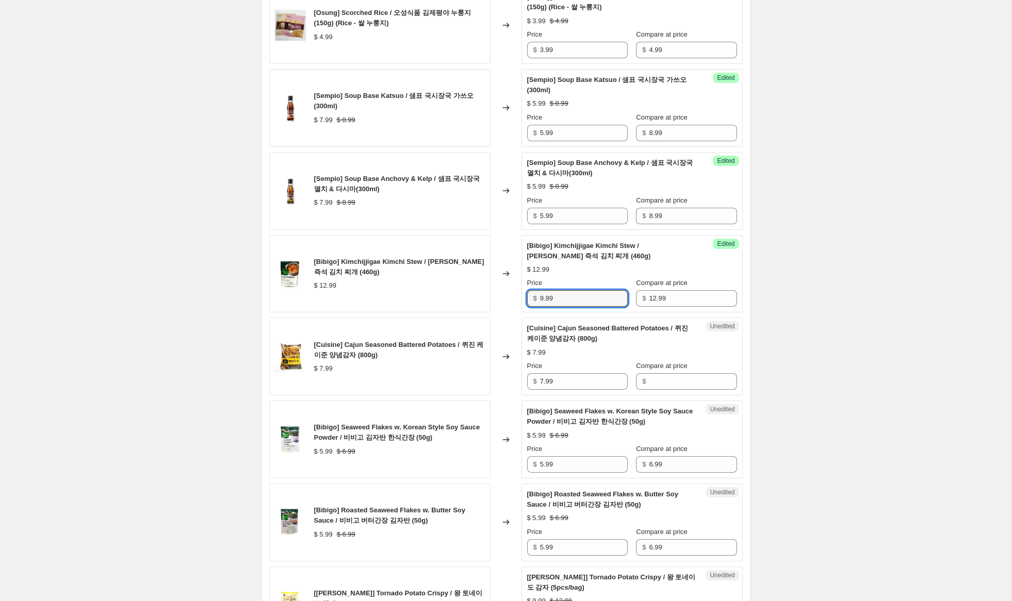
scroll to position [808, 0]
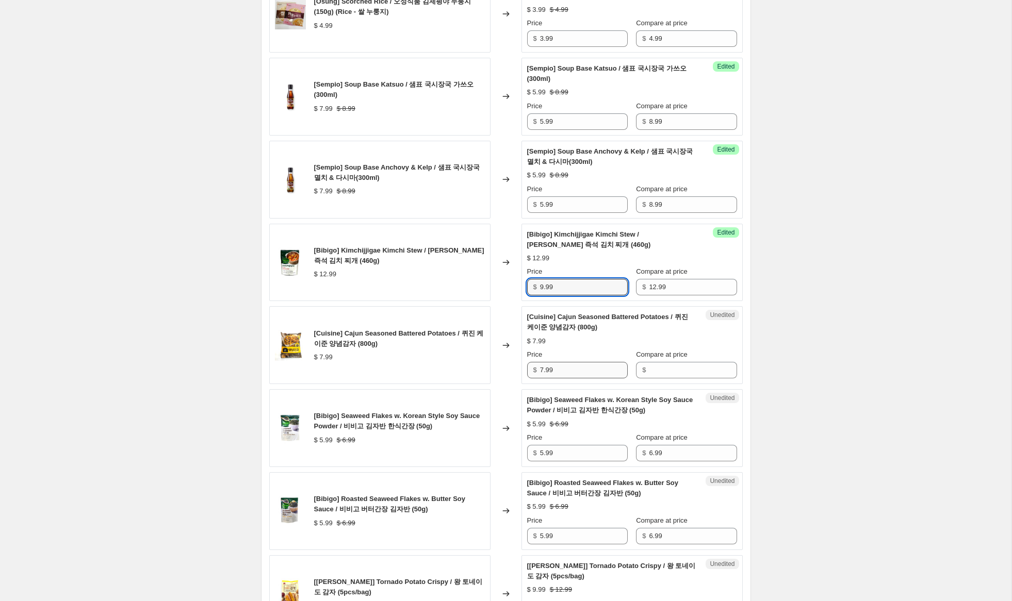
type input "9.99"
drag, startPoint x: 566, startPoint y: 371, endPoint x: 509, endPoint y: 364, distance: 57.7
click at [509, 364] on div "[Cuisine] Cajun Seasoned Battered Potatoes / 퀴진 케이준 양념감자 (800g) $ 7.99 Changed …" at bounding box center [505, 345] width 473 height 78
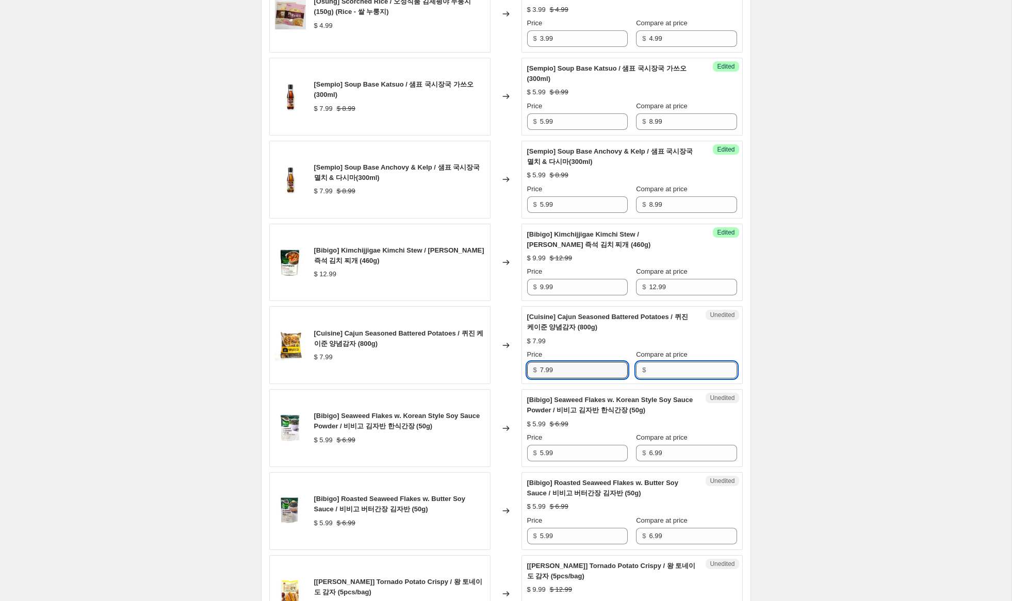
drag, startPoint x: 663, startPoint y: 370, endPoint x: 658, endPoint y: 370, distance: 5.7
click at [661, 370] on input "Compare at price" at bounding box center [693, 370] width 88 height 17
paste input "7.99"
type input "7.99"
drag, startPoint x: 544, startPoint y: 371, endPoint x: 502, endPoint y: 366, distance: 42.0
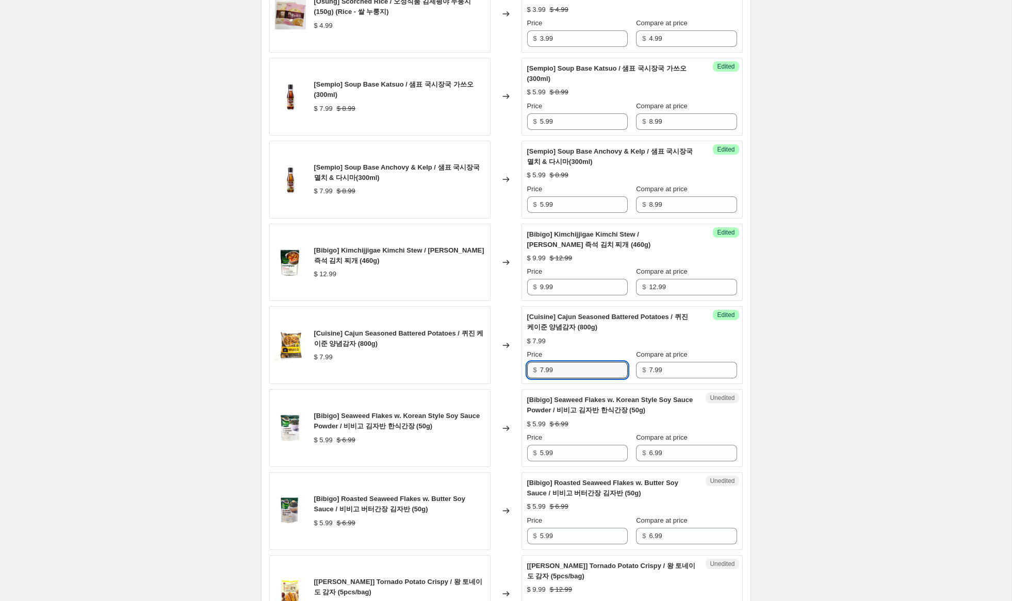
click at [506, 364] on div "[Cuisine] Cajun Seasoned Battered Potatoes / 퀴진 케이준 양념감자 (800g) $ 7.99 Changed …" at bounding box center [505, 345] width 473 height 78
type input "5.99"
drag, startPoint x: 543, startPoint y: 455, endPoint x: 527, endPoint y: 450, distance: 16.6
click at [527, 450] on div "$ 5.99" at bounding box center [577, 453] width 101 height 17
type input "4.99"
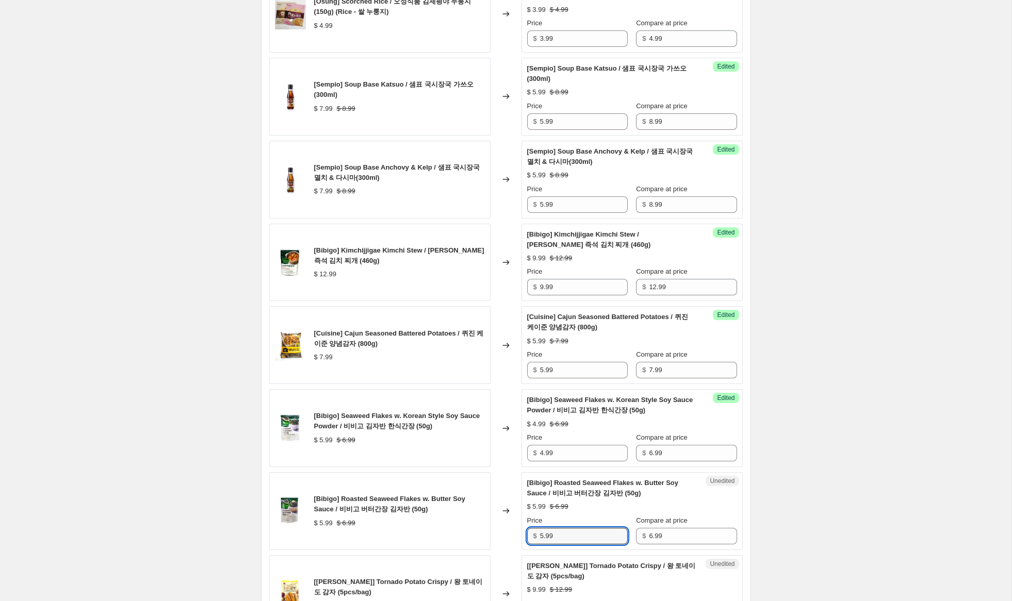
drag, startPoint x: 543, startPoint y: 536, endPoint x: 498, endPoint y: 524, distance: 46.5
click at [498, 524] on div "[Bibigo] Roasted Seaweed Flakes w. Butter Soy Sauce / 비비고 버터간장 김자반 (50g) $ 5.99…" at bounding box center [505, 511] width 473 height 78
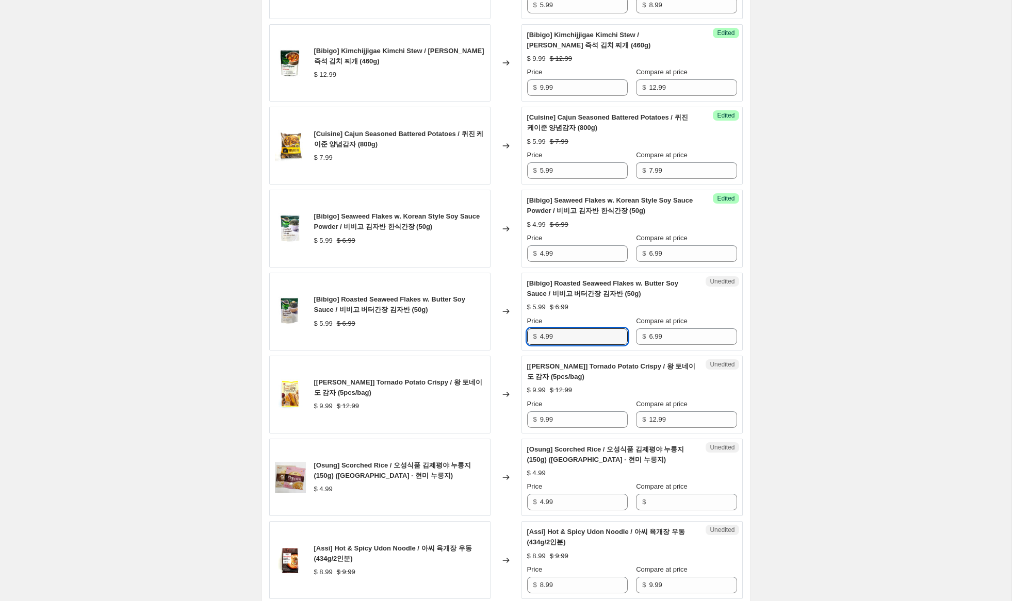
scroll to position [1009, 0]
type input "4.99"
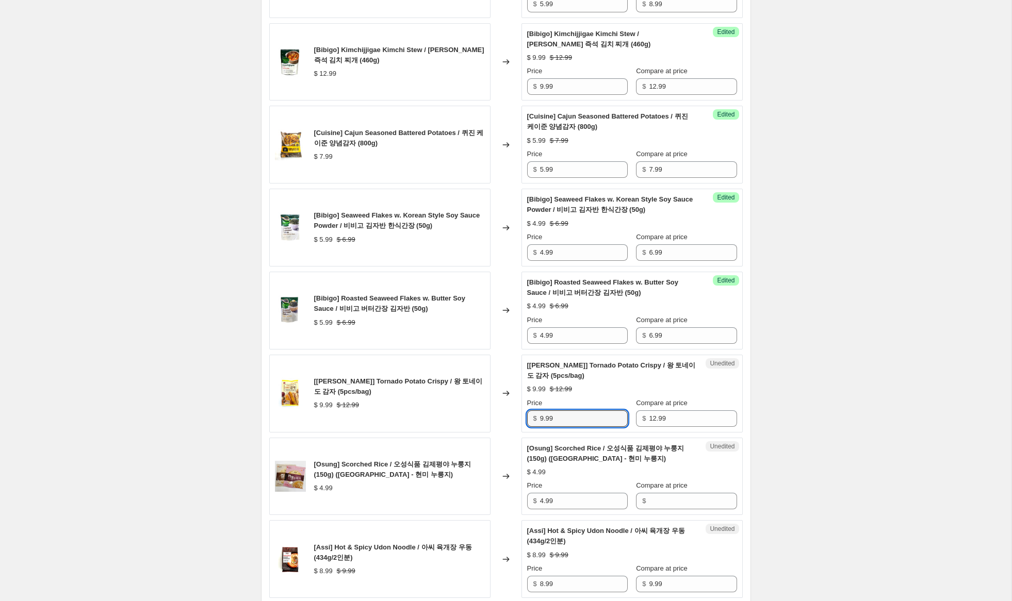
drag, startPoint x: 544, startPoint y: 418, endPoint x: 485, endPoint y: 410, distance: 58.8
click at [489, 408] on div "[[PERSON_NAME]] Tornado Potato Crispy / 왕 토네이도 감자 (5pcs/bag) $ 9.99 $ 12.99 Cha…" at bounding box center [505, 394] width 473 height 78
type input "8.99"
drag, startPoint x: 567, startPoint y: 501, endPoint x: 507, endPoint y: 497, distance: 60.0
click at [507, 497] on div "[Osung] Scorched Rice / 오성식품 김제평야 누룽지 (150g) (Brown Rice - 현미 누릉지) $ 4.99 Chang…" at bounding box center [505, 477] width 473 height 78
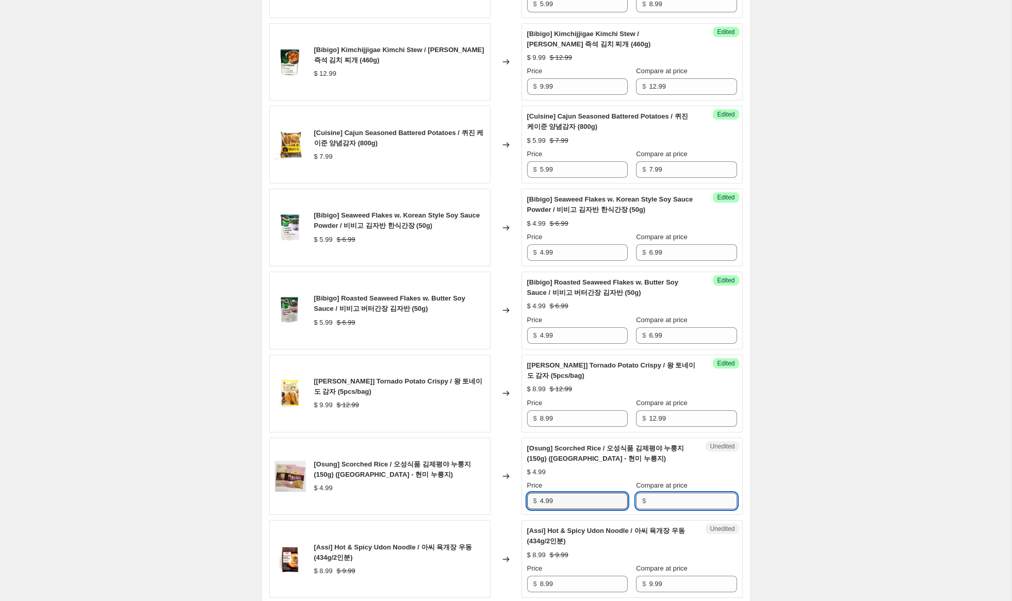
drag, startPoint x: 681, startPoint y: 505, endPoint x: 651, endPoint y: 504, distance: 29.4
click at [678, 505] on input "Compare at price" at bounding box center [693, 501] width 88 height 17
paste input "4.99"
type input "4.99"
drag, startPoint x: 543, startPoint y: 501, endPoint x: 531, endPoint y: 501, distance: 12.4
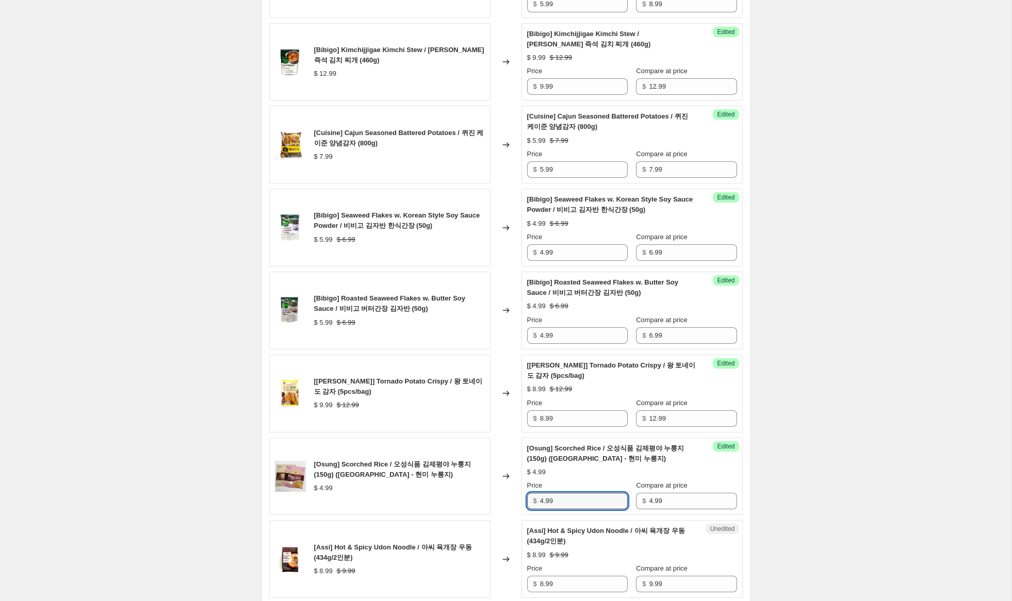
click at [532, 500] on div "$ 4.99" at bounding box center [577, 501] width 101 height 17
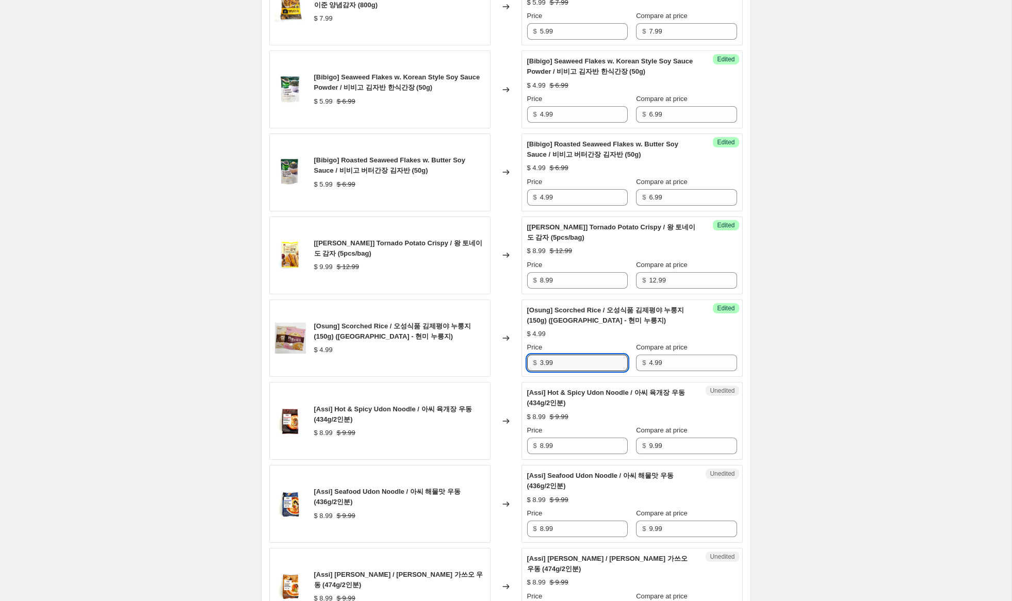
scroll to position [1268, 0]
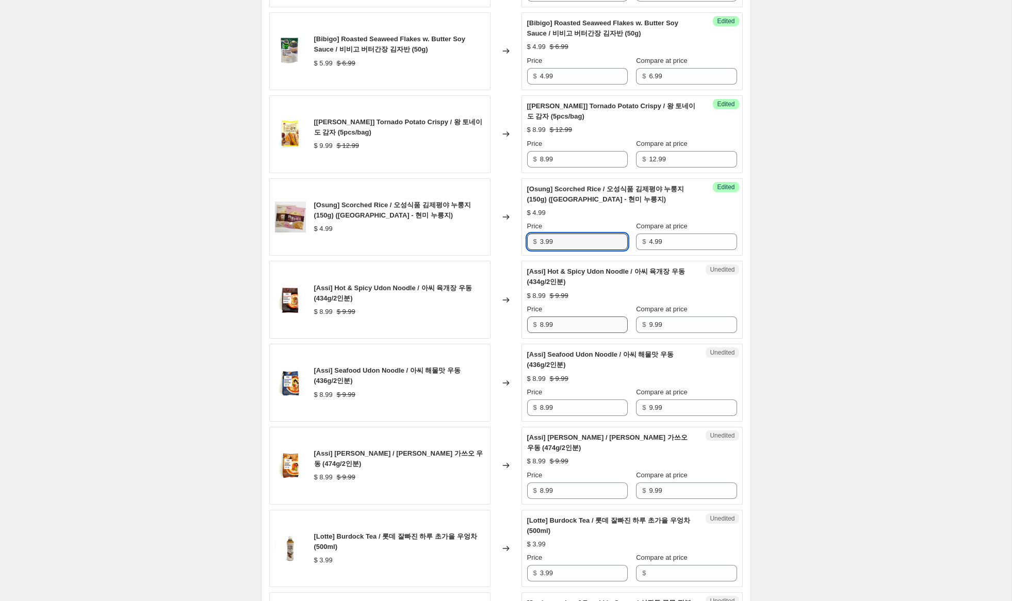
type input "3.99"
drag, startPoint x: 544, startPoint y: 325, endPoint x: 525, endPoint y: 322, distance: 18.7
click at [527, 323] on div "$ 8.99" at bounding box center [577, 325] width 101 height 17
type input "4.99"
drag, startPoint x: 544, startPoint y: 408, endPoint x: 506, endPoint y: 403, distance: 38.6
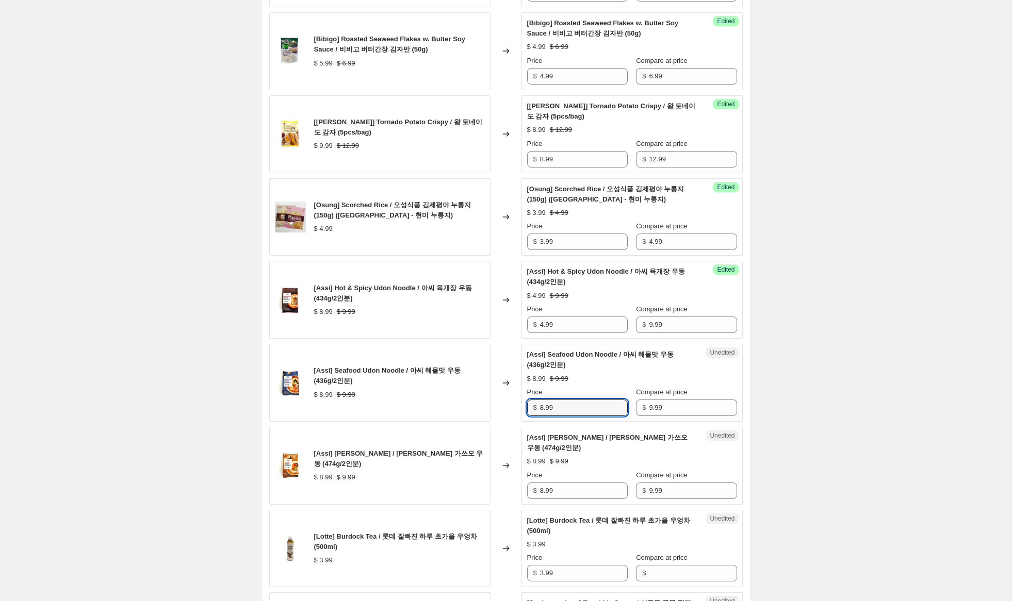
click at [506, 403] on div "[Assi] Seafood Udon Noodle / 아씨 해물맛 우동 (436g/2인분) $ 8.99 $ 9.99 Changed to Uned…" at bounding box center [505, 383] width 473 height 78
type input "4.99"
drag, startPoint x: 538, startPoint y: 492, endPoint x: 497, endPoint y: 484, distance: 42.0
click at [500, 483] on div "[Assi] [PERSON_NAME] / [PERSON_NAME] 가쓰오 우동 (474g/2인분) $ 8.99 $ 9.99 Changed to…" at bounding box center [505, 466] width 473 height 78
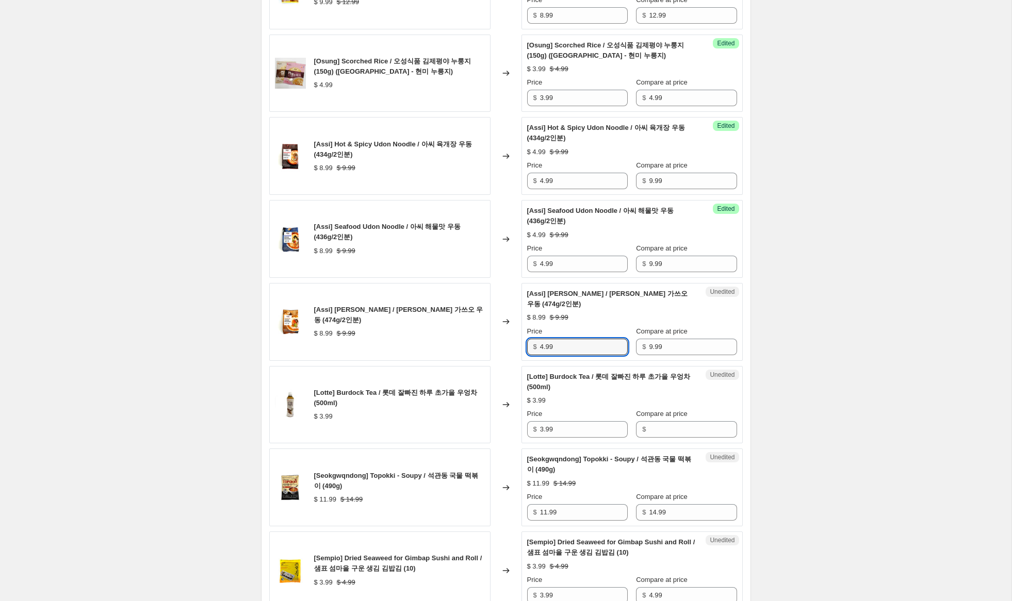
scroll to position [1414, 0]
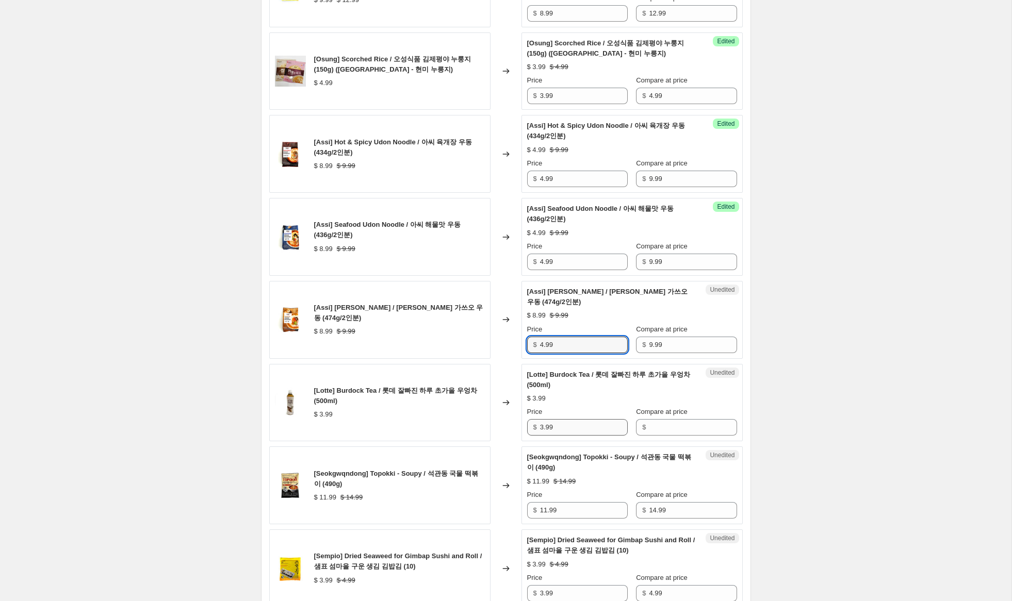
type input "4.99"
drag, startPoint x: 565, startPoint y: 427, endPoint x: 528, endPoint y: 423, distance: 37.8
click at [515, 420] on div "[Lotte] Burdock Tea / 롯데 잘빠진 하루 초가을 우엉차 (500ml) $ 3.99 Changed to Unedited [Lot…" at bounding box center [505, 403] width 473 height 78
drag, startPoint x: 658, startPoint y: 428, endPoint x: 590, endPoint y: 431, distance: 68.7
click at [651, 428] on input "Compare at price" at bounding box center [693, 427] width 88 height 17
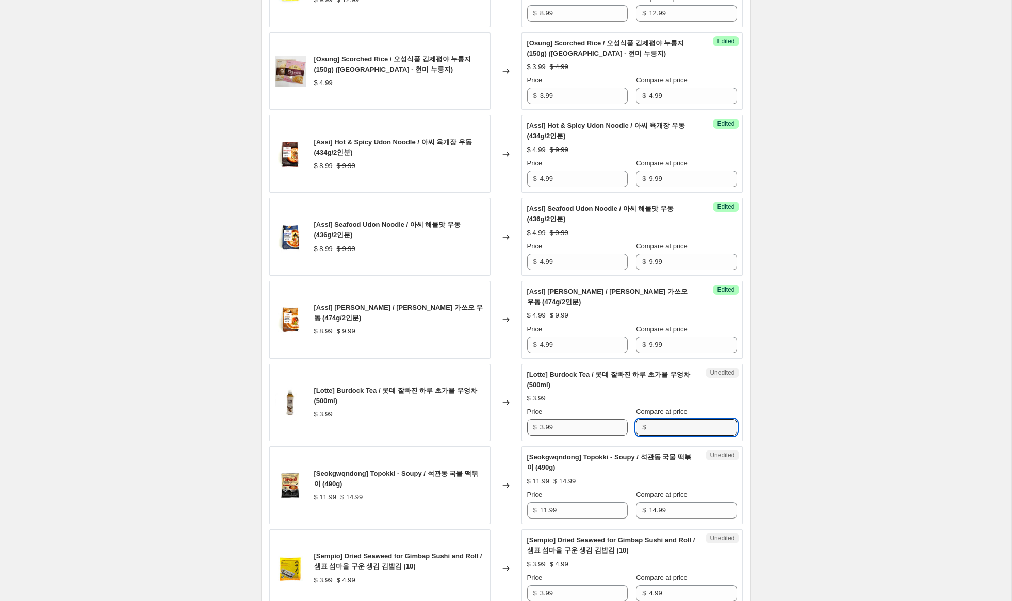
paste input "3.99"
type input "3.99"
drag, startPoint x: 542, startPoint y: 428, endPoint x: 525, endPoint y: 436, distance: 19.1
click at [512, 422] on div "[Lotte] Burdock Tea / 롯데 잘빠진 하루 초가을 우엉차 (500ml) $ 3.99 Changed to Success Edite…" at bounding box center [505, 403] width 473 height 78
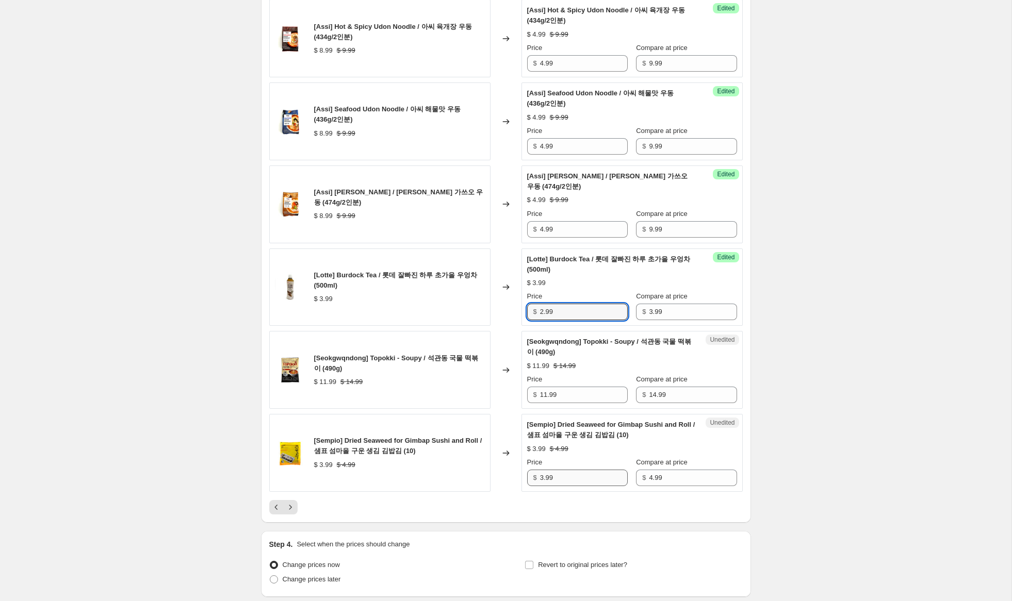
scroll to position [1532, 0]
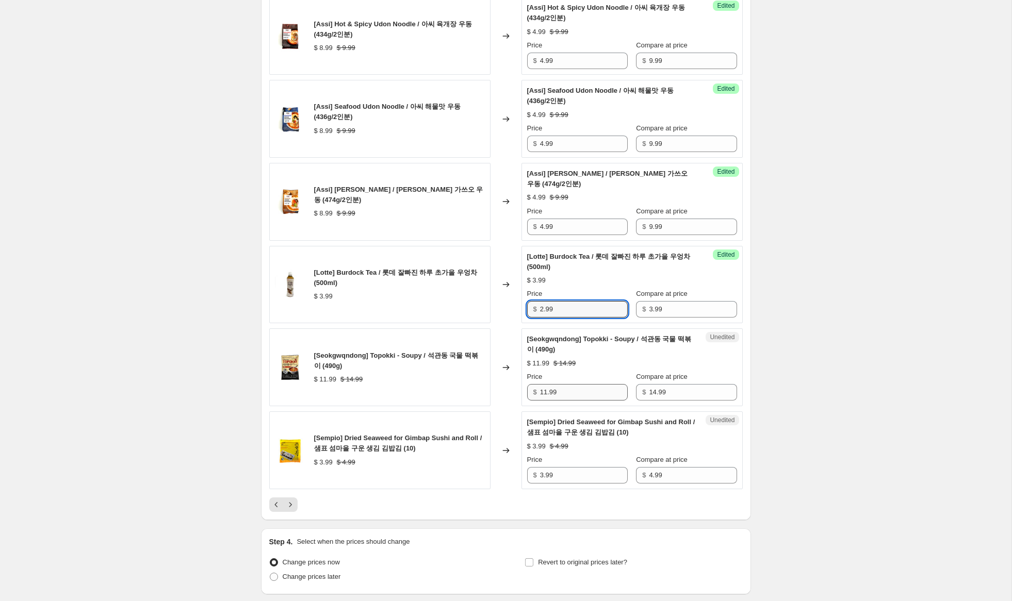
type input "2.99"
drag, startPoint x: 545, startPoint y: 392, endPoint x: 469, endPoint y: 387, distance: 76.0
click at [470, 387] on div "[Seokgwqndong] Topokki - Soupy / 석관동 국물 떡볶이 (490g) $ 11.99 $ 14.99 Changed to U…" at bounding box center [505, 368] width 473 height 78
type input "9.99"
drag, startPoint x: 544, startPoint y: 478, endPoint x: 483, endPoint y: 466, distance: 62.1
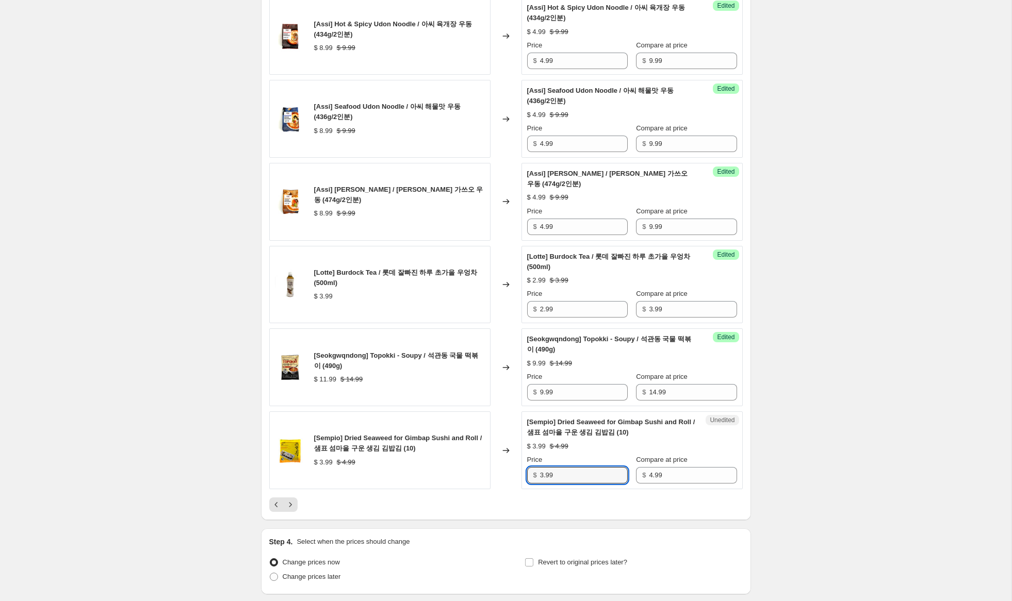
click at [484, 461] on div "[Sempio] Dried Seaweed for Gimbap Sushi and Roll / 샘표 섬마을 구운 생김 김밥김 (10) $ 3.99…" at bounding box center [505, 451] width 473 height 78
type input "2.99"
click at [293, 508] on icon "Next" at bounding box center [290, 505] width 10 height 10
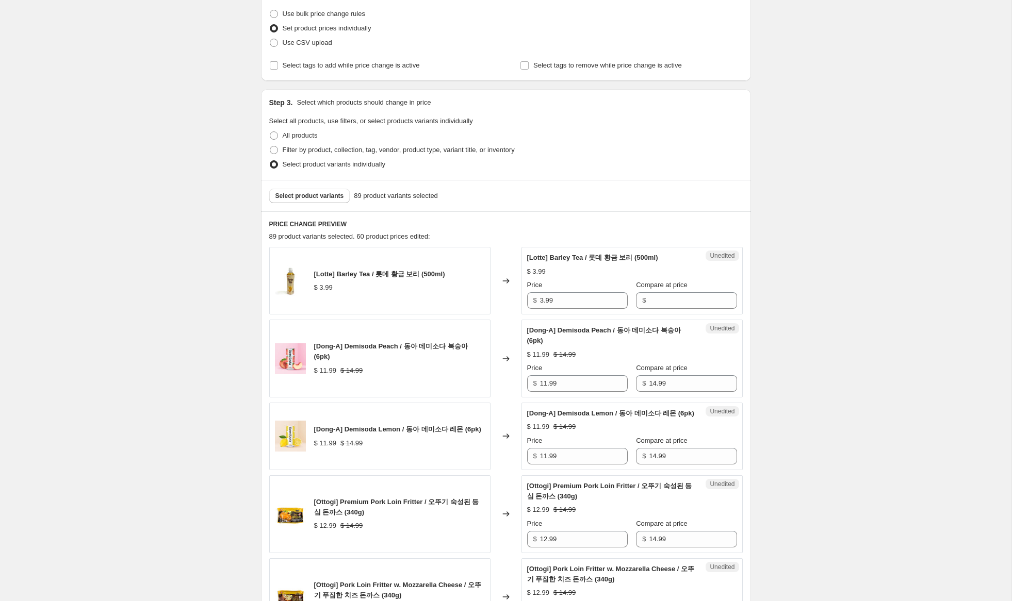
scroll to position [93, 0]
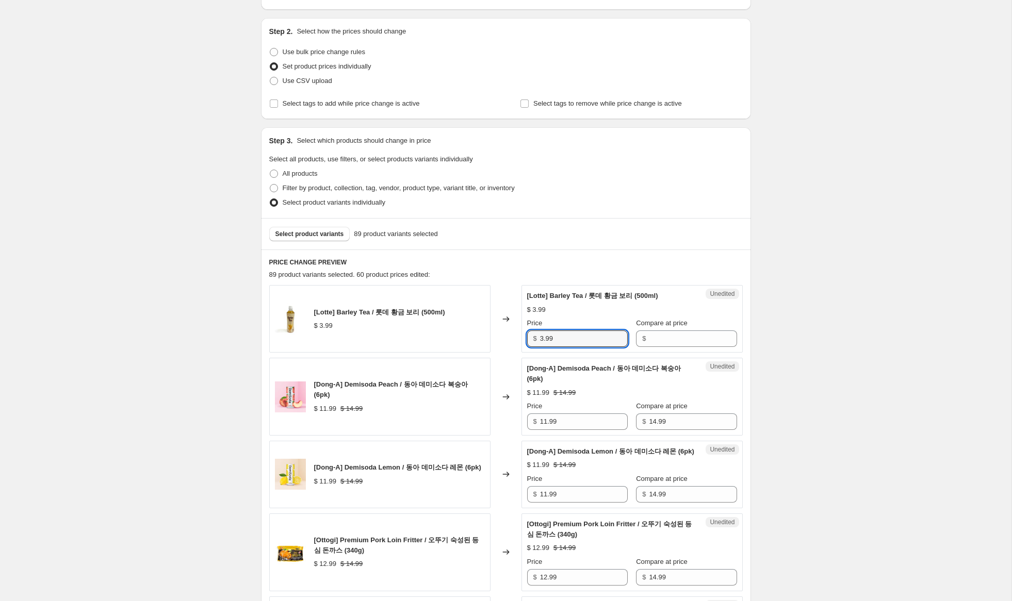
drag, startPoint x: 543, startPoint y: 336, endPoint x: 497, endPoint y: 329, distance: 46.4
click at [496, 329] on div "[Lotte] Barley Tea / 롯데 황금 보리 (500ml) $ 3.99 Changed to Unedited [Lotte] Barley…" at bounding box center [505, 319] width 473 height 68
drag, startPoint x: 653, startPoint y: 340, endPoint x: 532, endPoint y: 345, distance: 121.3
click at [637, 340] on div "$" at bounding box center [686, 339] width 101 height 17
paste input "3.99"
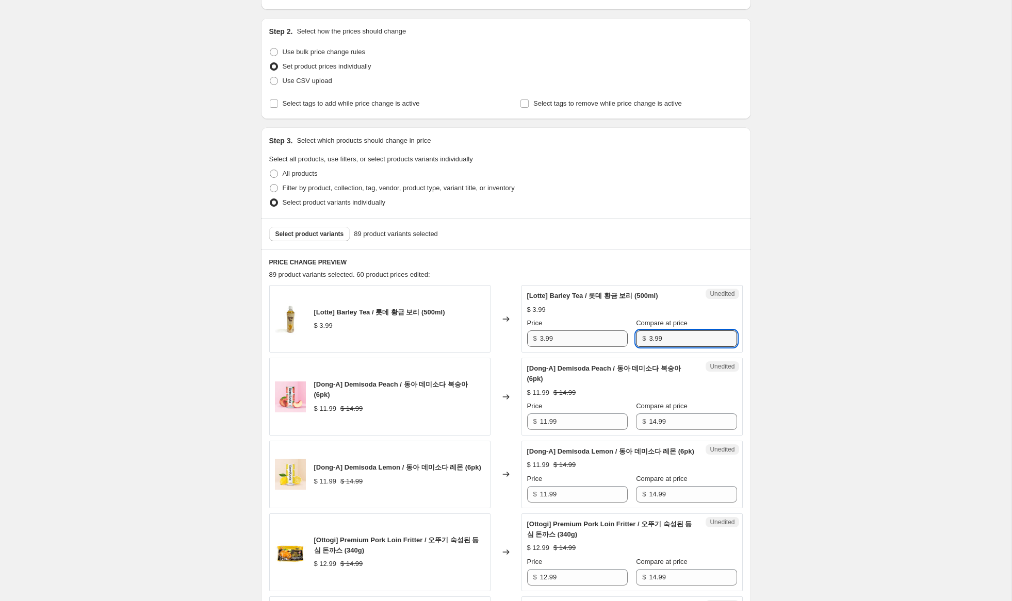
type input "3.99"
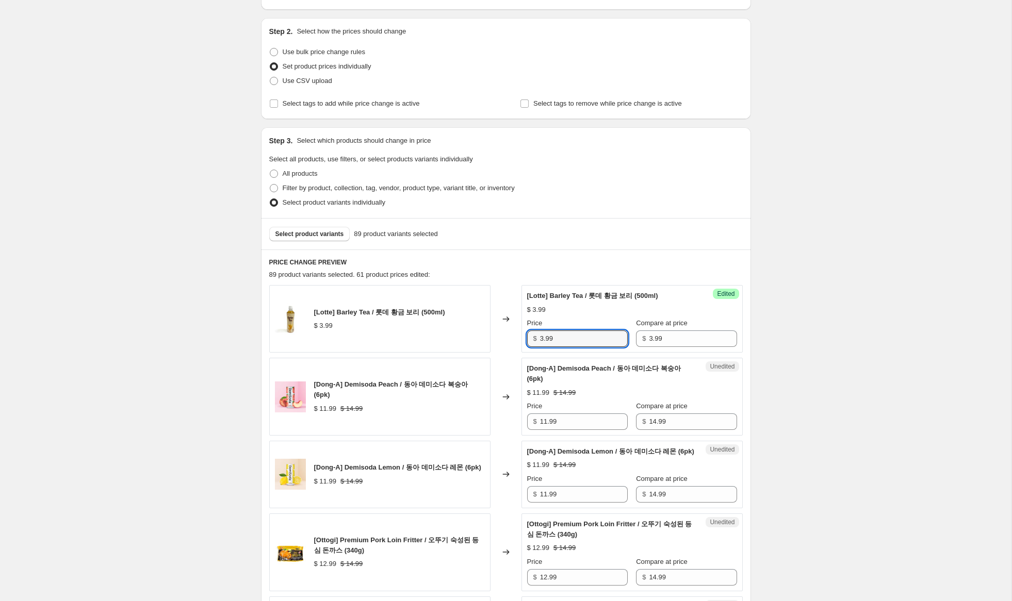
drag, startPoint x: 544, startPoint y: 341, endPoint x: 504, endPoint y: 334, distance: 40.4
click at [501, 331] on div "[Lotte] Barley Tea / 롯데 황금 보리 (500ml) $ 3.99 Changed to Success Edited [Lotte] …" at bounding box center [505, 319] width 473 height 68
type input "2.99"
drag, startPoint x: 546, startPoint y: 422, endPoint x: 482, endPoint y: 418, distance: 64.6
click at [482, 418] on div "[Dong-A] Demisoda Peach / 동아 데미소다 복숭아 (6pk) $ 11.99 $ 14.99 Changed to Unedited…" at bounding box center [505, 397] width 473 height 78
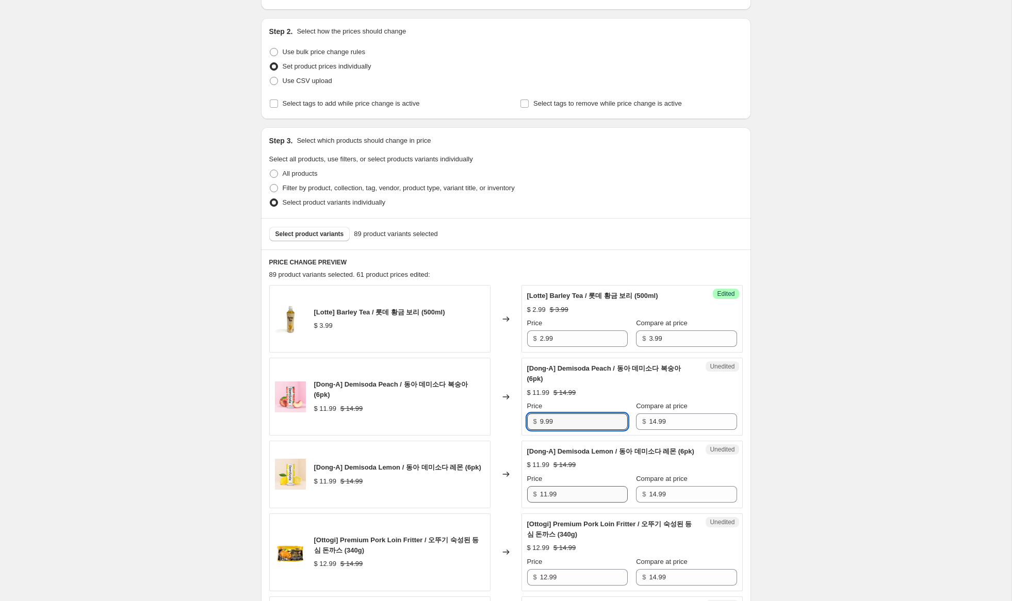
type input "9.99"
drag, startPoint x: 546, startPoint y: 505, endPoint x: 448, endPoint y: 500, distance: 98.1
click at [448, 500] on div "[Dong-A] Demisoda Lemon / 동아 데미소다 레몬 (6pk) $ 11.99 $ 14.99 Changed to Unedited …" at bounding box center [505, 475] width 473 height 68
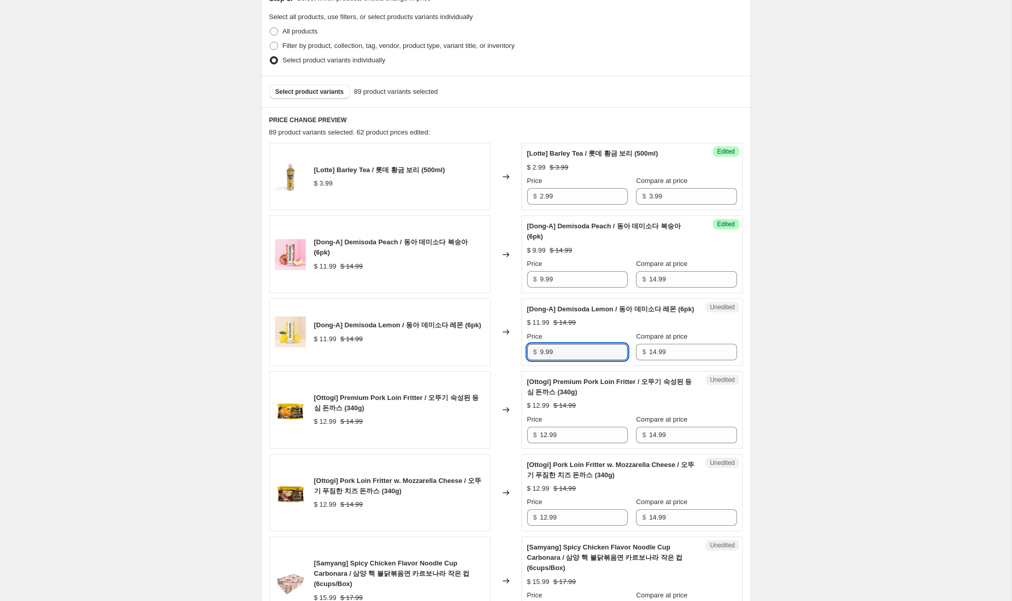
scroll to position [240, 0]
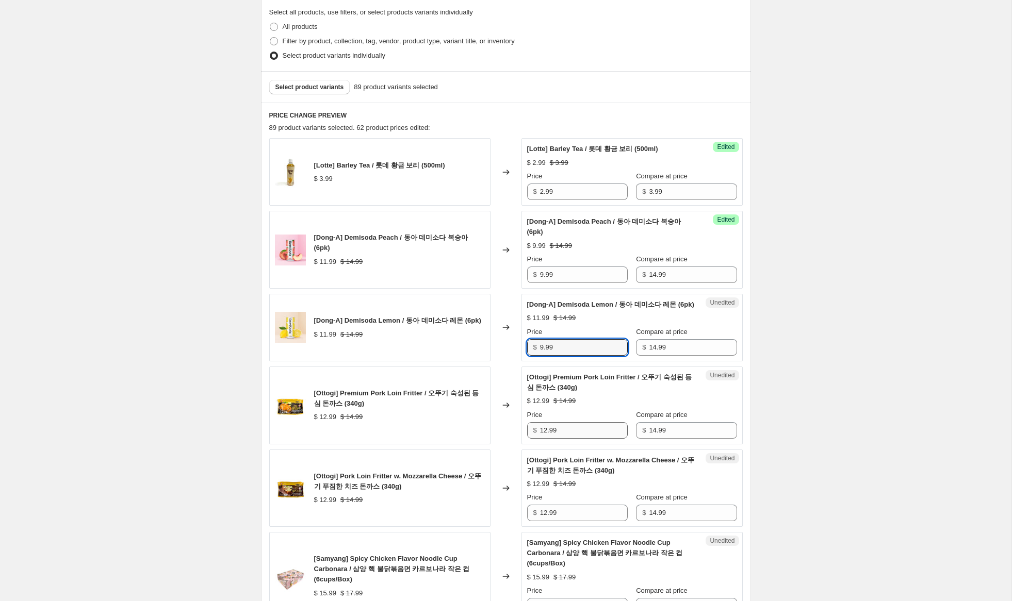
type input "9.99"
drag, startPoint x: 546, startPoint y: 442, endPoint x: 547, endPoint y: 447, distance: 5.2
click at [543, 438] on input "12.99" at bounding box center [584, 430] width 88 height 17
type input "10.99"
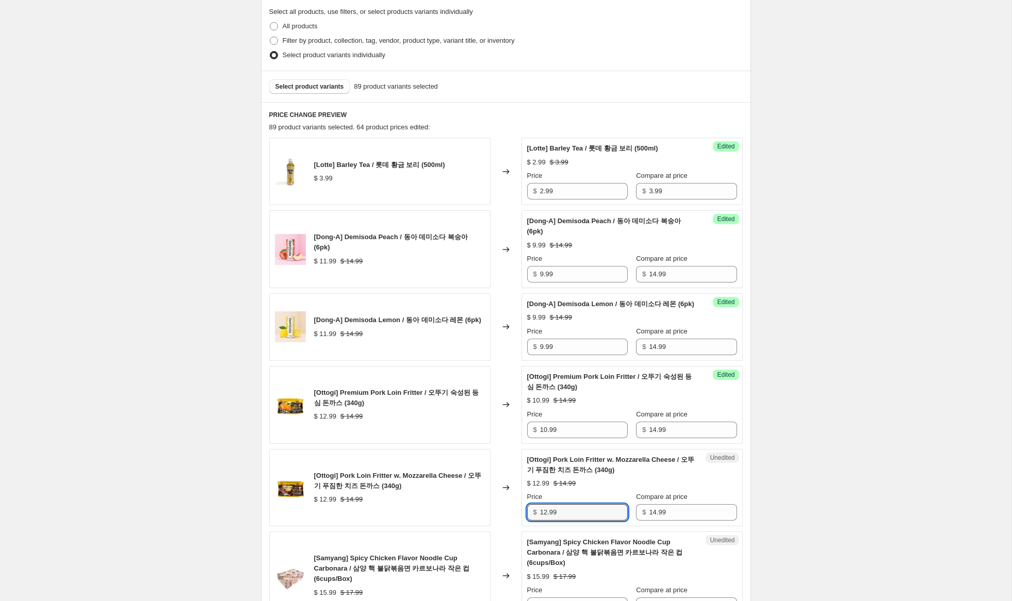
drag, startPoint x: 546, startPoint y: 524, endPoint x: 580, endPoint y: 549, distance: 41.7
click at [543, 521] on input "12.99" at bounding box center [584, 512] width 88 height 17
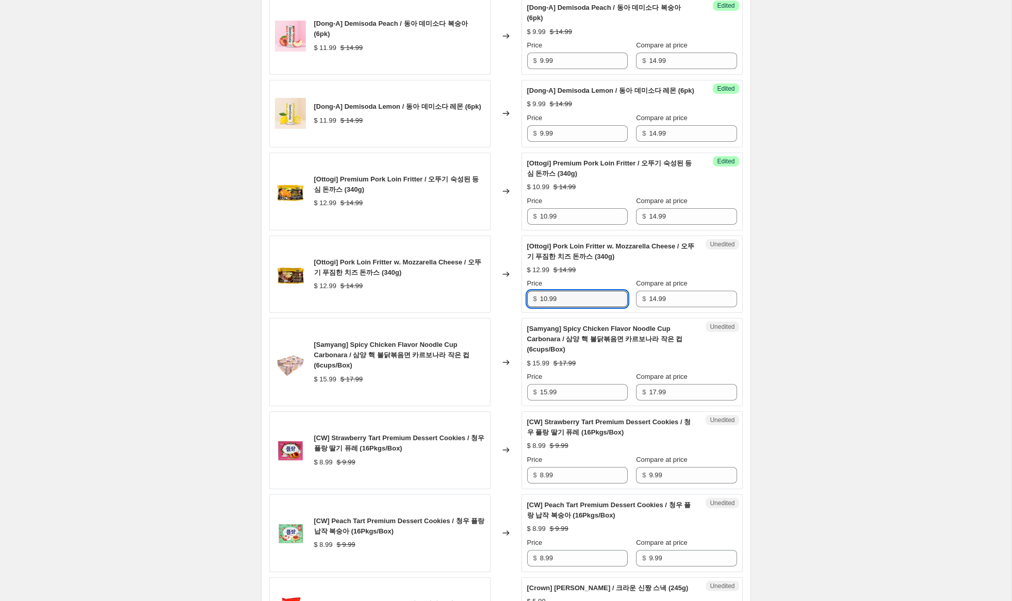
scroll to position [457, 0]
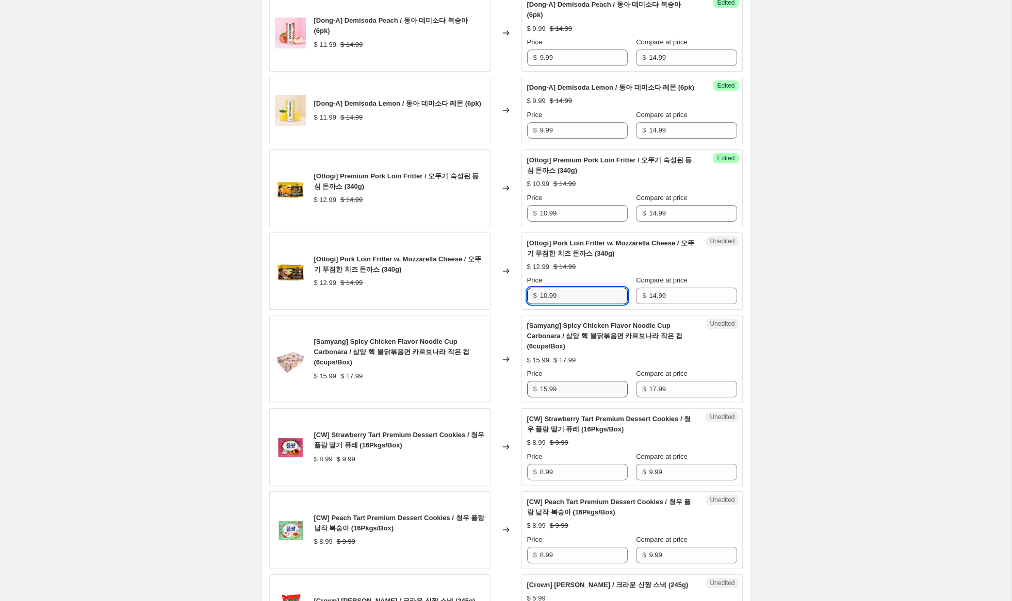
type input "10.99"
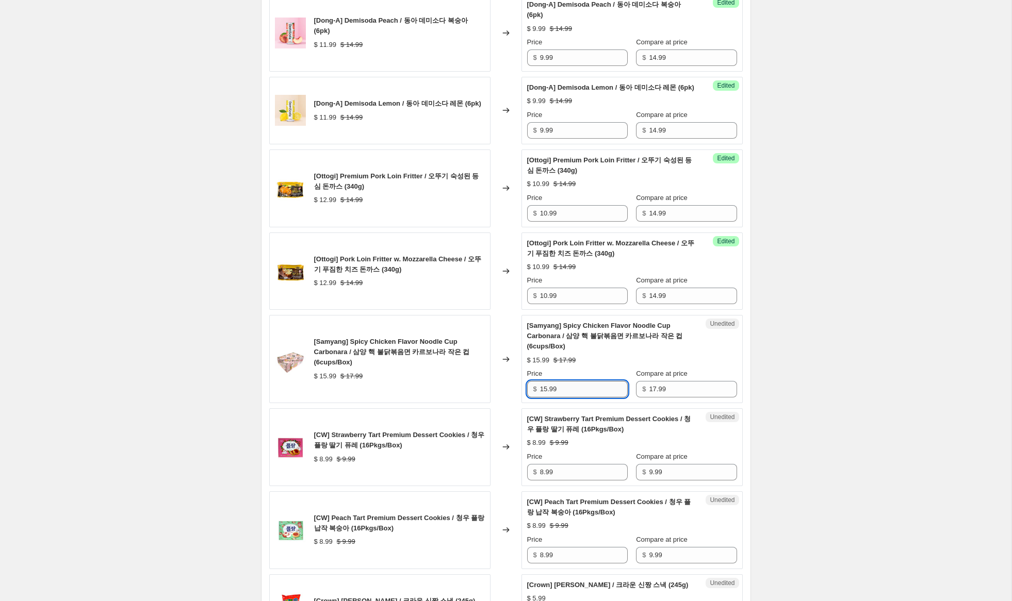
click at [544, 398] on input "15.99" at bounding box center [584, 389] width 88 height 17
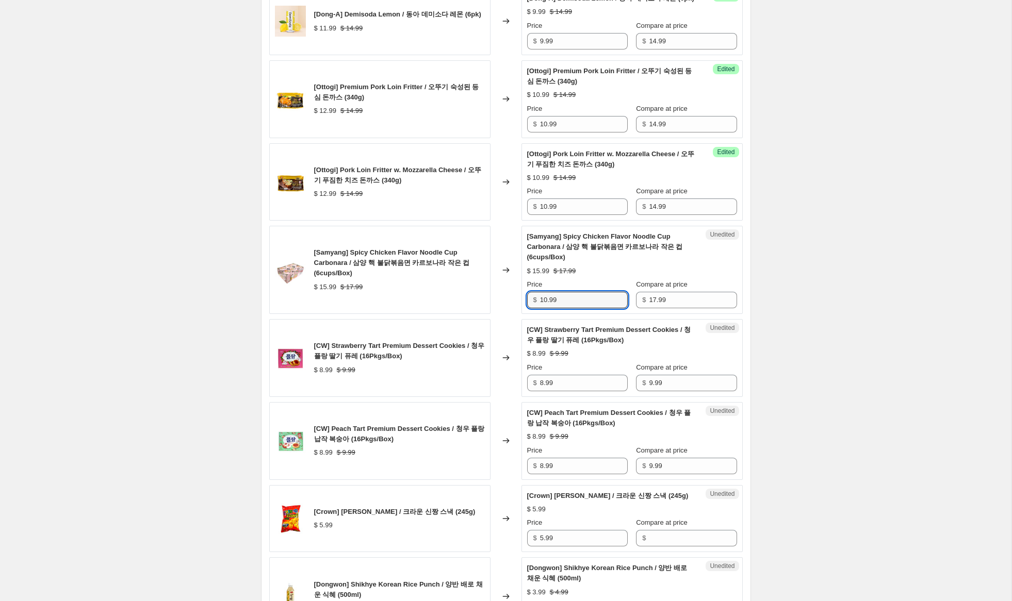
scroll to position [554, 0]
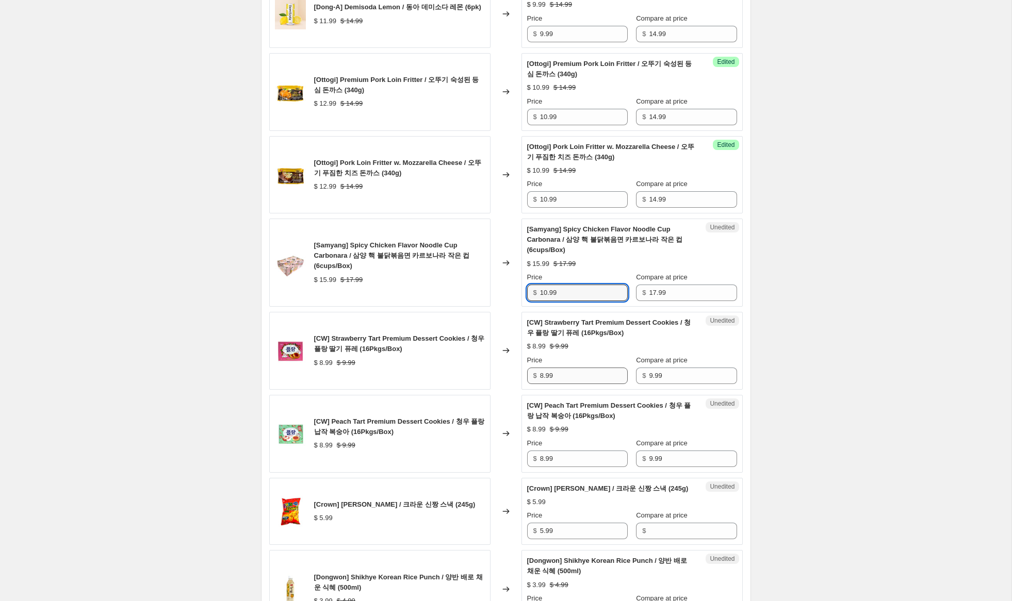
type input "10.99"
drag, startPoint x: 544, startPoint y: 387, endPoint x: 505, endPoint y: 382, distance: 39.6
click at [506, 381] on div "[CW] Strawberry Tart Premium Dessert Cookies / 청우 플랑 딸기 퓨레 (16Pkgs/Box) $ 8.99 …" at bounding box center [505, 351] width 473 height 78
type input "6.99"
drag, startPoint x: 544, startPoint y: 469, endPoint x: 497, endPoint y: 482, distance: 49.0
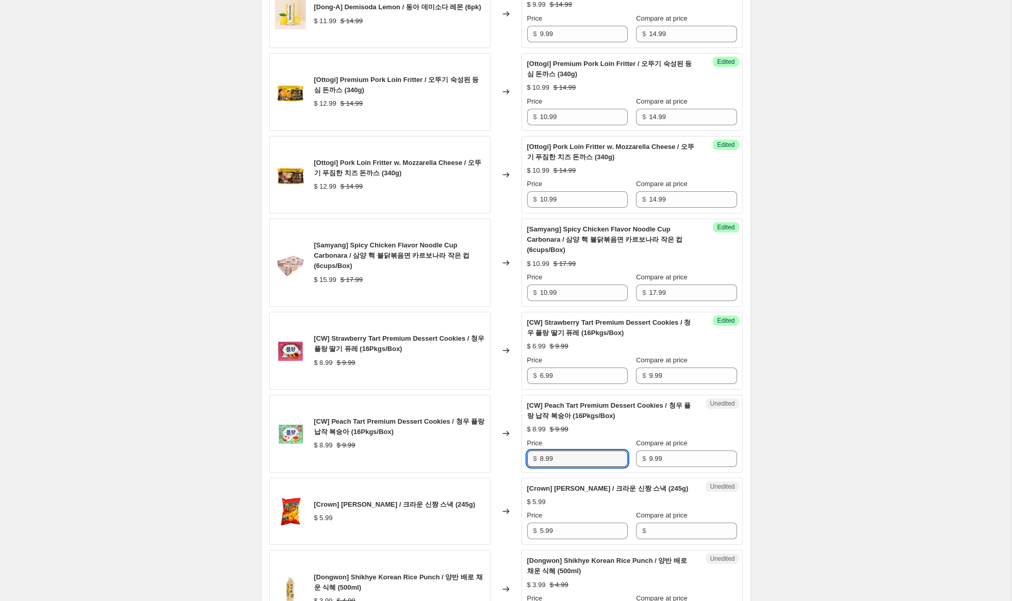
click at [506, 463] on div "[CW] Peach Tart Premium Dessert Cookies / 청우 플랑 납작 복숭아 (16Pkgs/Box) $ 8.99 $ 9.…" at bounding box center [505, 434] width 473 height 78
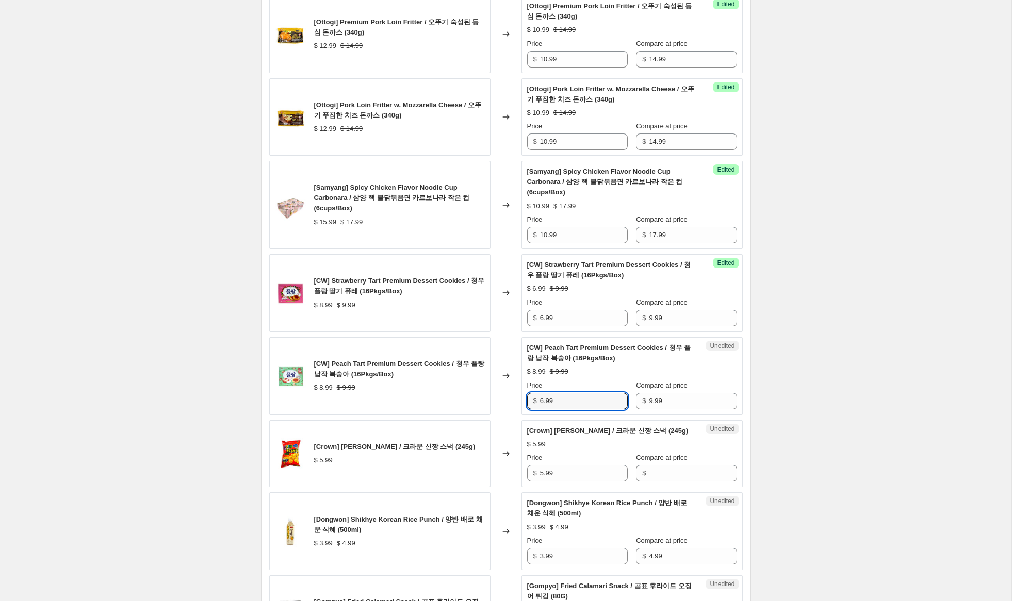
scroll to position [637, 0]
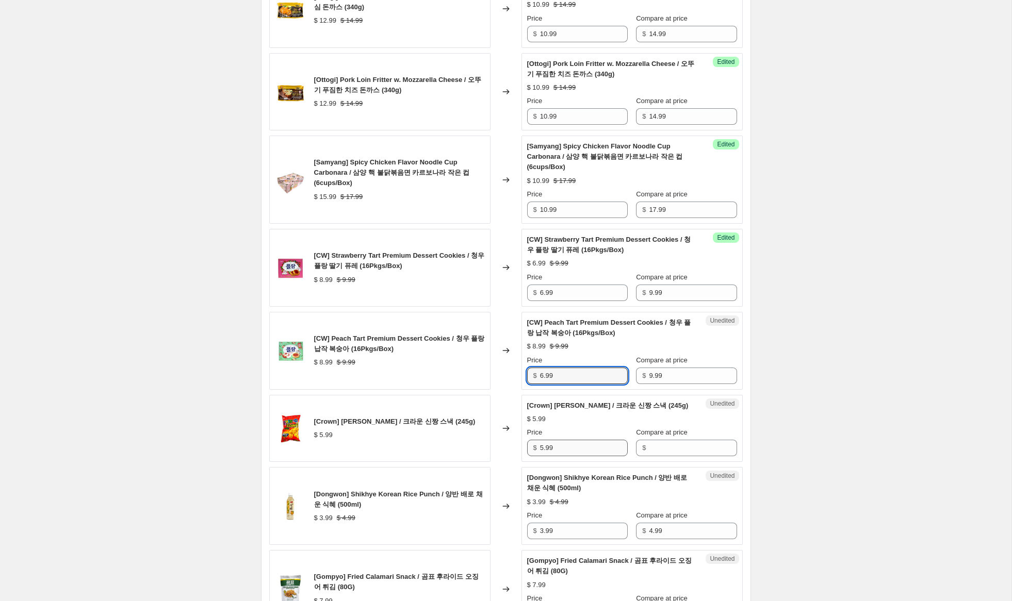
type input "6.99"
drag, startPoint x: 548, startPoint y: 465, endPoint x: 524, endPoint y: 463, distance: 24.4
click at [524, 462] on div "Unedited [Crown] [PERSON_NAME] / 크라운 신짱 스낵 (245g) $ 5.99 Price $ 5.99 Compare a…" at bounding box center [631, 429] width 221 height 68
drag, startPoint x: 651, startPoint y: 471, endPoint x: 538, endPoint y: 479, distance: 112.7
click at [650, 456] on input "Compare at price" at bounding box center [693, 448] width 88 height 17
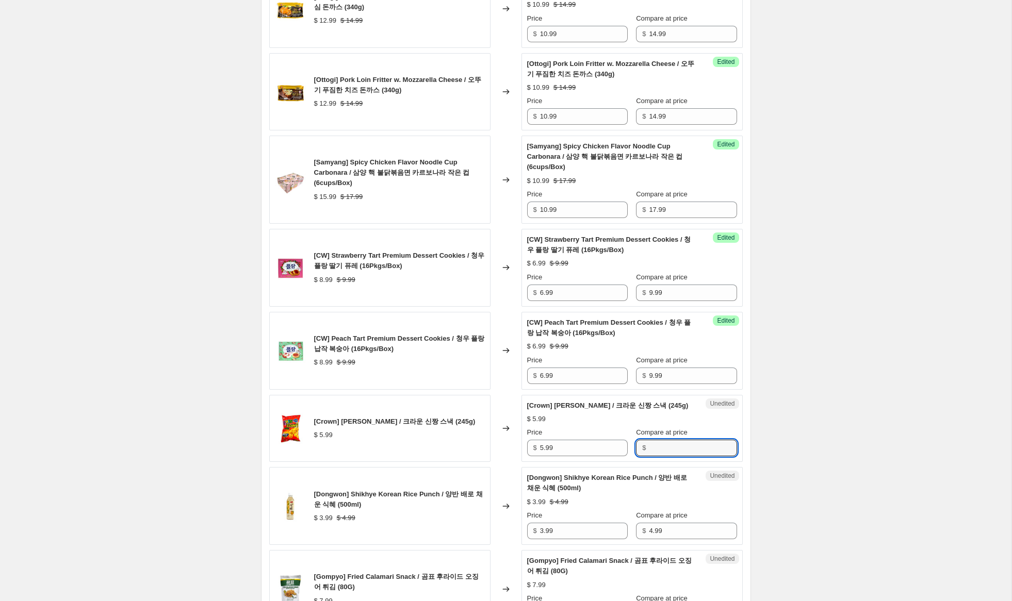
paste input "5.99"
type input "5.99"
drag, startPoint x: 544, startPoint y: 470, endPoint x: 509, endPoint y: 462, distance: 36.2
click at [509, 461] on div "[Crown] [PERSON_NAME] / 크라운 신짱 스낵 (245g) $ 5.99 Changed to Success Edited [Crow…" at bounding box center [505, 429] width 473 height 68
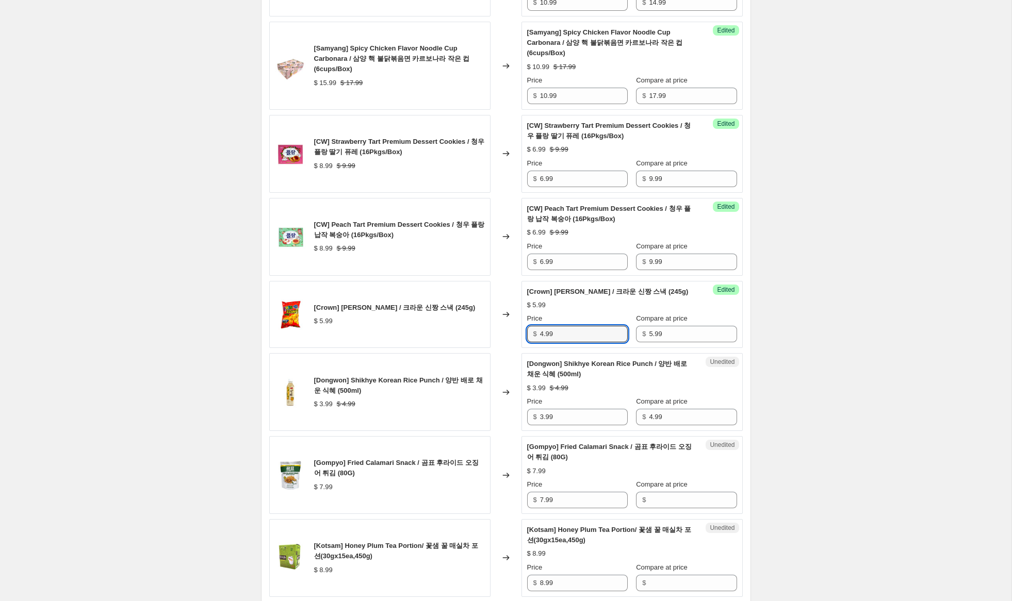
scroll to position [758, 0]
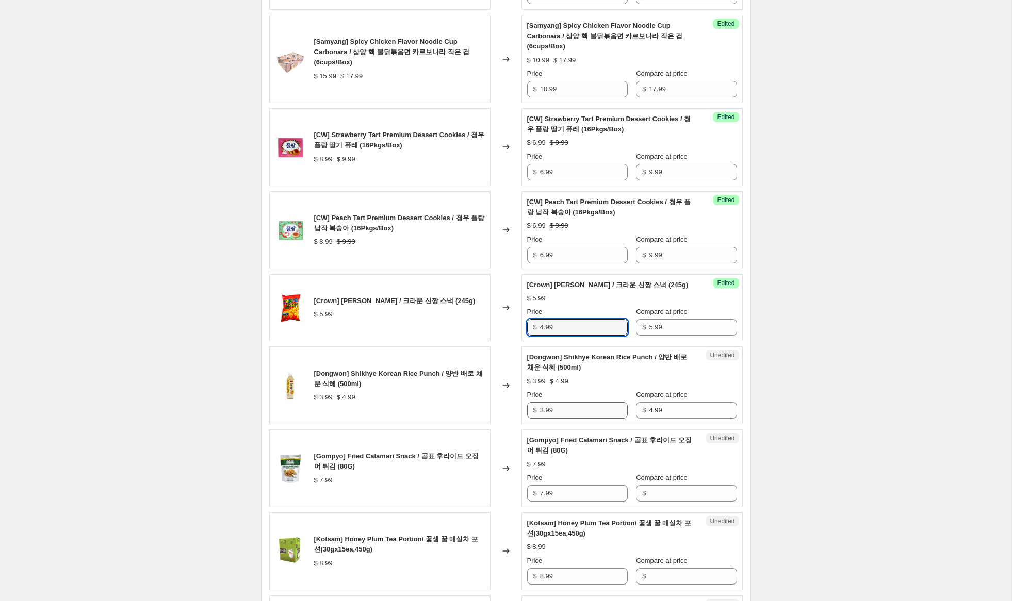
type input "4.99"
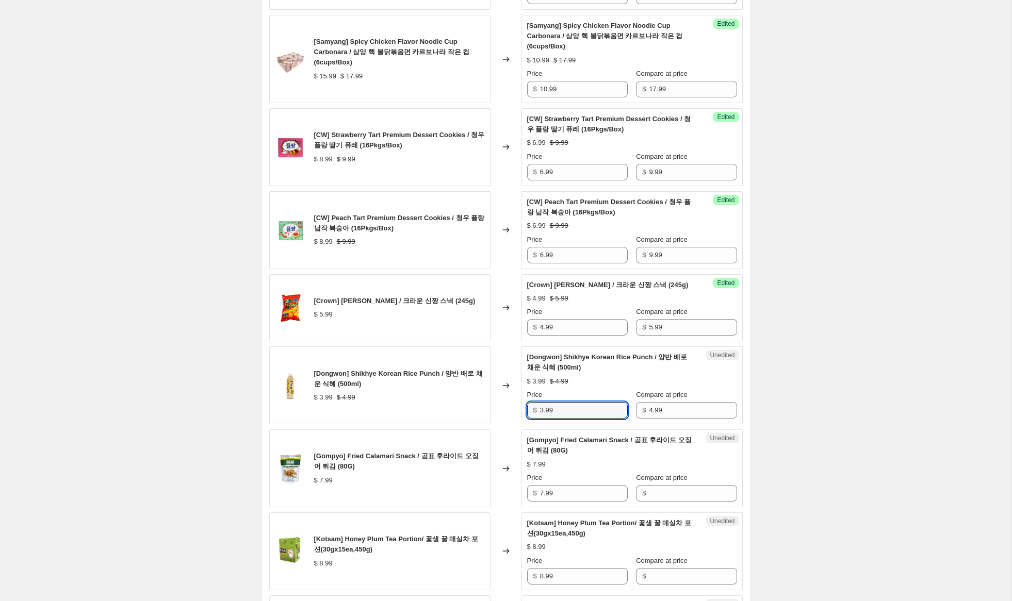
drag, startPoint x: 544, startPoint y: 431, endPoint x: 527, endPoint y: 429, distance: 16.7
click at [527, 419] on div "$ 3.99" at bounding box center [577, 410] width 101 height 17
type input "2.99"
drag, startPoint x: 509, startPoint y: 512, endPoint x: 519, endPoint y: 513, distance: 9.9
click at [508, 508] on div "[Gompyo] Fried Calamari Snack / 곰표 후라이드 오징어 튀김 (80G) $ 7.99 Changed to Unedited…" at bounding box center [505, 469] width 473 height 78
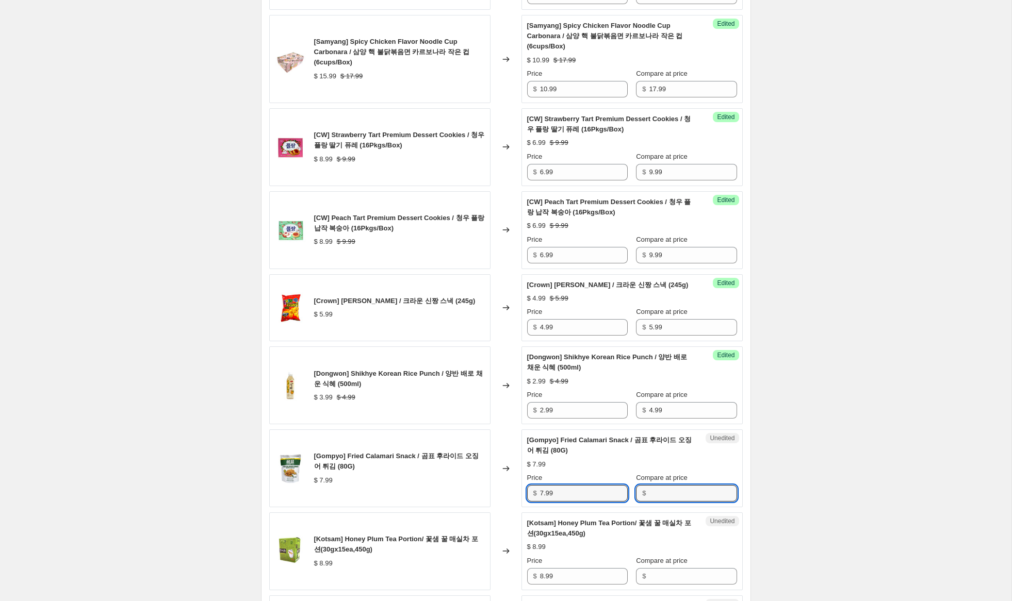
drag, startPoint x: 669, startPoint y: 519, endPoint x: 641, endPoint y: 519, distance: 28.9
click at [668, 502] on input "Compare at price" at bounding box center [693, 493] width 88 height 17
paste input "7.99"
type input "7.99"
drag, startPoint x: 543, startPoint y: 515, endPoint x: 484, endPoint y: 497, distance: 61.5
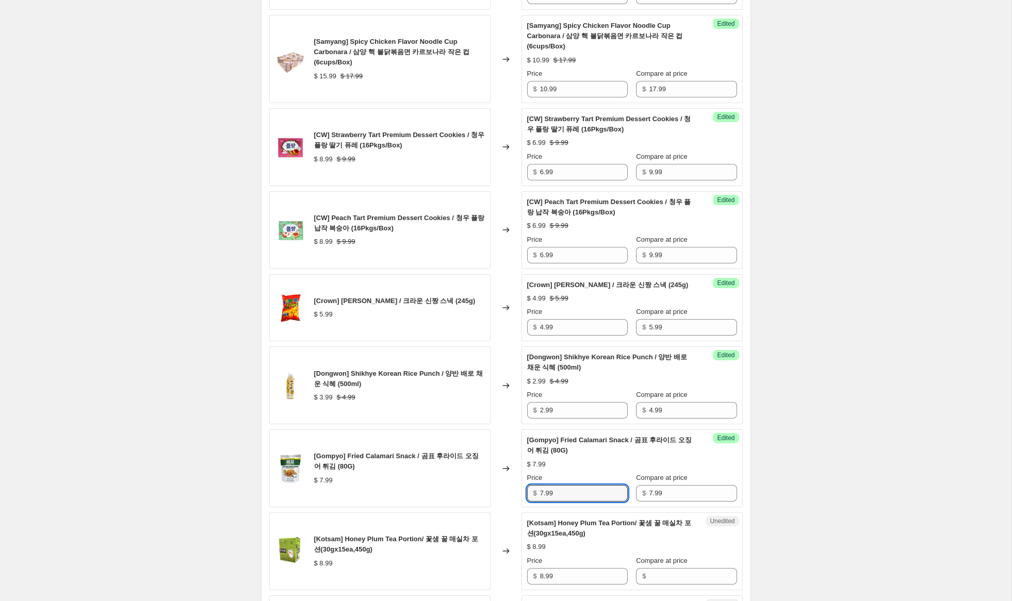
click at [484, 497] on div "[Gompyo] Fried Calamari Snack / 곰표 후라이드 오징어 튀김 (80G) $ 7.99 Changed to Success …" at bounding box center [505, 469] width 473 height 78
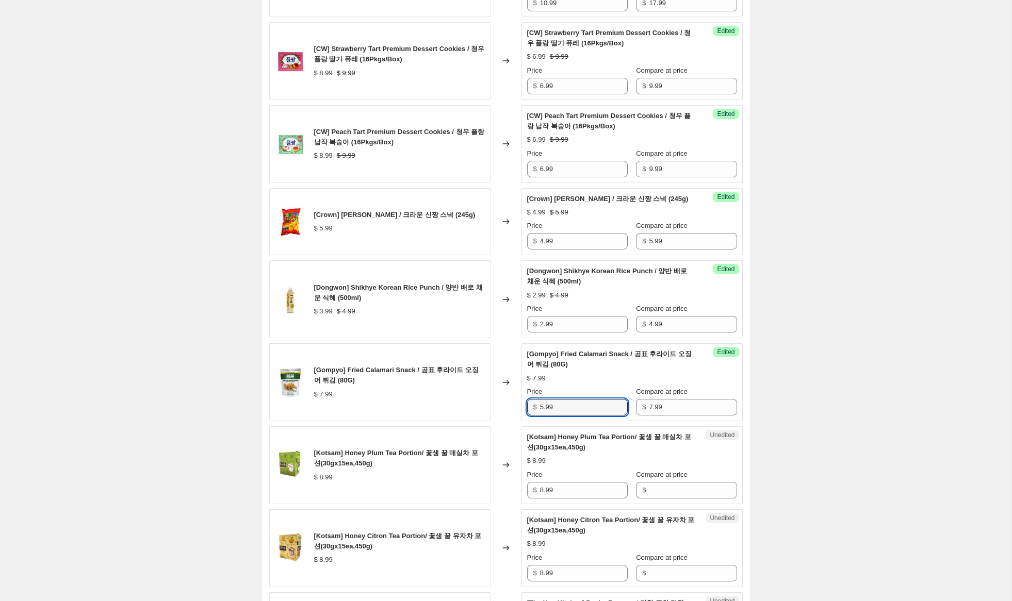
scroll to position [845, 0]
type input "5.99"
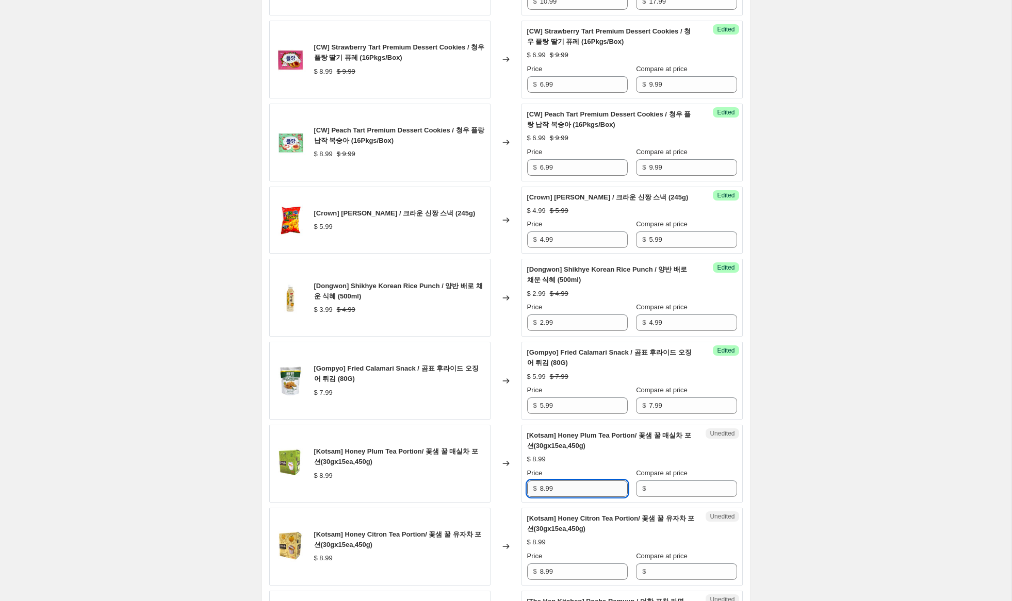
drag, startPoint x: 562, startPoint y: 512, endPoint x: 549, endPoint y: 508, distance: 13.5
click at [517, 503] on div "[Kotsam] Honey Plum Tea Portion/ 꽃샘 꿀 매실차 포션(30gx15ea,450g) $ 8.99 Changed to U…" at bounding box center [505, 464] width 473 height 78
click at [681, 497] on input "Compare at price" at bounding box center [693, 489] width 88 height 17
paste input "8.99"
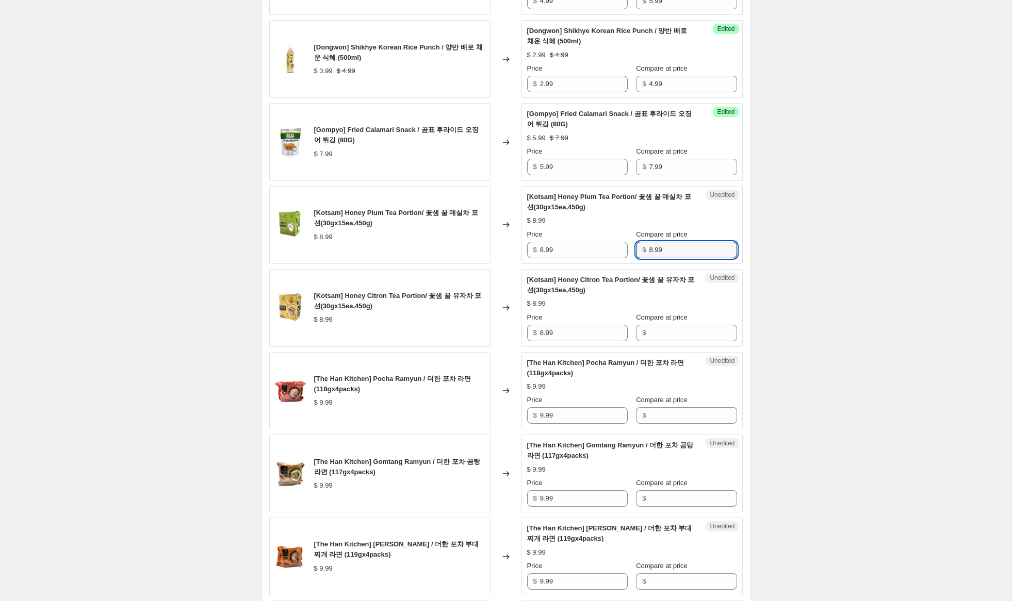
scroll to position [1099, 0]
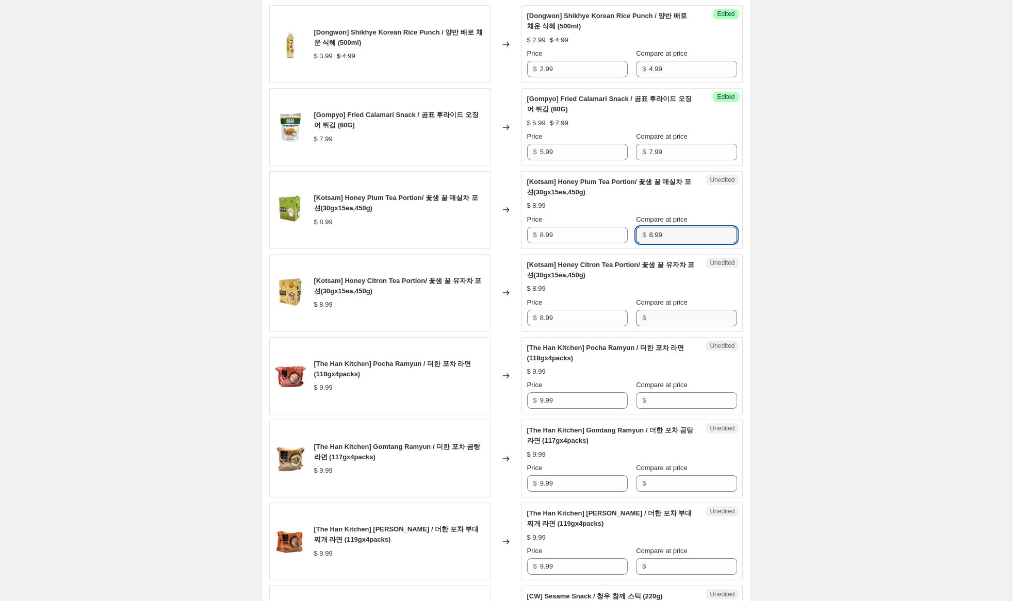
type input "8.99"
click at [676, 326] on input "Compare at price" at bounding box center [693, 318] width 88 height 17
paste input "8.99"
type input "8.99"
drag, startPoint x: 544, startPoint y: 258, endPoint x: 497, endPoint y: 252, distance: 47.9
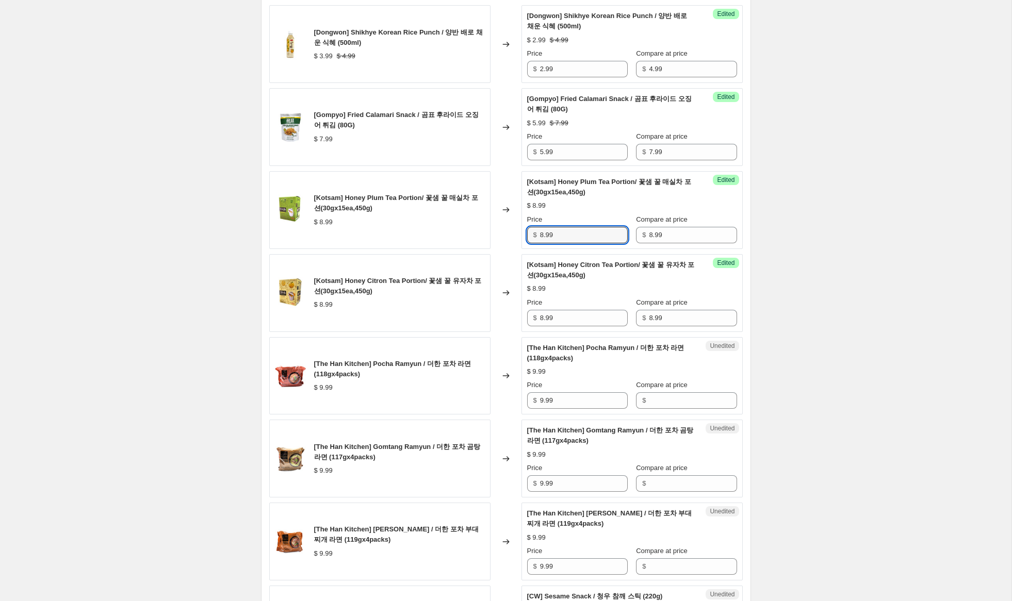
click at [498, 249] on div "[Kotsam] Honey Plum Tea Portion/ 꽃샘 꿀 매실차 포션(30gx15ea,450g) $ 8.99 Changed to S…" at bounding box center [505, 210] width 473 height 78
type input "5.99"
drag, startPoint x: 542, startPoint y: 339, endPoint x: 494, endPoint y: 336, distance: 48.1
click at [500, 326] on div "[Kotsam] Honey Citron Tea Portion/ 꽃샘 꿀 유자차 포션(30gx15ea,450g) $ 8.99 Changed to…" at bounding box center [505, 293] width 473 height 78
type input "5.99"
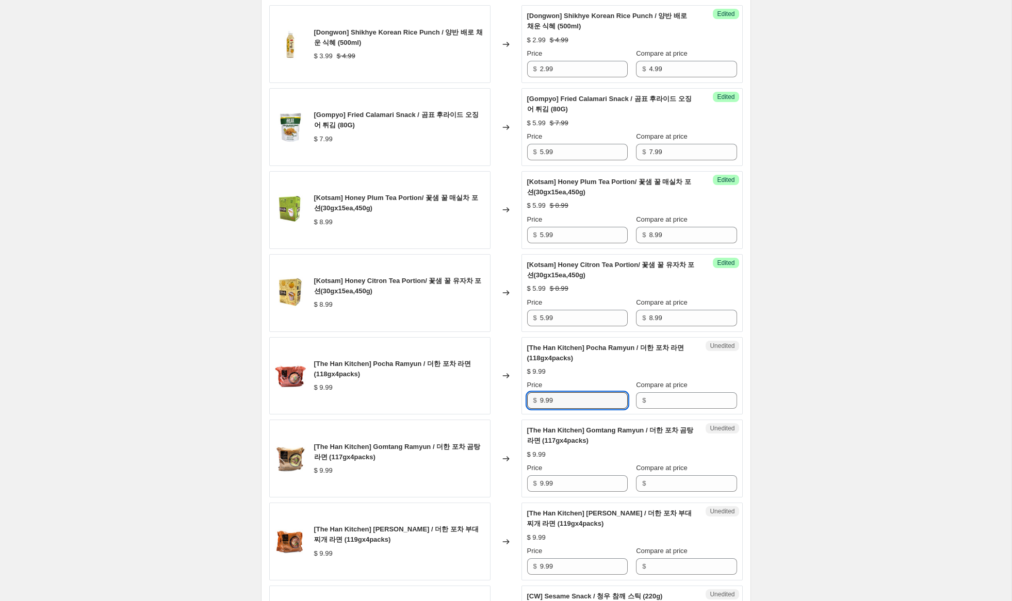
drag, startPoint x: 554, startPoint y: 422, endPoint x: 495, endPoint y: 415, distance: 59.8
click at [495, 415] on div "[The Han Kitchen] Pocha Ramyun / 더한 포차 라면 (118gx4packs) $ 9.99 Changed to Unedi…" at bounding box center [505, 376] width 473 height 78
click at [690, 409] on input "Compare at price" at bounding box center [693, 400] width 88 height 17
paste input "9.99"
type input "9.99"
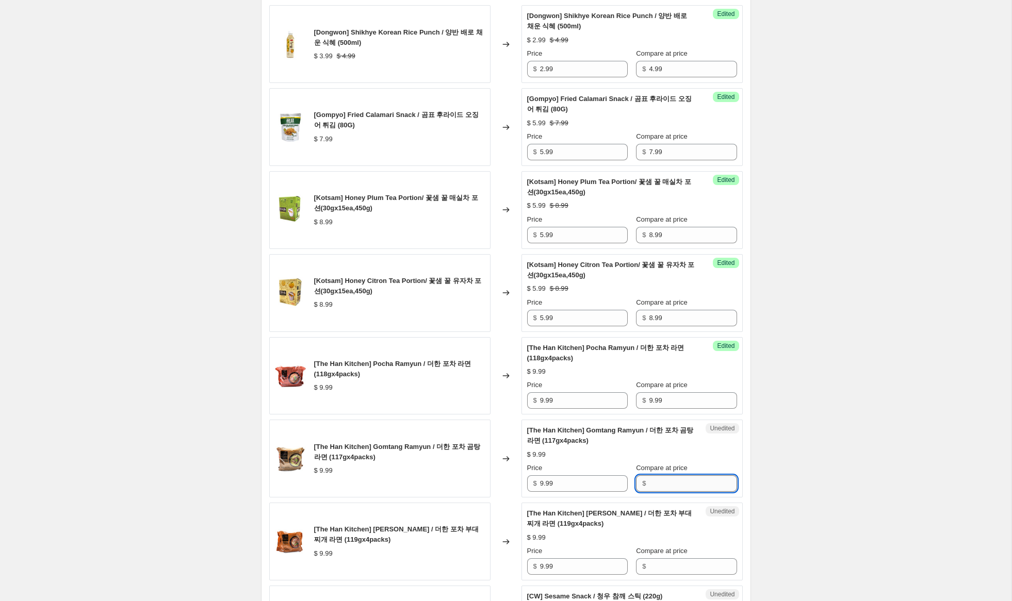
click at [678, 492] on input "Compare at price" at bounding box center [693, 484] width 88 height 17
paste input "9.99"
type input "9.99"
click at [667, 575] on input "Compare at price" at bounding box center [693, 567] width 88 height 17
paste input "9.99"
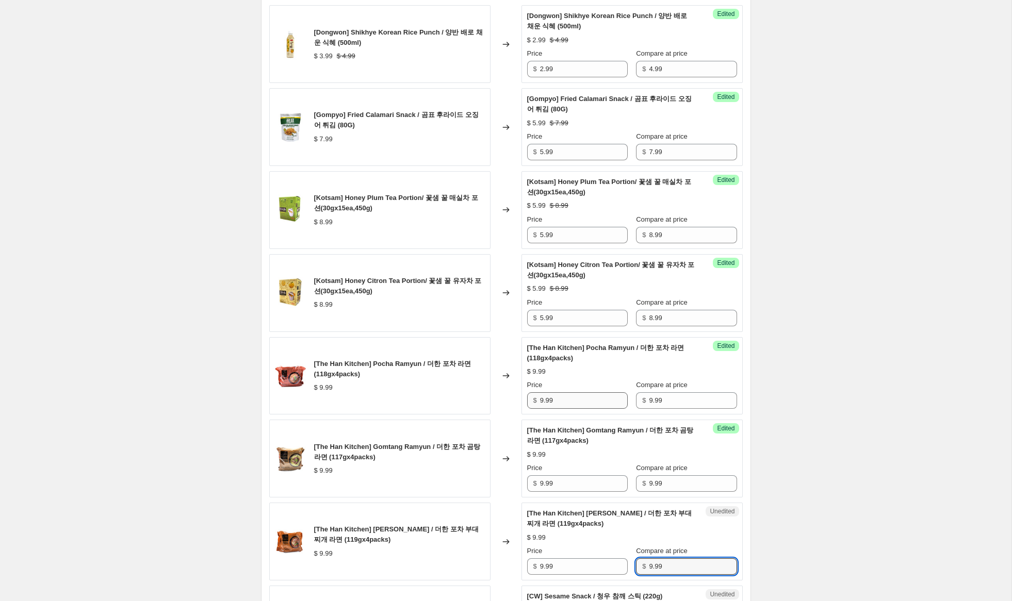
type input "9.99"
drag, startPoint x: 544, startPoint y: 423, endPoint x: 463, endPoint y: 410, distance: 81.5
click at [467, 407] on div "[The Han Kitchen] [PERSON_NAME] / 더한 포차 라면 (118gx4packs) $ 9.99 Changed to Succ…" at bounding box center [505, 376] width 473 height 78
type input "6.99"
drag, startPoint x: 542, startPoint y: 505, endPoint x: 494, endPoint y: 509, distance: 48.1
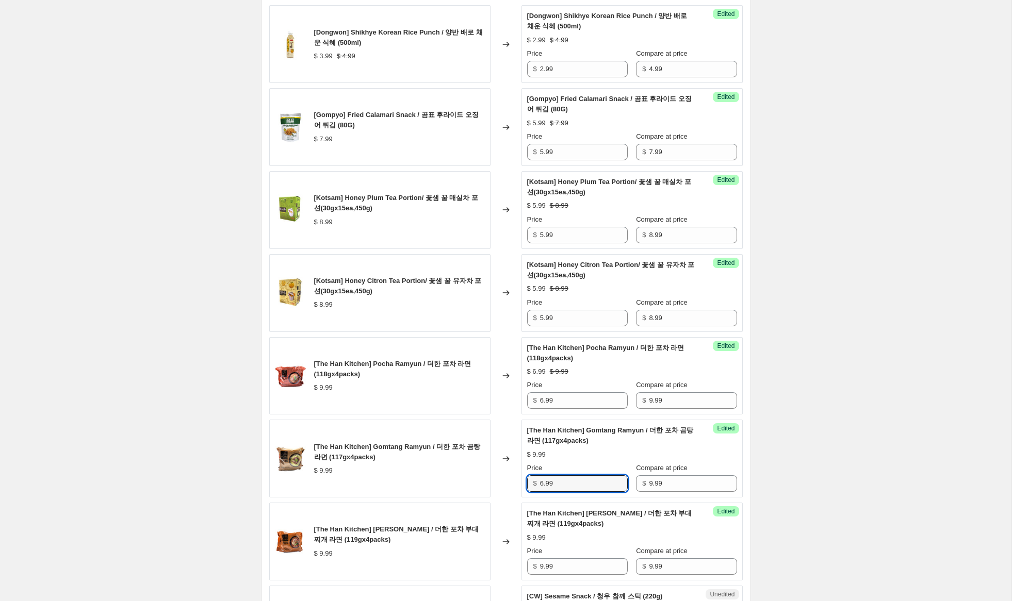
click at [495, 495] on div "[The Han Kitchen] Gomtang Ramyun / 더한 포차 곰탕 라면 (117gx4packs) $ 9.99 Changed to …" at bounding box center [505, 459] width 473 height 78
type input "6.99"
drag, startPoint x: 544, startPoint y: 589, endPoint x: 497, endPoint y: 580, distance: 48.3
click at [497, 580] on div "[The Han Kitchen] [PERSON_NAME] / 더한 포차 부대찌개 라면 (119gx4packs) $ 9.99 Changed to…" at bounding box center [505, 542] width 473 height 78
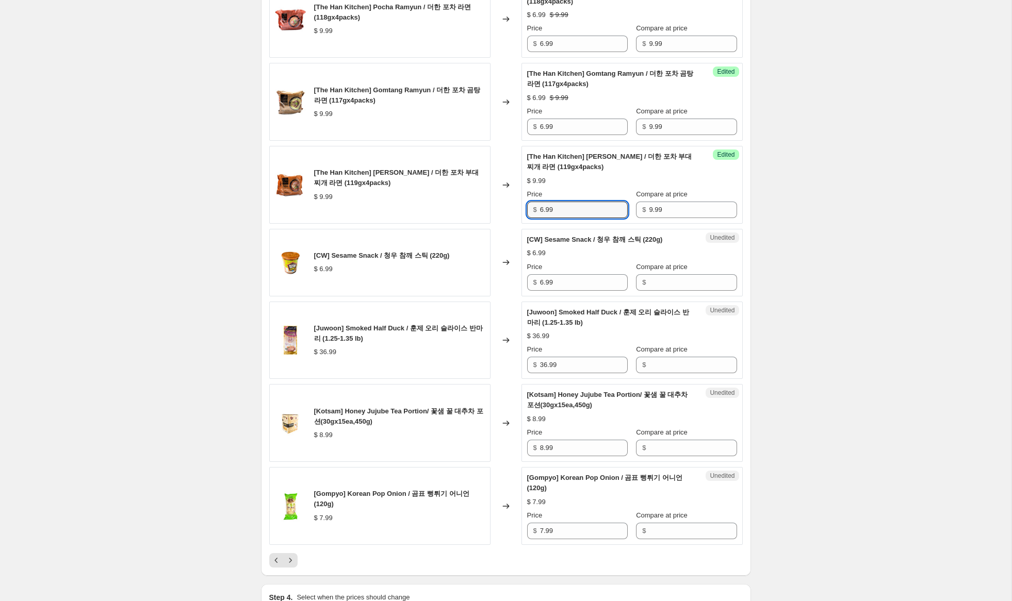
scroll to position [1519, 0]
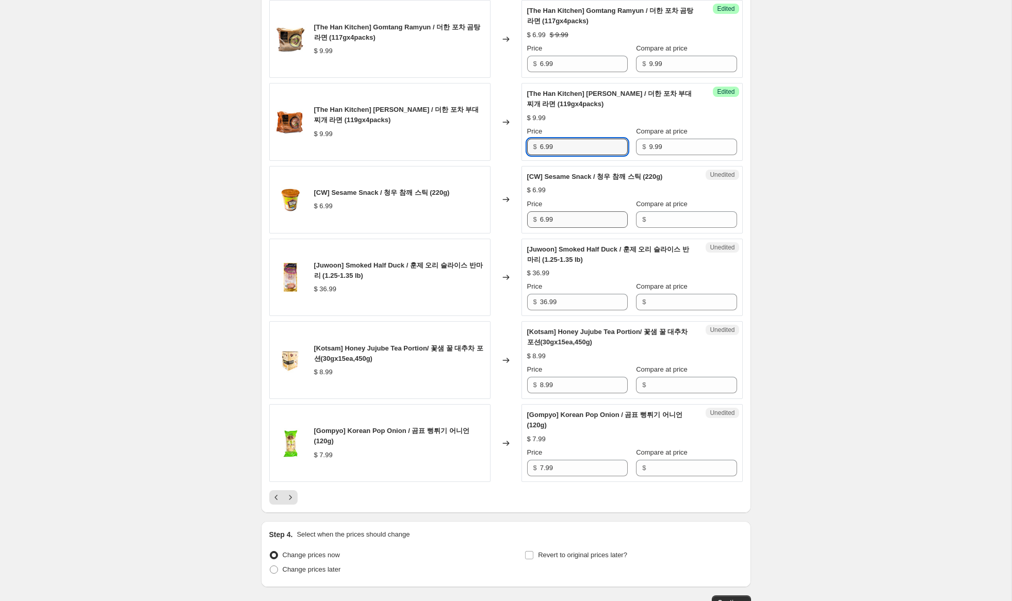
type input "6.99"
drag, startPoint x: 565, startPoint y: 241, endPoint x: 620, endPoint y: 244, distance: 55.3
click at [527, 228] on div "$ 6.99" at bounding box center [577, 219] width 101 height 17
click at [670, 228] on input "Compare at price" at bounding box center [693, 219] width 88 height 17
paste input "6.99"
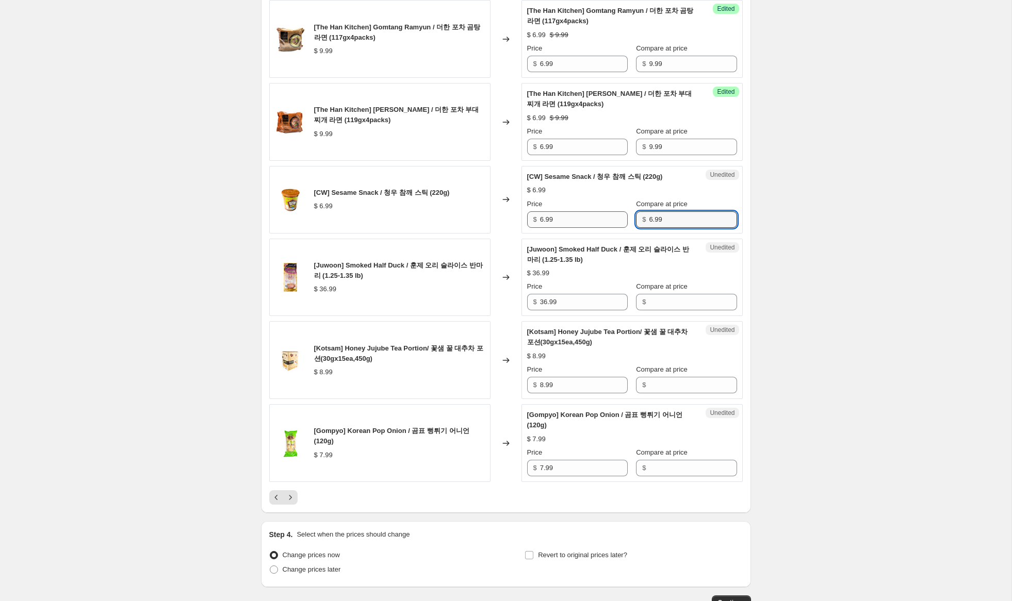
type input "6.99"
drag, startPoint x: 544, startPoint y: 243, endPoint x: 470, endPoint y: 231, distance: 74.4
click at [479, 231] on div "[CW] Sesame Snack / 청우 참깨 스틱 (220g) $ 6.99 Changed to Success Edited [CW] Sesam…" at bounding box center [505, 200] width 473 height 68
type input "4.99"
drag, startPoint x: 539, startPoint y: 320, endPoint x: 606, endPoint y: 325, distance: 67.2
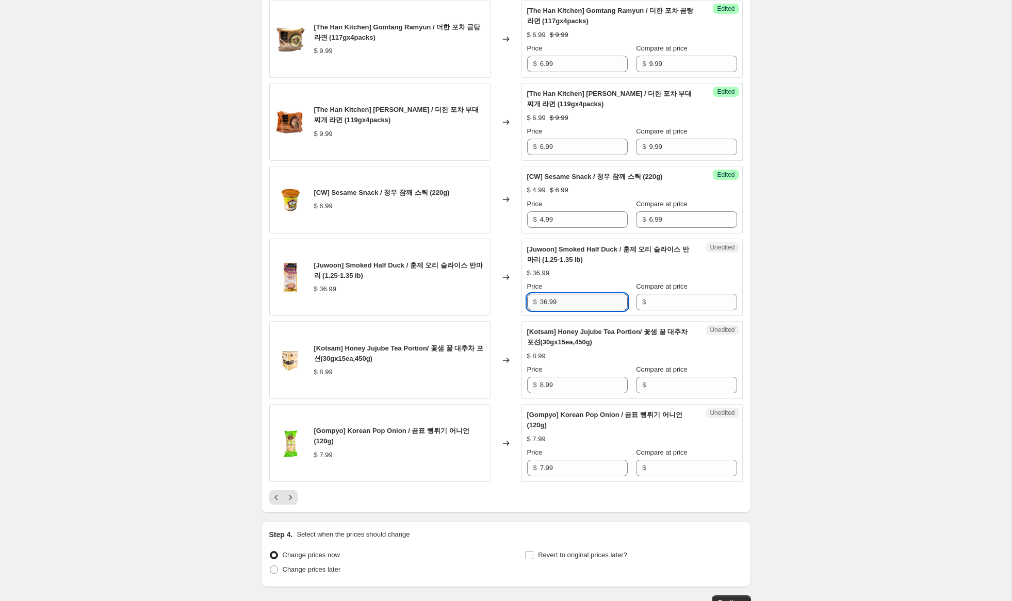
click at [492, 317] on div "[Juwoon] Smoked Half Duck / 훈제 오리 슬라이스 반마리 (1.25-1.35 lb) $ 36.99 Changed to Un…" at bounding box center [505, 278] width 473 height 78
click at [689, 310] on input "Compare at price" at bounding box center [693, 302] width 88 height 17
paste input "36.99"
type input "36.99"
drag, startPoint x: 548, startPoint y: 323, endPoint x: 499, endPoint y: 317, distance: 49.9
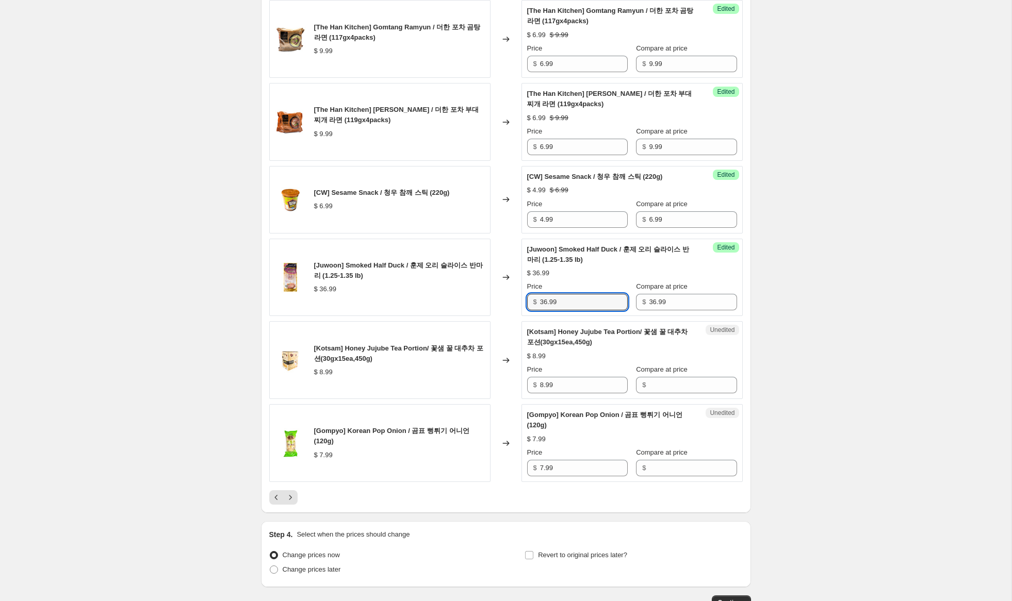
click at [499, 317] on div "[Juwoon] Smoked Half Duck / 훈제 오리 슬라이스 반마리 (1.25-1.35 lb) $ 36.99 Changed to Su…" at bounding box center [505, 278] width 473 height 78
type input "25.99"
drag, startPoint x: 559, startPoint y: 404, endPoint x: 498, endPoint y: 395, distance: 62.0
click at [495, 395] on div "[Kotsam] Honey Jujube Tea Portion/ 꽃샘 꿀 대추차 포션(30gx15ea,450g) $ 8.99 Changed to…" at bounding box center [505, 360] width 473 height 78
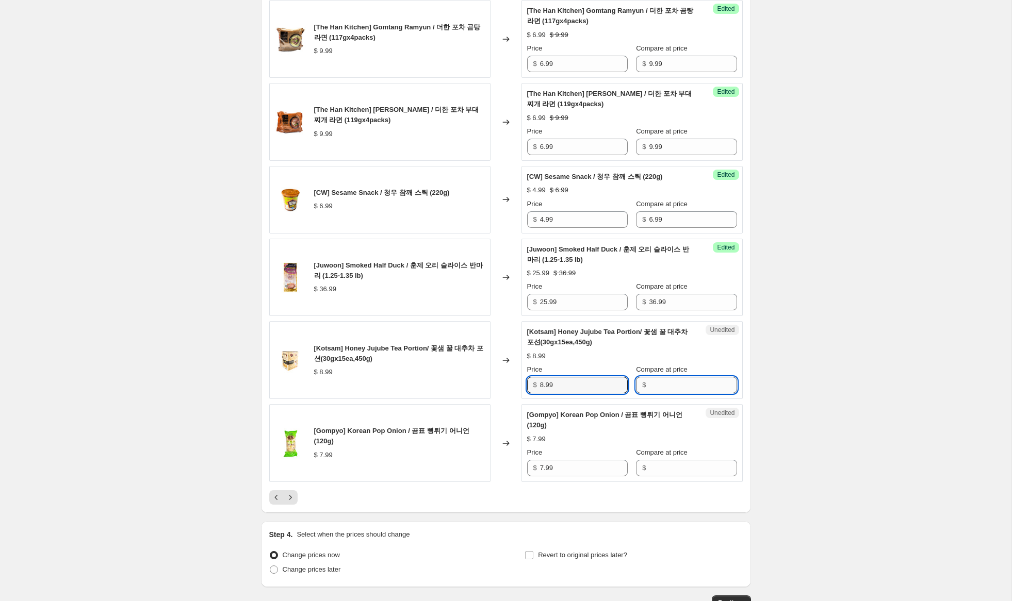
drag, startPoint x: 673, startPoint y: 408, endPoint x: 660, endPoint y: 406, distance: 12.5
click at [668, 394] on input "Compare at price" at bounding box center [693, 385] width 88 height 17
paste input "8.99"
type input "8.99"
drag, startPoint x: 544, startPoint y: 406, endPoint x: 514, endPoint y: 400, distance: 31.2
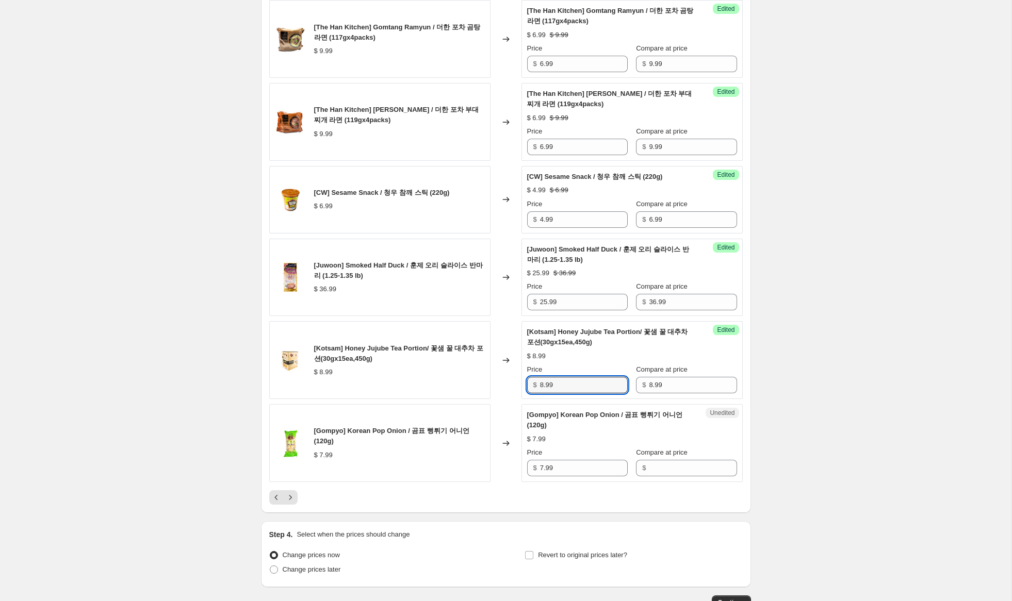
click at [514, 399] on div "[Kotsam] Honey Jujube Tea Portion/ 꽃샘 꿀 대추차 포션(30gx15ea,450g) $ 8.99 Changed to…" at bounding box center [505, 360] width 473 height 78
type input "5.99"
drag, startPoint x: 565, startPoint y: 489, endPoint x: 519, endPoint y: 482, distance: 46.6
click at [519, 482] on div "[Gompyo] Korean Pop Onion / 곰표 뻥튀기 어니언 (120g) $ 7.99 Changed to Unedited [Gompy…" at bounding box center [505, 443] width 473 height 78
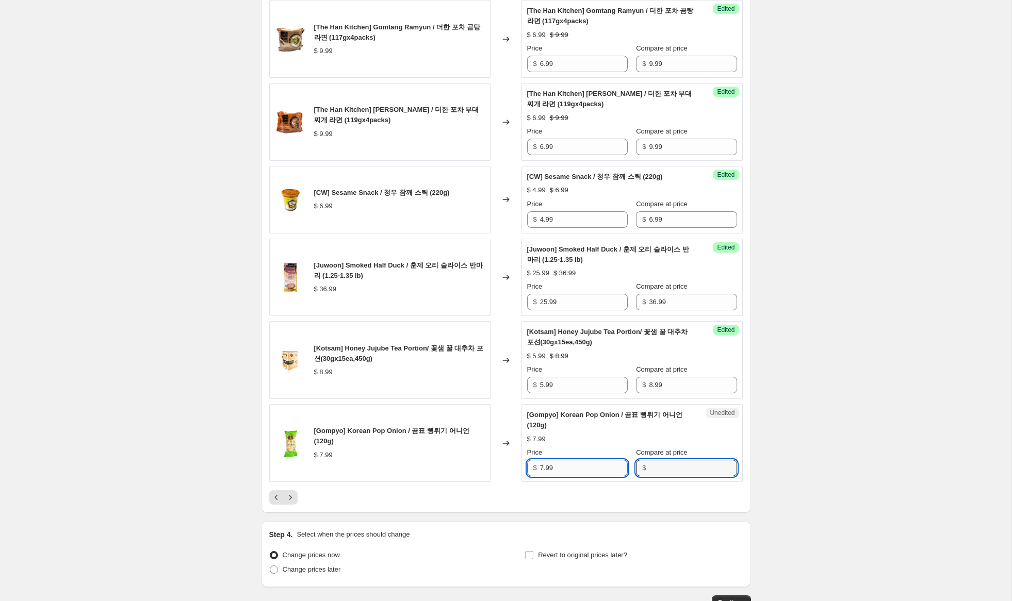
drag, startPoint x: 663, startPoint y: 495, endPoint x: 577, endPoint y: 496, distance: 86.1
click at [656, 477] on input "Compare at price" at bounding box center [693, 468] width 88 height 17
paste input "7.99"
type input "7.99"
drag, startPoint x: 544, startPoint y: 489, endPoint x: 479, endPoint y: 477, distance: 66.2
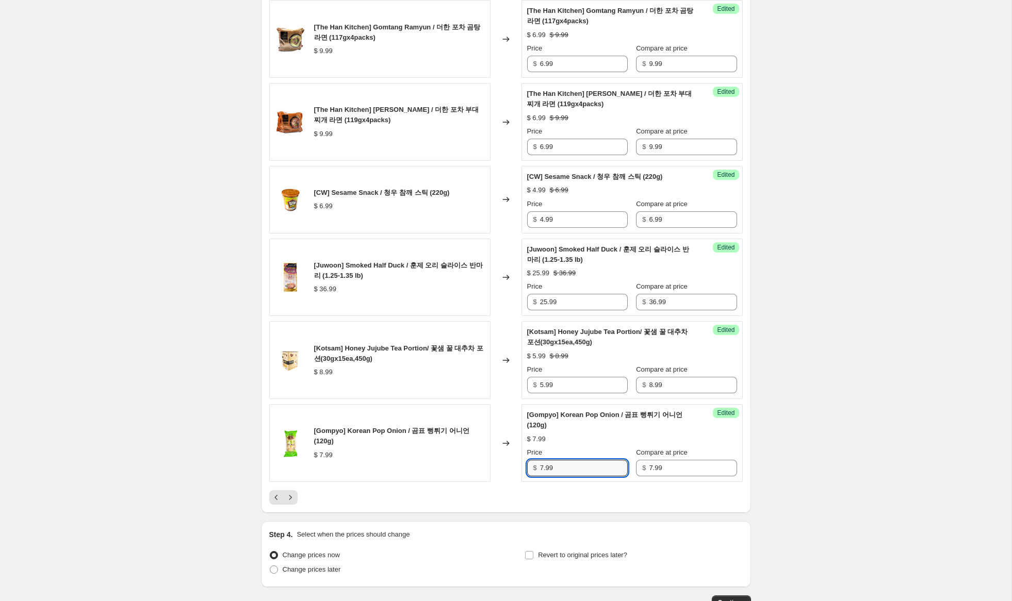
click at [484, 477] on div "[Gompyo] Korean Pop Onion / 곰표 뻥튀기 어니언 (120g) $ 7.99 Changed to Success Edited …" at bounding box center [505, 443] width 473 height 78
type input "5.99"
drag, startPoint x: 291, startPoint y: 519, endPoint x: 501, endPoint y: 531, distance: 209.7
click at [292, 503] on icon "Next" at bounding box center [290, 498] width 10 height 10
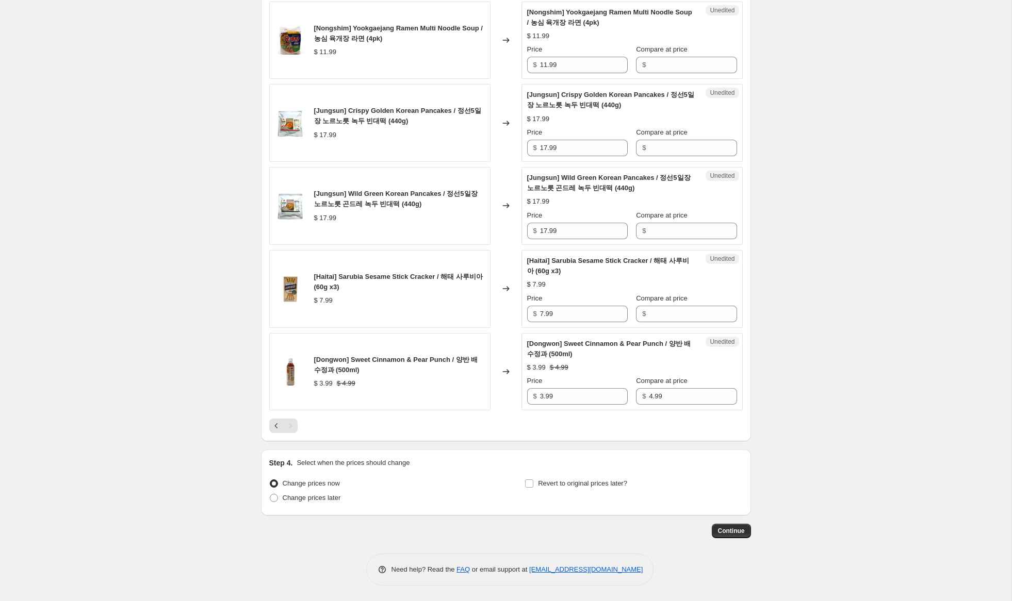
scroll to position [709, 0]
drag, startPoint x: 543, startPoint y: 396, endPoint x: 491, endPoint y: 384, distance: 53.5
click at [490, 383] on div "[Dongwon] Sweet Cinnamon & Pear Punch / 양반 배 수정과 (500ml) $ 3.99 $ 4.99 Changed …" at bounding box center [505, 372] width 473 height 78
type input "2.99"
drag, startPoint x: 579, startPoint y: 311, endPoint x: 475, endPoint y: 294, distance: 105.6
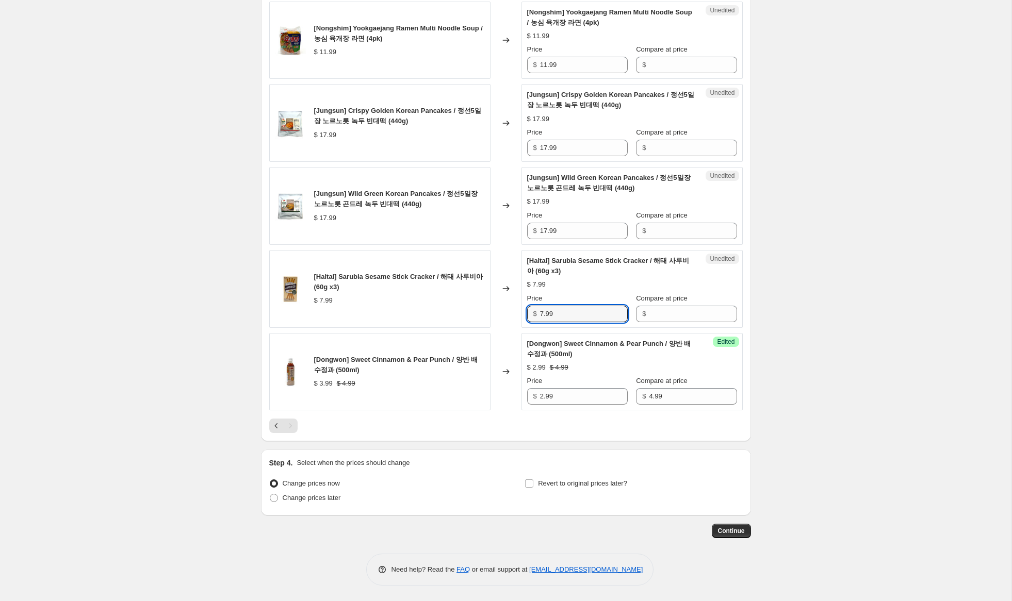
click at [475, 294] on div "[Haitai] Sarubia Sesame Stick Cracker / 해태 사루비아 (60g x3) $ 7.99 Changed to Uned…" at bounding box center [505, 289] width 473 height 78
drag, startPoint x: 664, startPoint y: 317, endPoint x: 600, endPoint y: 318, distance: 64.0
click at [660, 316] on input "Compare at price" at bounding box center [693, 314] width 88 height 17
paste input "7.99"
type input "7.99"
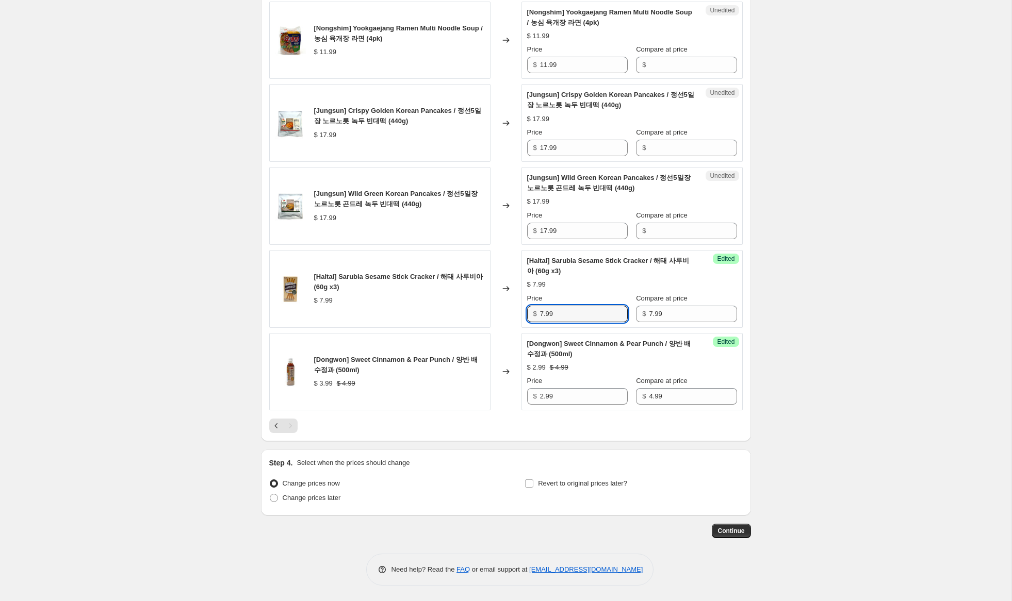
drag, startPoint x: 544, startPoint y: 315, endPoint x: 479, endPoint y: 299, distance: 66.8
click at [479, 299] on div "[Haitai] Sarubia Sesame Stick Cracker / 해태 사루비아 (60g x3) $ 7.99 Changed to Succ…" at bounding box center [505, 289] width 473 height 78
type input "4.99"
drag, startPoint x: 579, startPoint y: 233, endPoint x: 570, endPoint y: 229, distance: 9.2
click at [484, 221] on div "[Jungsun] Wild Green Korean Pancakes / 정선5일장 노르노릇 곤드레 녹두 빈대떡 (440g) $ 17.99 Cha…" at bounding box center [505, 206] width 473 height 78
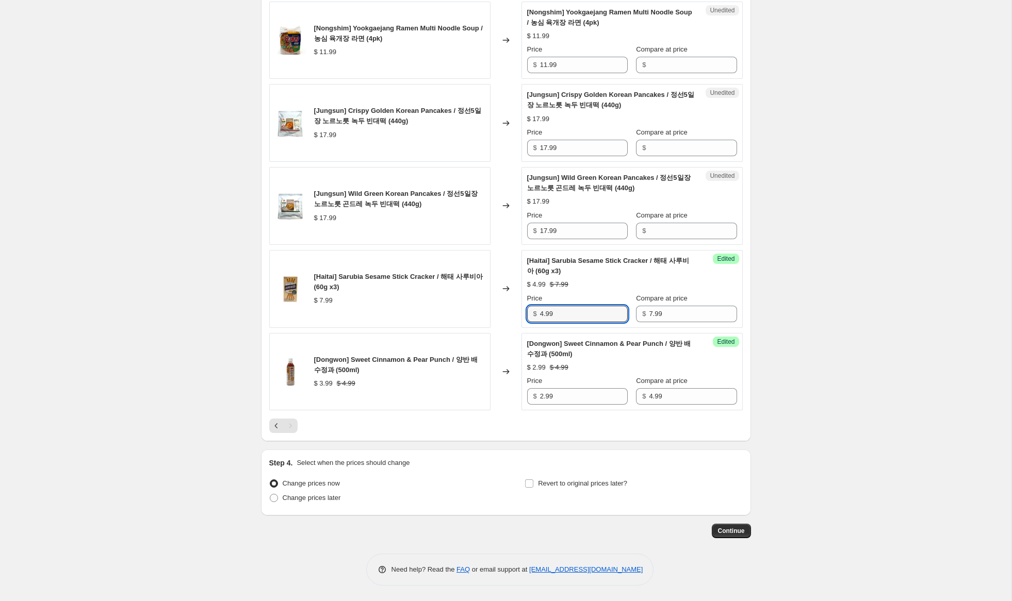
drag, startPoint x: 545, startPoint y: 316, endPoint x: 521, endPoint y: 309, distance: 25.2
click at [521, 309] on div "Success Edited [Haitai] Sarubia Sesame Stick Cracker / 해태 사루비아 (60g x3) $ 4.99 …" at bounding box center [631, 289] width 221 height 78
drag, startPoint x: 538, startPoint y: 220, endPoint x: 475, endPoint y: 214, distance: 63.7
click at [468, 213] on div "[Jungsun] Wild Green Korean Pancakes / 정선5일장 노르노릇 곤드레 녹두 빈대떡 (440g) $ 17.99 Cha…" at bounding box center [505, 206] width 473 height 78
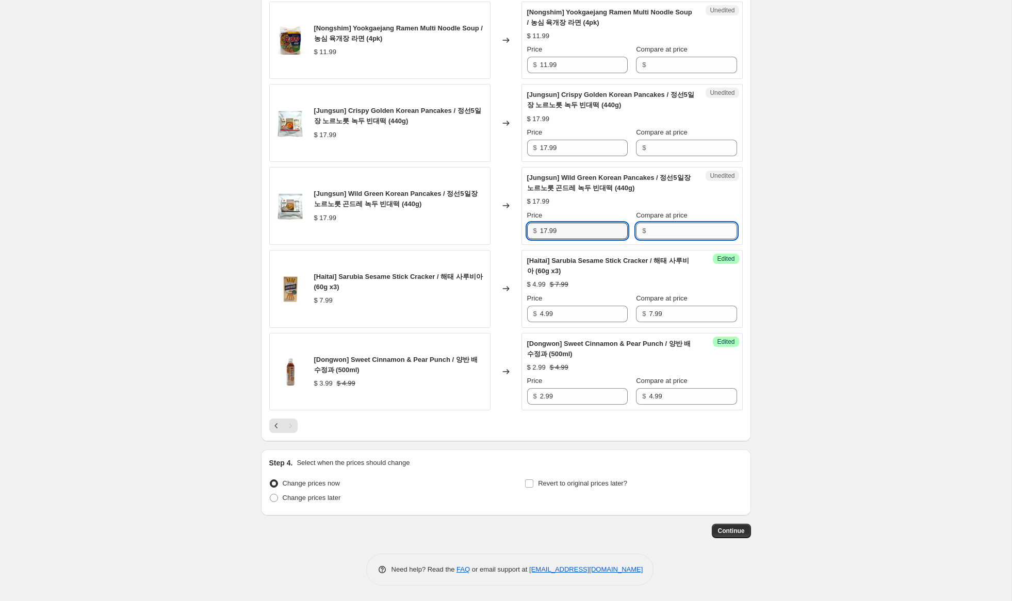
drag, startPoint x: 703, startPoint y: 232, endPoint x: 663, endPoint y: 230, distance: 40.3
click at [702, 232] on input "Compare at price" at bounding box center [693, 231] width 88 height 17
paste input "17.99"
type input "17.99"
drag, startPoint x: 547, startPoint y: 231, endPoint x: 572, endPoint y: 252, distance: 32.6
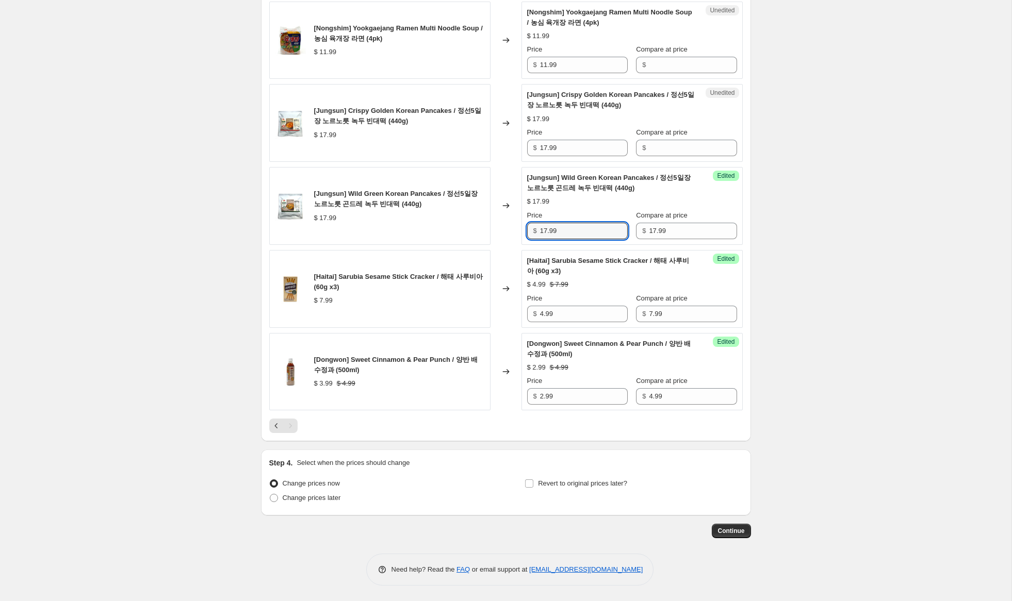
click at [545, 229] on input "17.99" at bounding box center [584, 231] width 88 height 17
type input "12.99"
click at [676, 153] on input "Compare at price" at bounding box center [693, 149] width 88 height 17
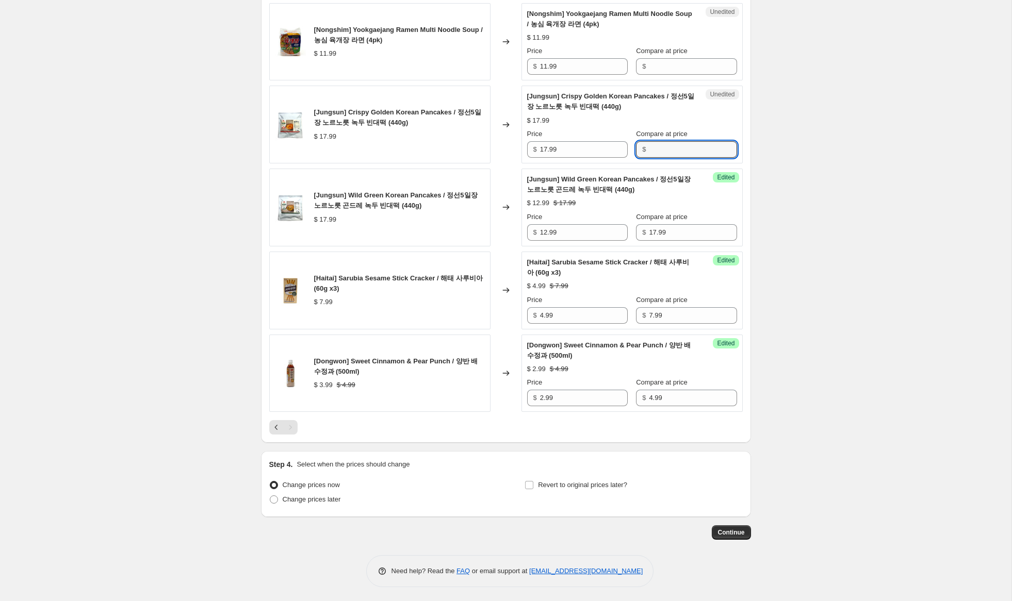
paste input "17.99"
type input "17.99"
click at [546, 149] on input "17.99" at bounding box center [584, 149] width 88 height 17
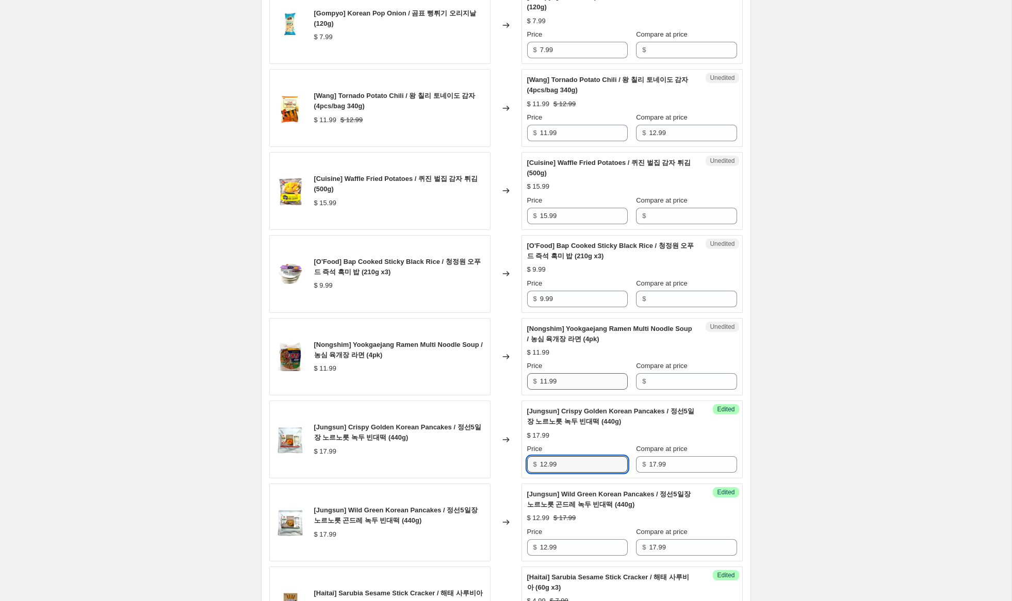
scroll to position [388, 0]
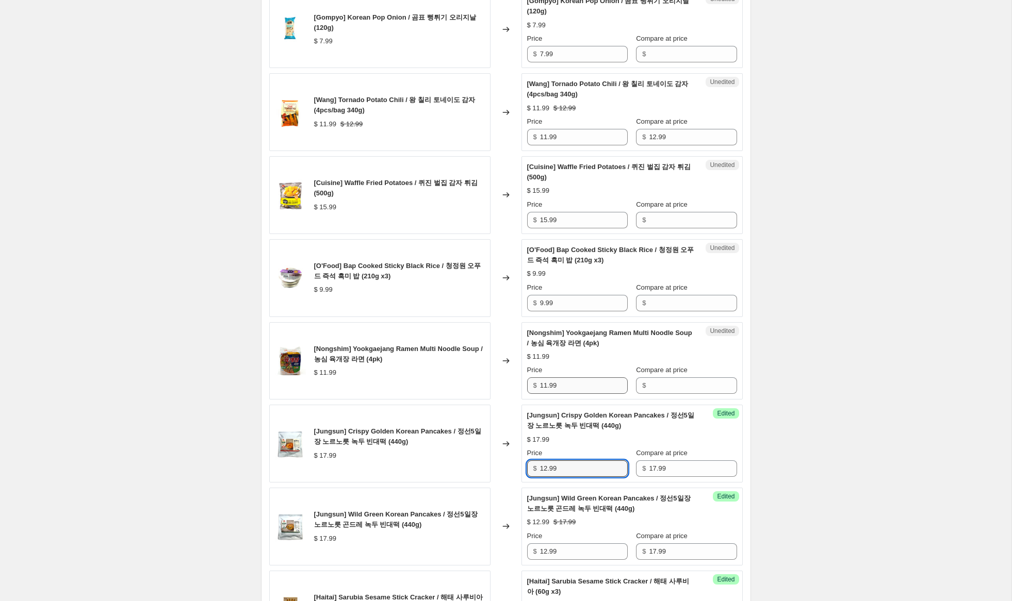
type input "12.99"
drag, startPoint x: 577, startPoint y: 389, endPoint x: 477, endPoint y: 374, distance: 101.1
click at [473, 374] on div "[Nongshim] Yookgaejang Ramen Multi Noodle Soup / 농심 육개장 라면 (4pk) $ 11.99 Change…" at bounding box center [505, 361] width 473 height 78
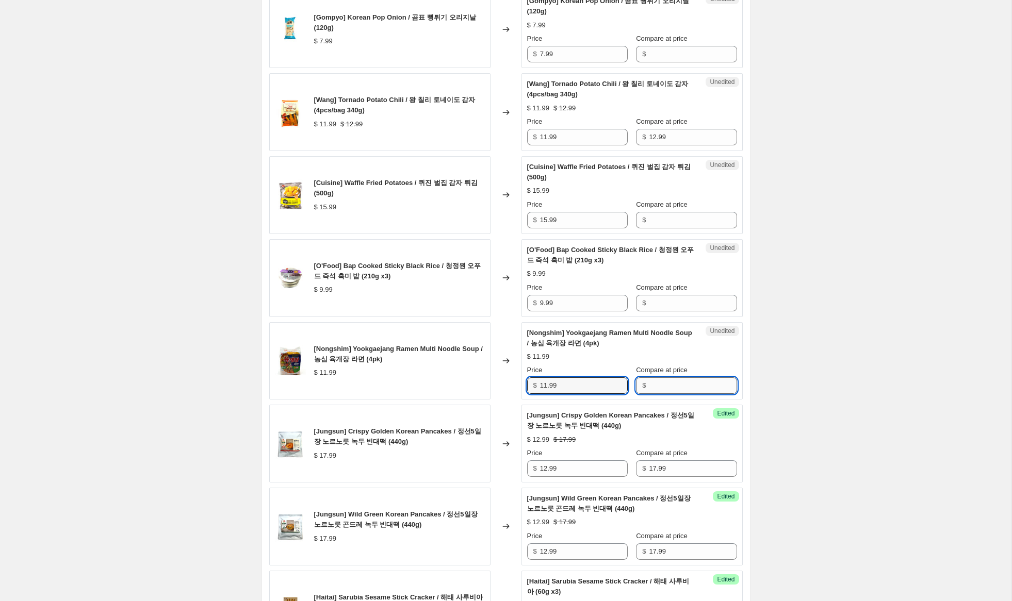
click at [677, 383] on input "Compare at price" at bounding box center [693, 386] width 88 height 17
paste input "11.99"
type input "11.99"
drag, startPoint x: 546, startPoint y: 384, endPoint x: 477, endPoint y: 372, distance: 70.2
click at [477, 372] on div "[Nongshim] Yookgaejang Ramen Multi Noodle Soup / 농심 육개장 라면 (4pk) $ 11.99 Change…" at bounding box center [505, 361] width 473 height 78
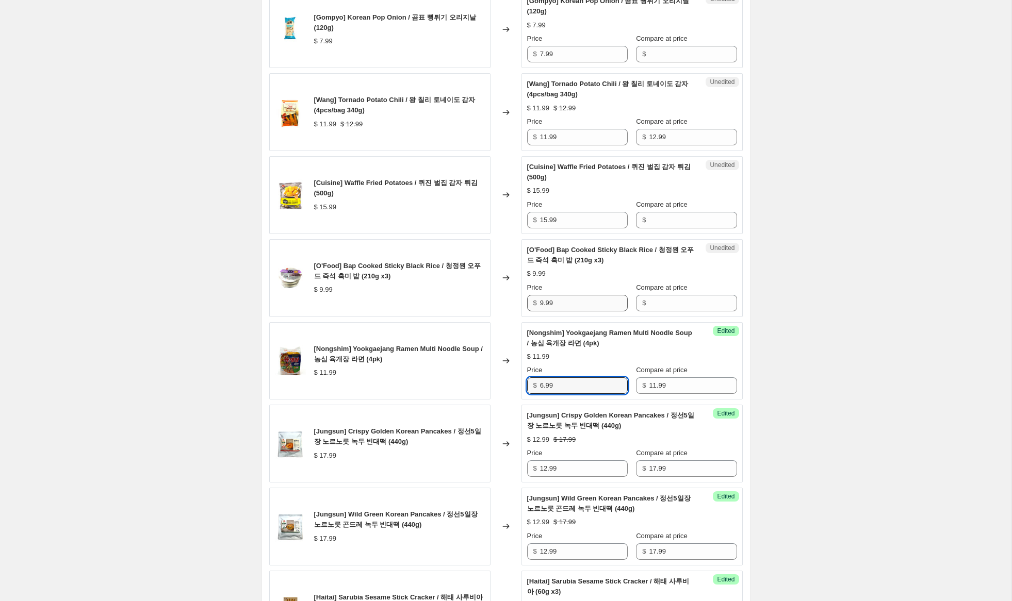
type input "6.99"
drag, startPoint x: 554, startPoint y: 301, endPoint x: 588, endPoint y: 299, distance: 34.1
click at [480, 287] on div "[O'Food] Bap Cooked Sticky Black Rice / 청정원 오푸드 즉석 흑미 밥 (210g x3) $ 9.99 Change…" at bounding box center [505, 278] width 473 height 78
drag, startPoint x: 652, startPoint y: 302, endPoint x: 597, endPoint y: 305, distance: 55.2
click at [651, 302] on input "Compare at price" at bounding box center [693, 303] width 88 height 17
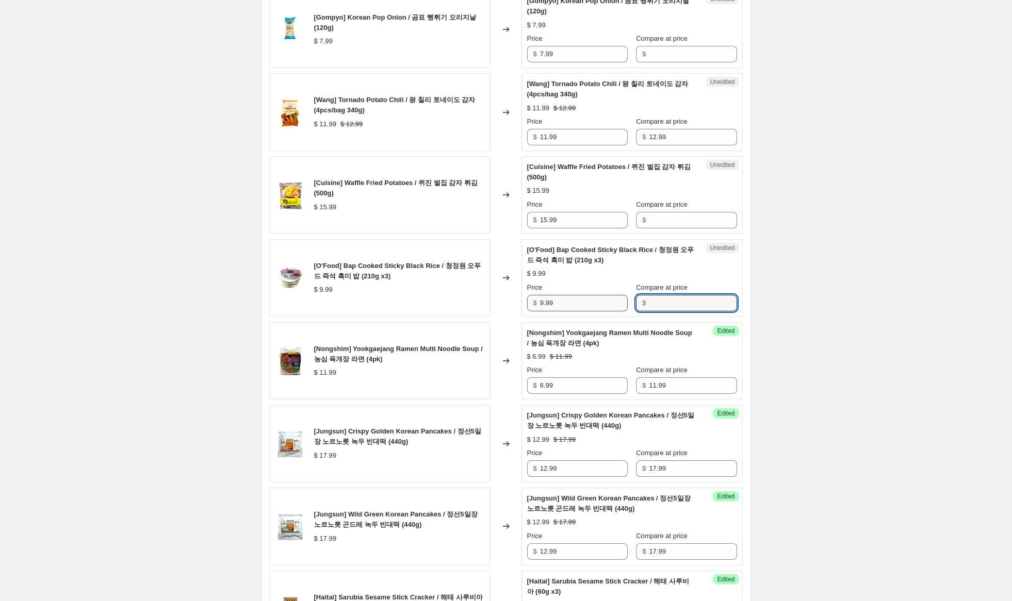
paste input "9.99"
type input "9.99"
drag, startPoint x: 545, startPoint y: 303, endPoint x: 498, endPoint y: 296, distance: 46.9
click at [498, 296] on div "[O'Food] Bap Cooked Sticky Black Rice / 청정원 오푸드 즉석 흑미 밥 (210g x3) $ 9.99 Change…" at bounding box center [505, 278] width 473 height 78
type input "5.99"
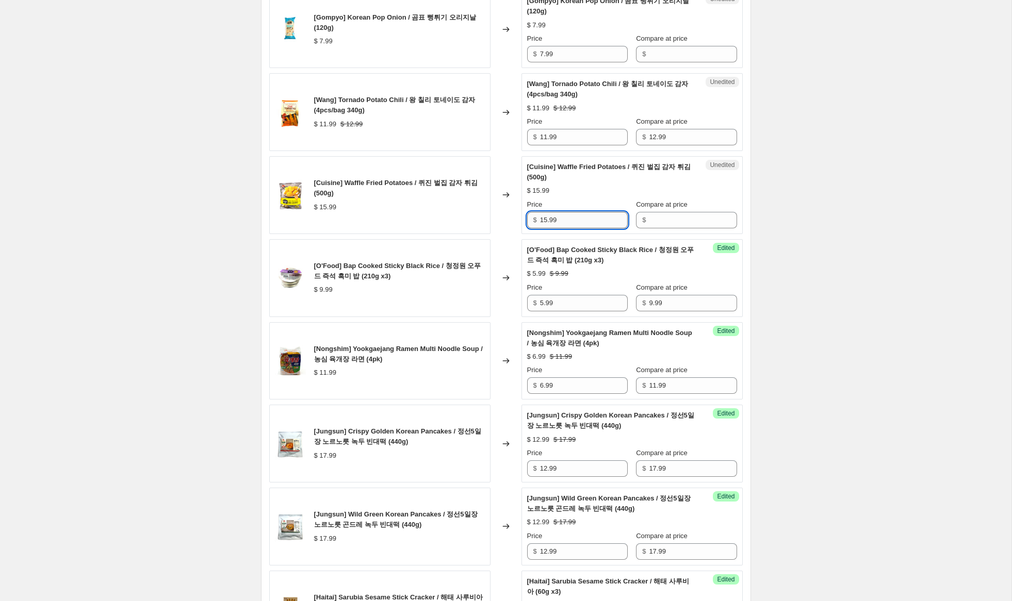
click at [534, 219] on div "$ 15.99" at bounding box center [577, 220] width 101 height 17
drag, startPoint x: 565, startPoint y: 221, endPoint x: 667, endPoint y: 226, distance: 102.3
click at [512, 214] on div "[Cuisine] Waffle Fried Potatoes / 퀴진 벌집 감자 튀김 (500g) $ 15.99 Changed to Unedite…" at bounding box center [505, 195] width 473 height 78
drag, startPoint x: 674, startPoint y: 226, endPoint x: 594, endPoint y: 223, distance: 79.5
click at [670, 225] on input "Compare at price" at bounding box center [693, 220] width 88 height 17
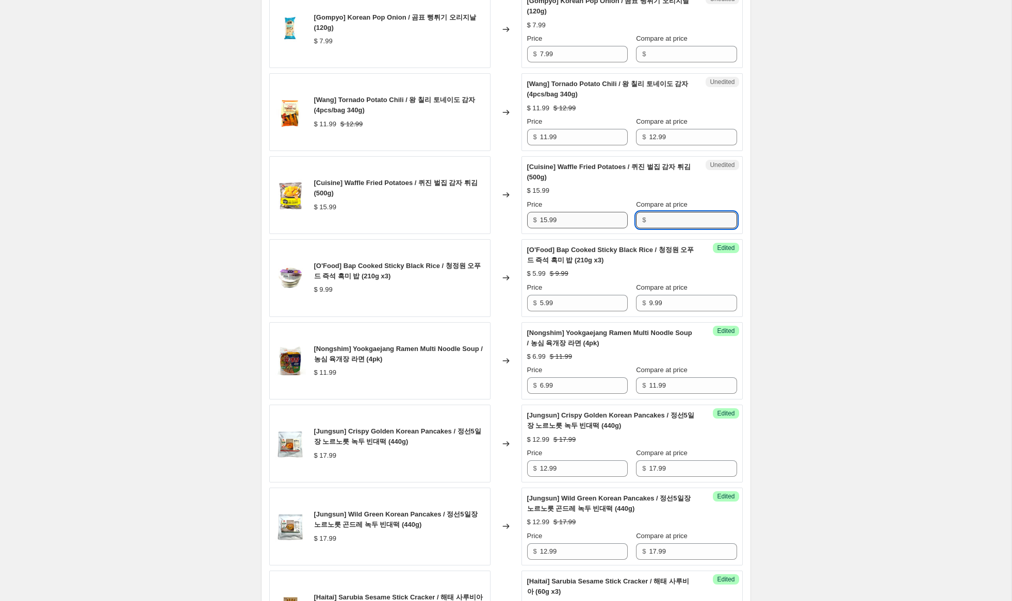
paste input "15.99"
type input "15.99"
click at [544, 220] on input "15.99" at bounding box center [584, 220] width 88 height 17
type input "10.99"
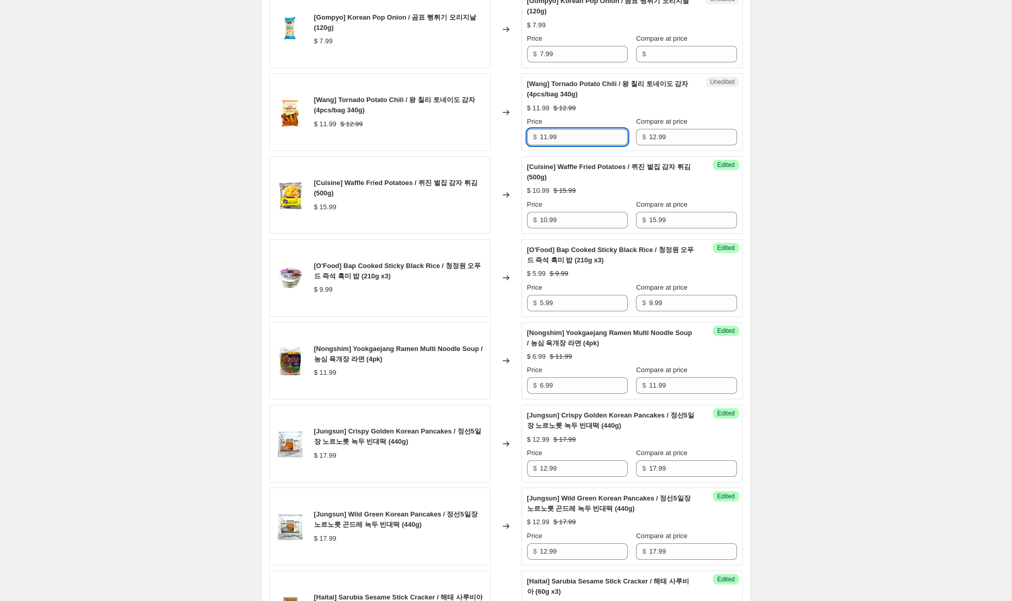
click at [547, 135] on input "11.99" at bounding box center [584, 137] width 88 height 17
click at [546, 135] on input "11.99" at bounding box center [584, 137] width 88 height 17
click at [546, 136] on input "11.99" at bounding box center [584, 137] width 88 height 17
drag, startPoint x: 544, startPoint y: 138, endPoint x: 498, endPoint y: 130, distance: 47.1
click at [498, 130] on div "[Wang] Tornado Potato Chili / 왕 칠리 토네이도 감자 (4pcs/bag 340g) $ 11.99 $ 12.99 Chan…" at bounding box center [505, 112] width 473 height 78
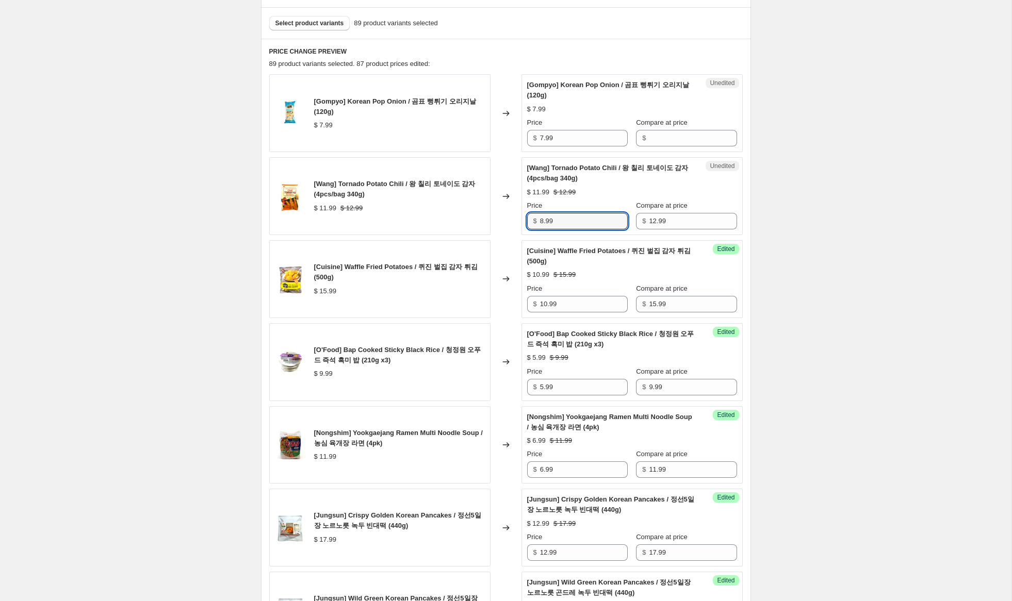
scroll to position [288, 0]
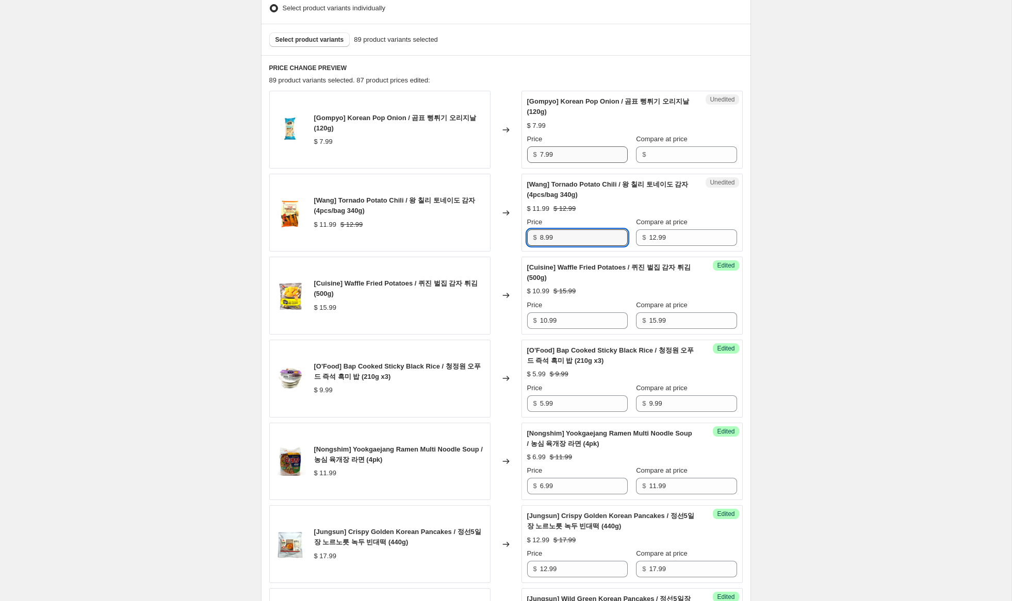
type input "8.99"
drag, startPoint x: 574, startPoint y: 152, endPoint x: 520, endPoint y: 150, distance: 53.7
click at [518, 150] on div "[Gompyo] Korean Pop Onion / 곰표 뻥튀기 오리지날 (120g) $ 7.99 Changed to Unedited [Gomp…" at bounding box center [505, 130] width 473 height 78
drag, startPoint x: 648, startPoint y: 158, endPoint x: 618, endPoint y: 160, distance: 30.5
click at [649, 158] on input "Compare at price" at bounding box center [693, 154] width 88 height 17
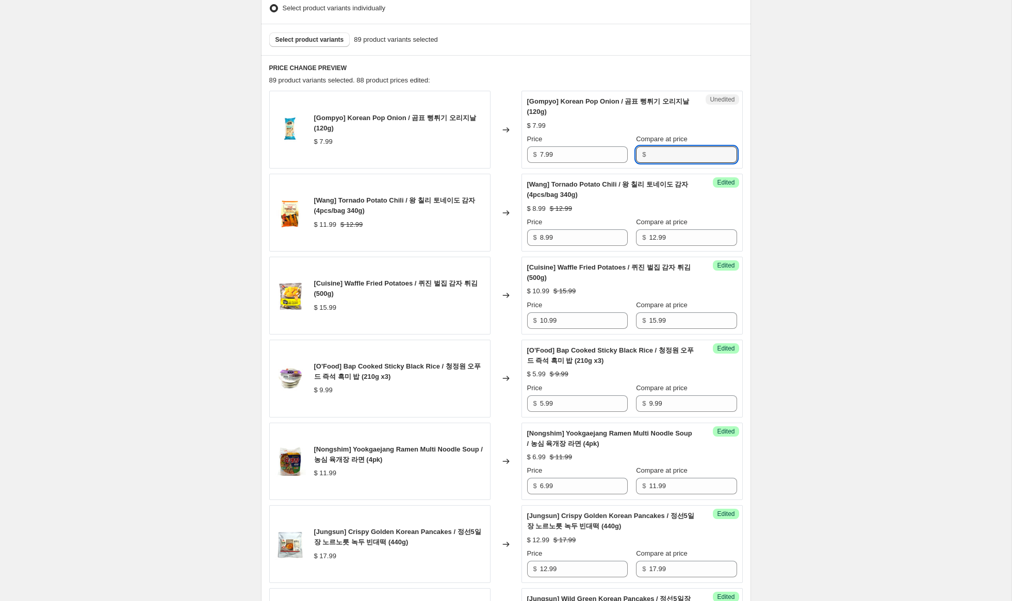
paste input "7.99"
type input "7.99"
drag, startPoint x: 542, startPoint y: 156, endPoint x: 506, endPoint y: 146, distance: 37.3
click at [506, 146] on div "[Gompyo] Korean Pop Onion / 곰표 뻥튀기 오리지날 (120g) $ 7.99 Changed to Success Edited…" at bounding box center [505, 130] width 473 height 78
type input "5.99"
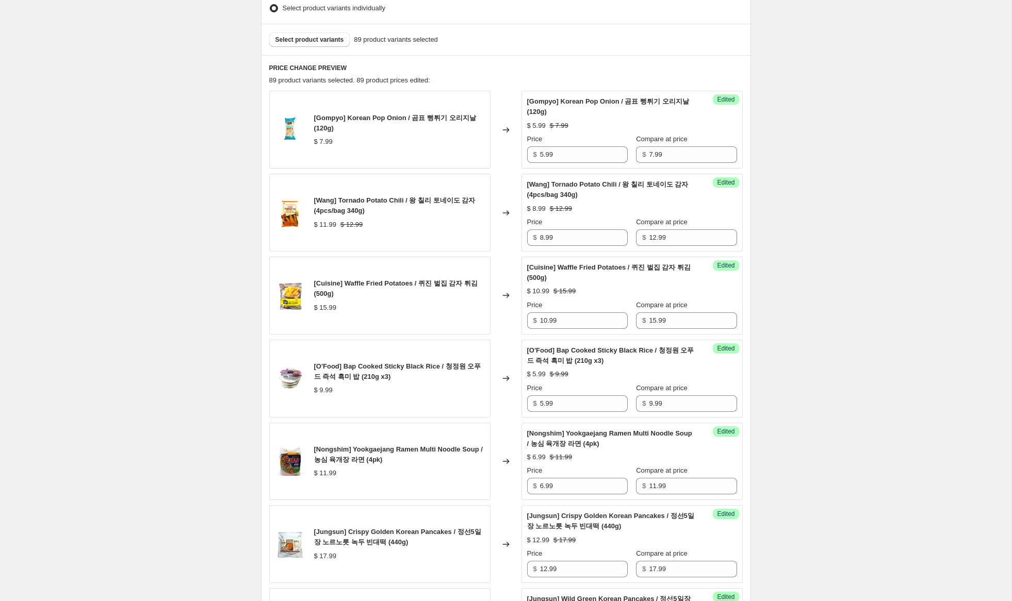
drag, startPoint x: 823, startPoint y: 321, endPoint x: 854, endPoint y: 382, distance: 67.8
click at [823, 321] on div "Create new price [MEDICAL_DATA]. This page is ready Create new price [MEDICAL_D…" at bounding box center [505, 367] width 1011 height 1311
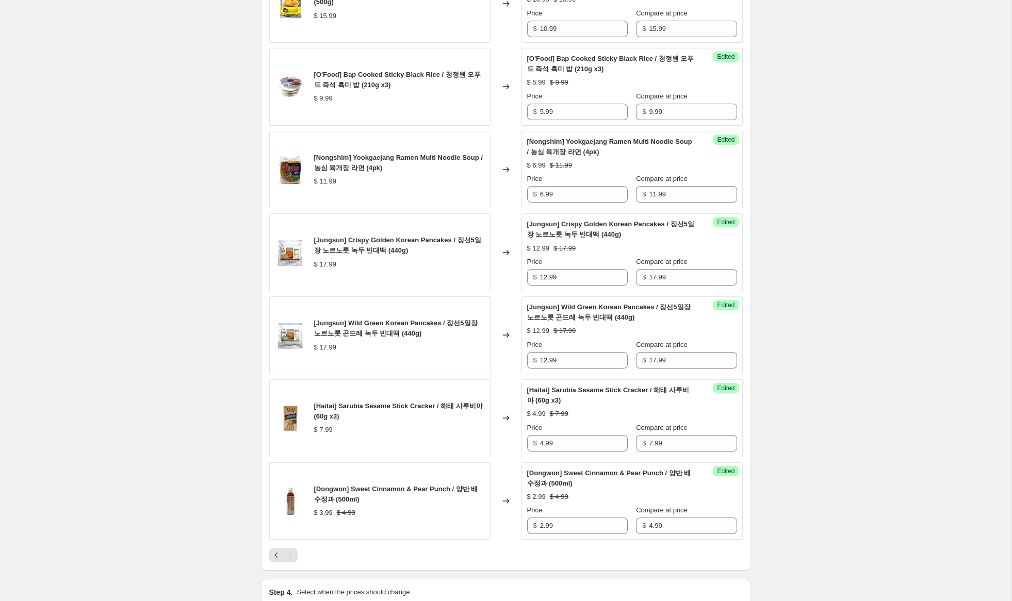
scroll to position [709, 0]
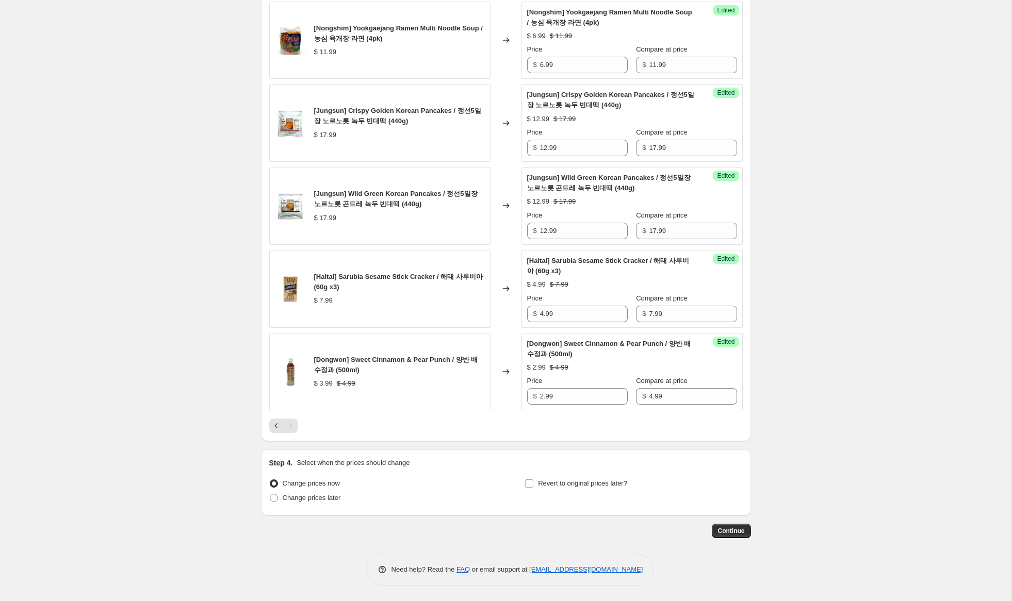
click at [587, 473] on div "Step 4. Select when the prices should change Change prices now Change prices la…" at bounding box center [505, 483] width 473 height 50
click at [596, 483] on span "Revert to original prices later?" at bounding box center [582, 484] width 89 height 8
click at [533, 483] on input "Revert to original prices later?" at bounding box center [529, 484] width 8 height 8
checkbox input "true"
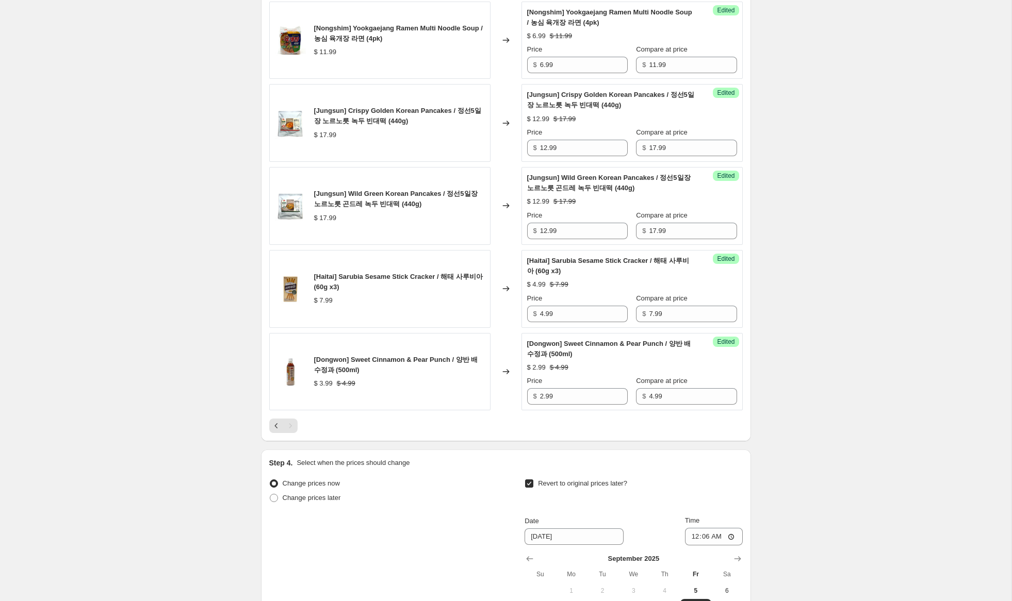
scroll to position [886, 0]
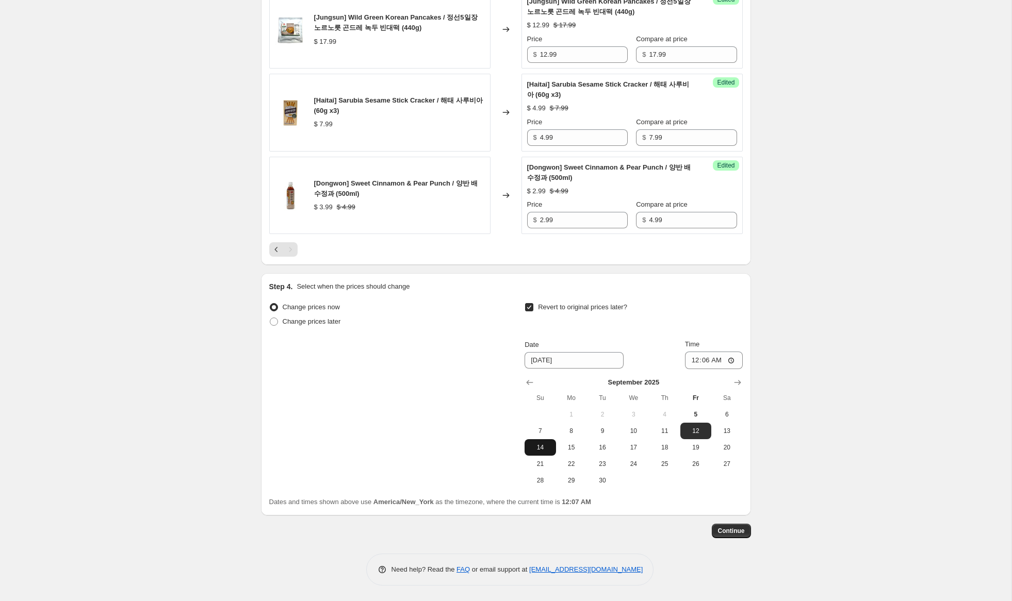
click at [540, 449] on span "14" at bounding box center [540, 448] width 23 height 8
type input "[DATE]"
click at [695, 361] on input "00:06" at bounding box center [714, 361] width 58 height 18
type input "23:59"
click at [743, 533] on span "Continue" at bounding box center [731, 531] width 27 height 8
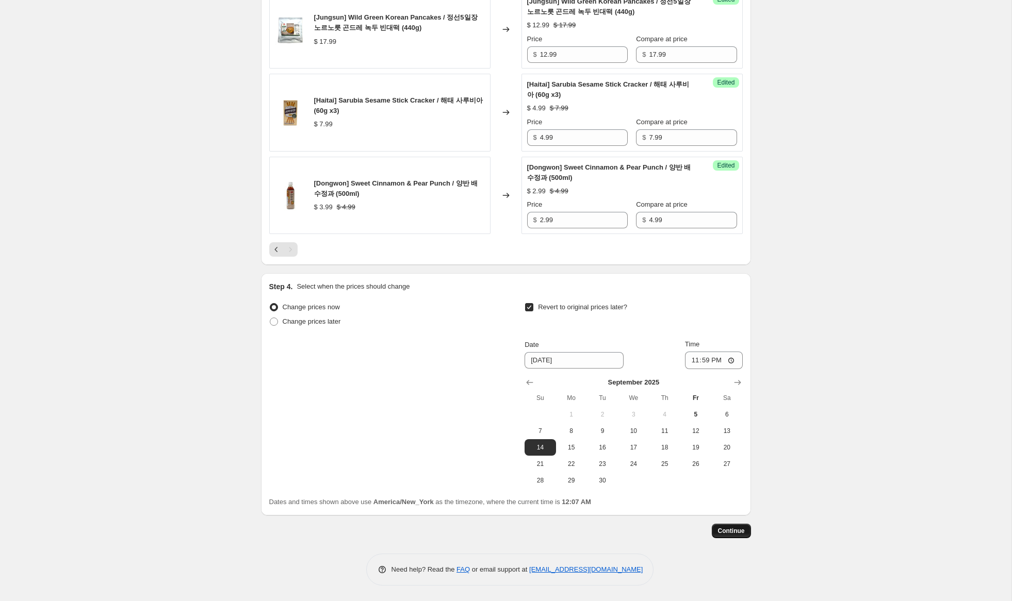
scroll to position [0, 0]
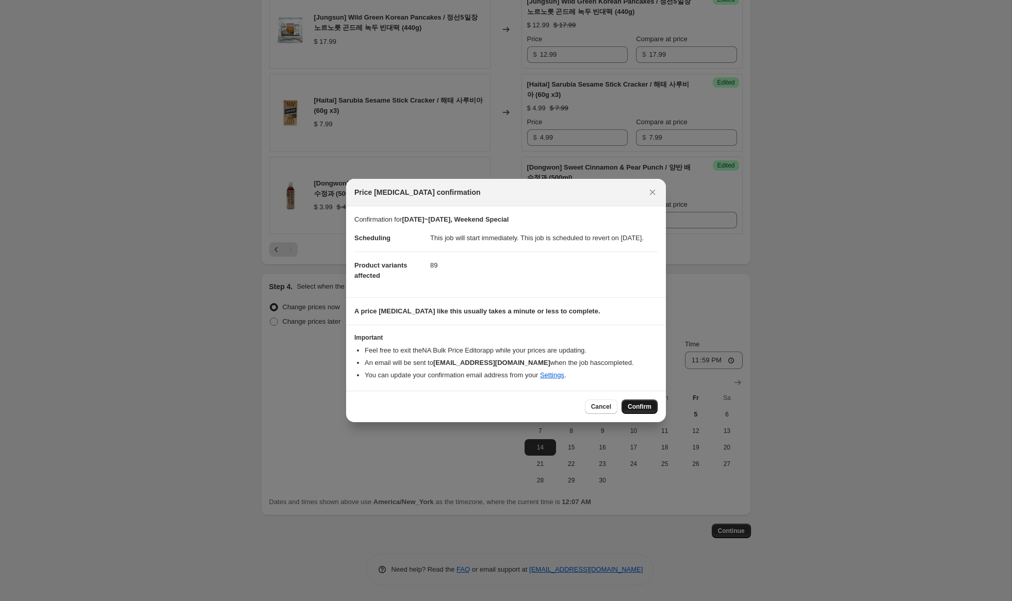
click at [647, 411] on span "Confirm" at bounding box center [640, 407] width 24 height 8
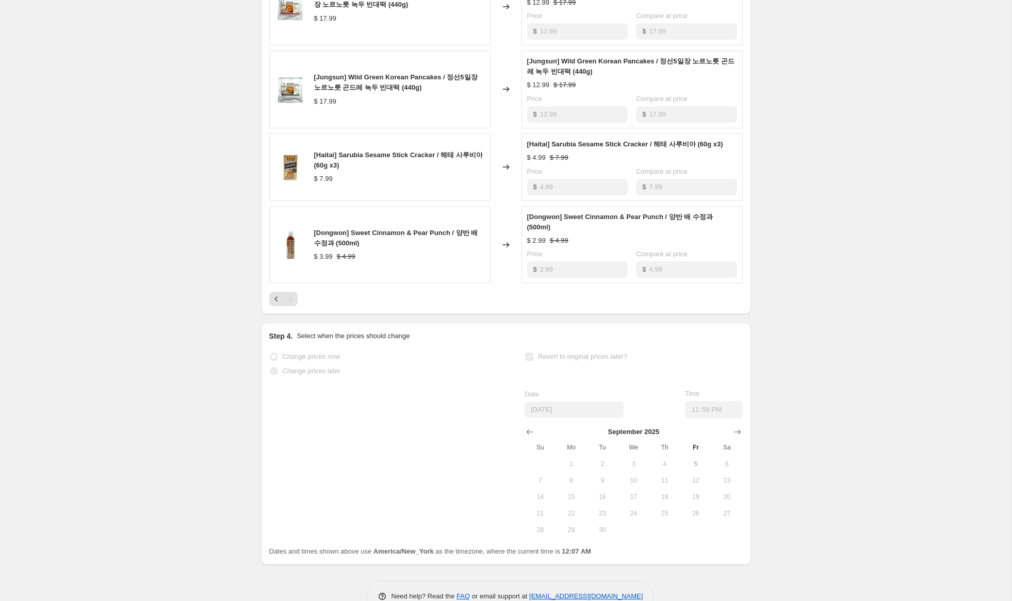
scroll to position [906, 0]
